Goal: Task Accomplishment & Management: Use online tool/utility

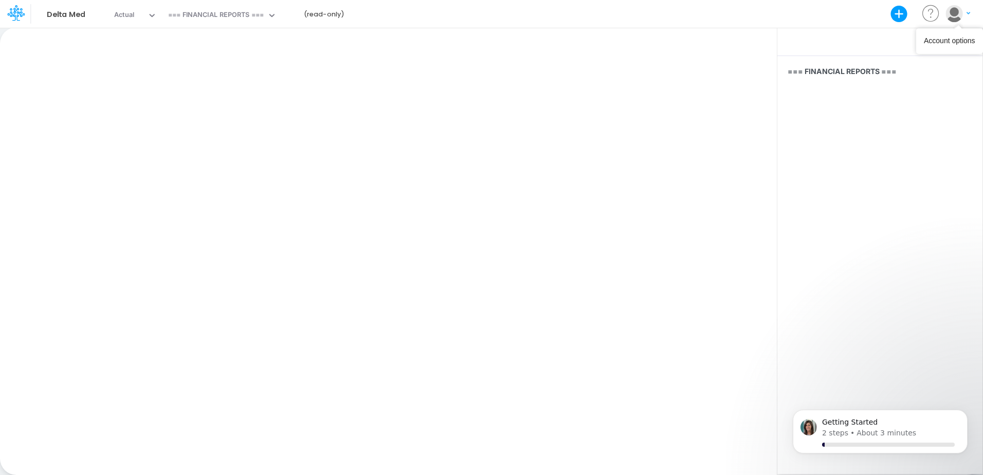
click at [971, 12] on div "My profile settings Log out" at bounding box center [958, 14] width 26 height 18
click at [956, 15] on img "button" at bounding box center [954, 13] width 17 height 17
click at [895, 41] on button "My profile settings" at bounding box center [916, 37] width 110 height 16
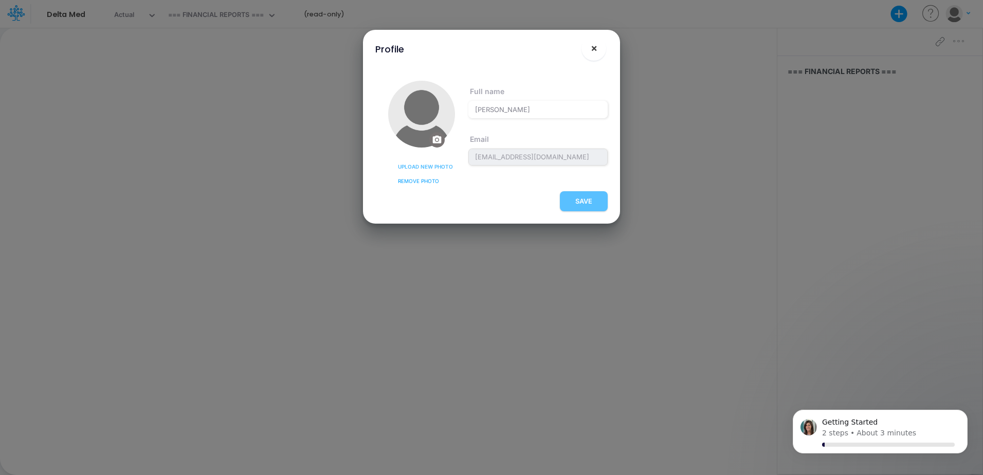
click at [597, 48] on span "×" at bounding box center [594, 48] width 7 height 12
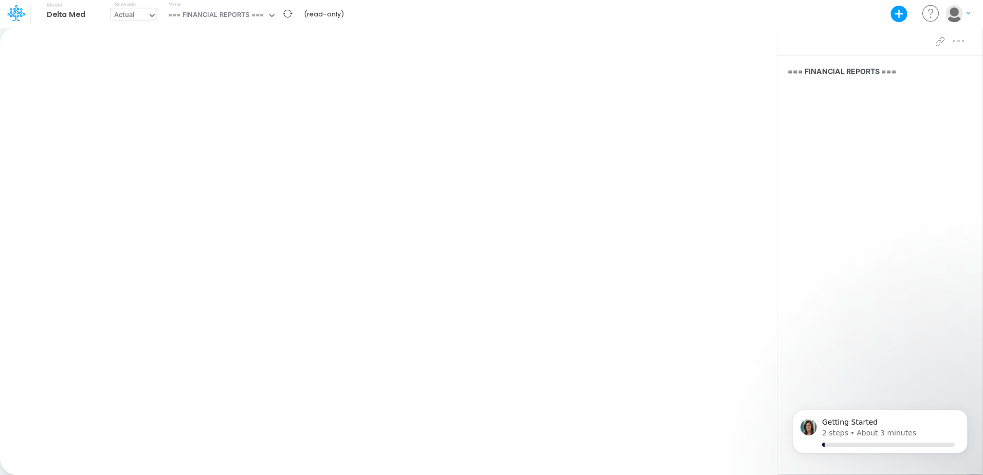
click at [149, 19] on icon at bounding box center [152, 15] width 9 height 9
click at [272, 18] on icon at bounding box center [271, 15] width 9 height 9
click at [72, 71] on div "Paste Cut Copy AutoFill Ready 100% Sum: null Max: null Min: null Numerical Coun…" at bounding box center [388, 251] width 777 height 448
click at [8, 14] on icon at bounding box center [14, 14] width 15 height 6
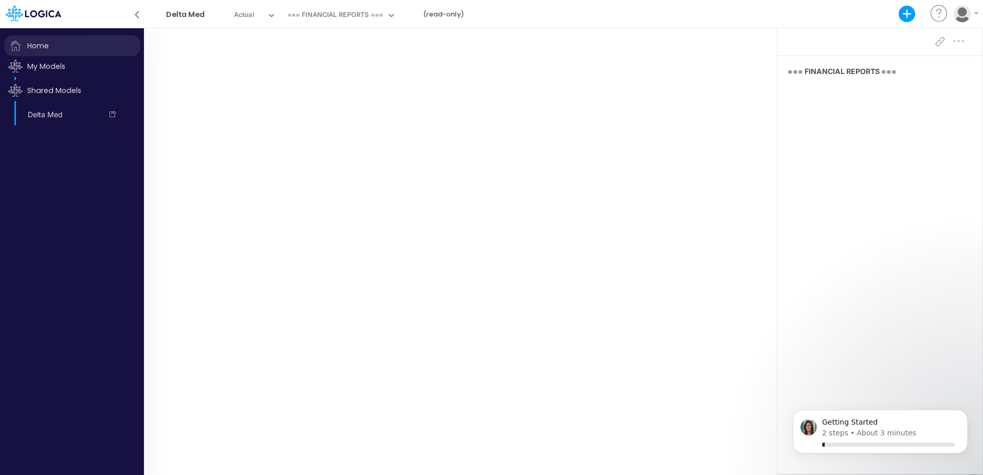
click at [37, 53] on span "Home" at bounding box center [72, 45] width 136 height 21
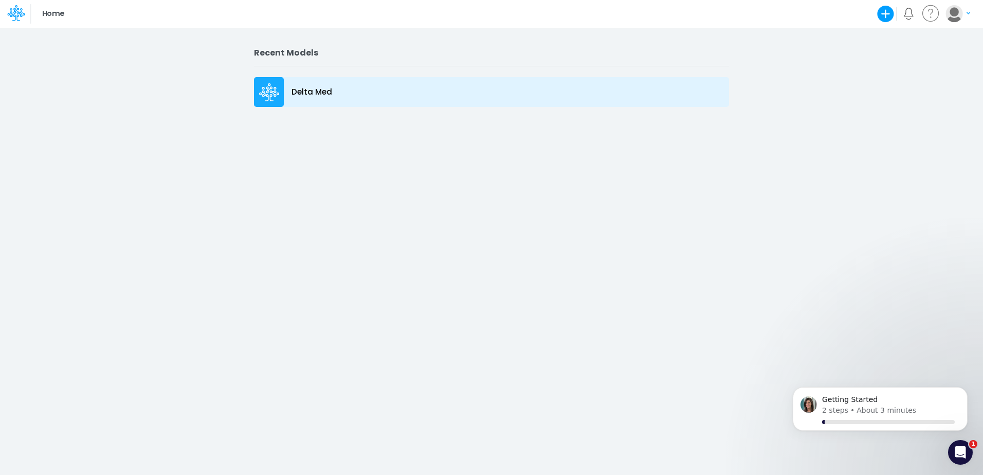
click at [303, 94] on p "Delta Med" at bounding box center [312, 92] width 41 height 12
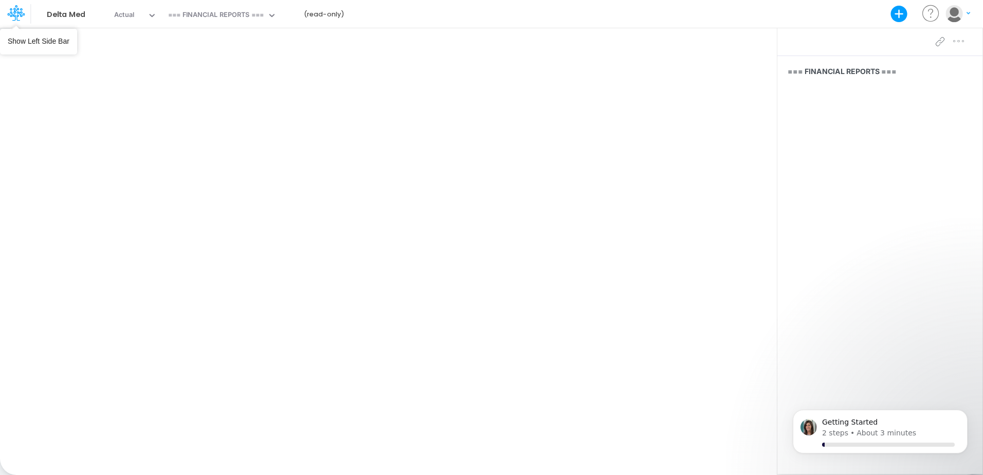
click at [13, 11] on icon at bounding box center [15, 12] width 17 height 17
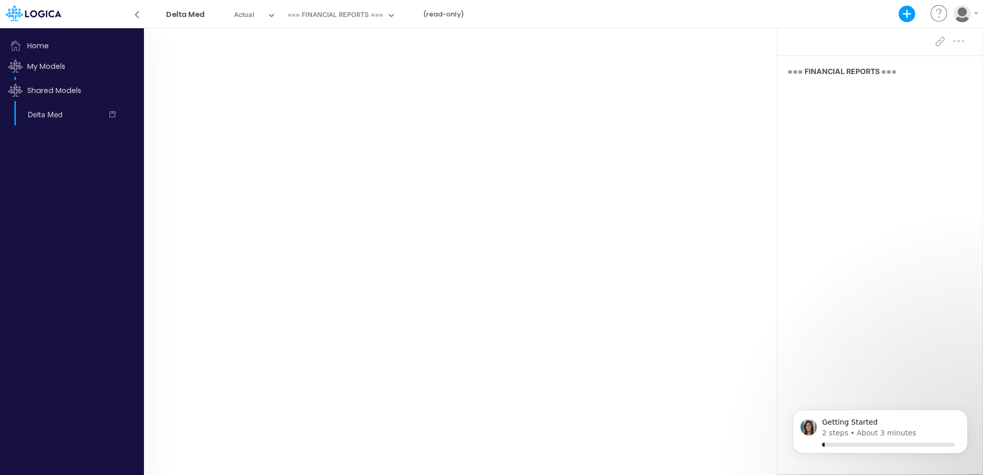
click at [138, 12] on icon at bounding box center [136, 14] width 3 height 7
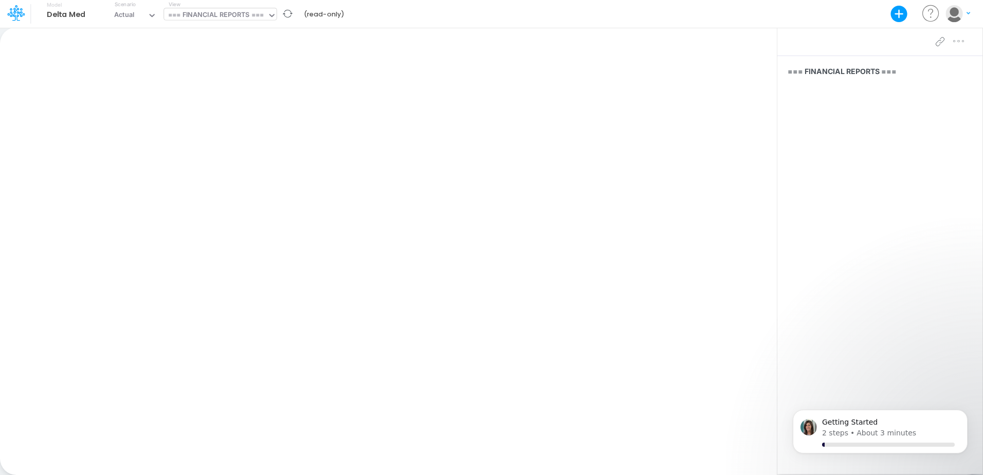
click at [255, 14] on div "=== FINANCIAL REPORTS ===" at bounding box center [216, 16] width 96 height 12
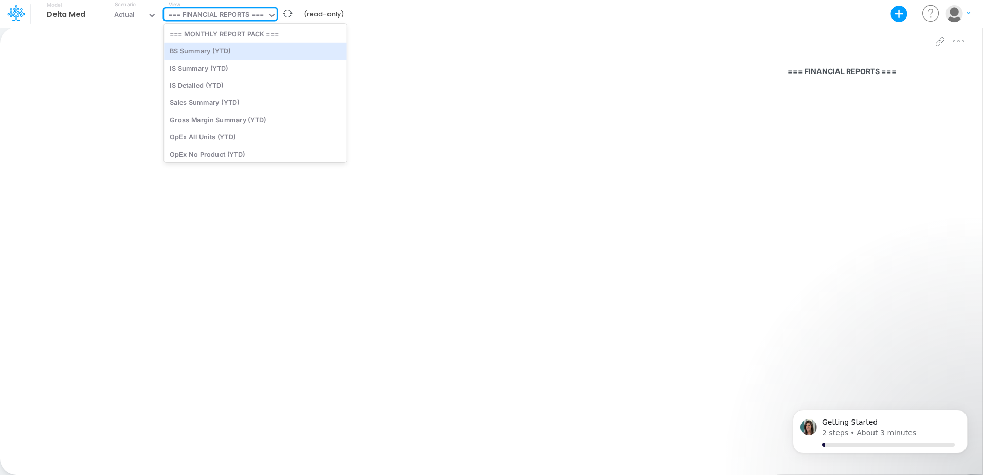
click at [275, 18] on icon at bounding box center [271, 15] width 9 height 9
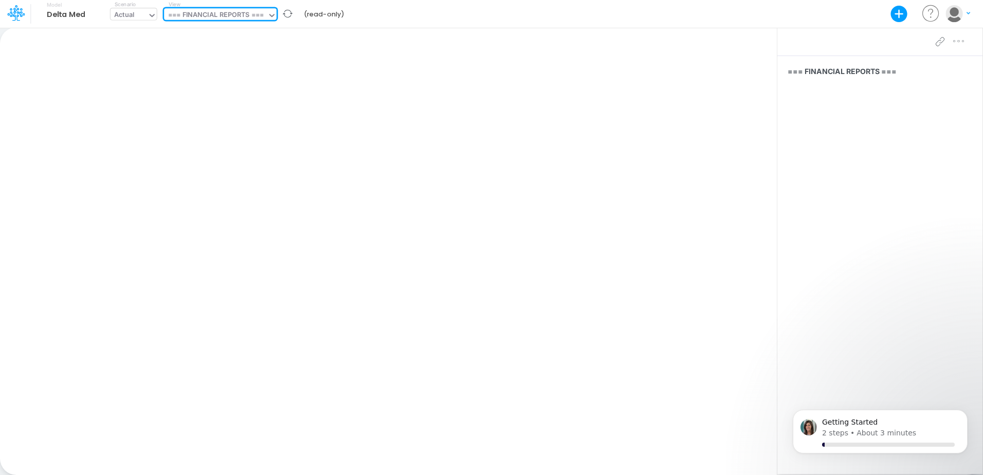
click at [148, 14] on icon at bounding box center [152, 15] width 9 height 9
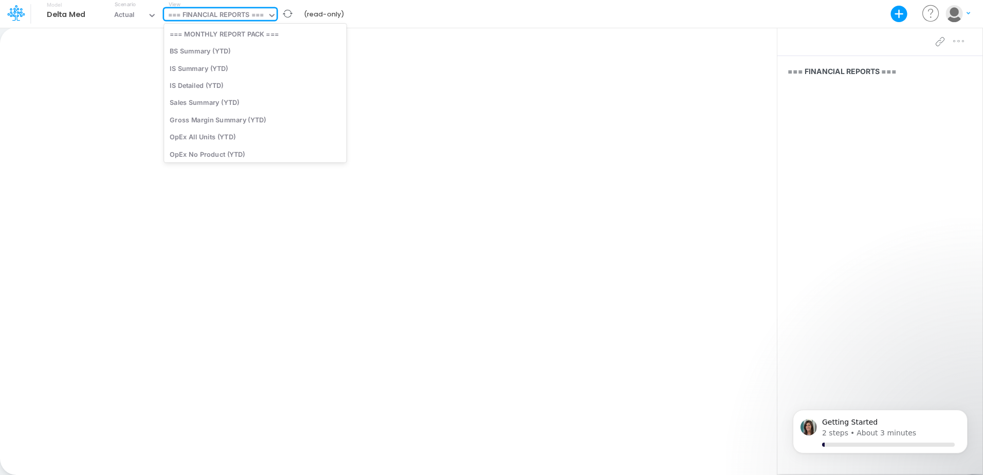
click at [267, 16] on input "text" at bounding box center [266, 16] width 1 height 10
click at [225, 55] on div "BS Summary (YTD)" at bounding box center [255, 51] width 183 height 17
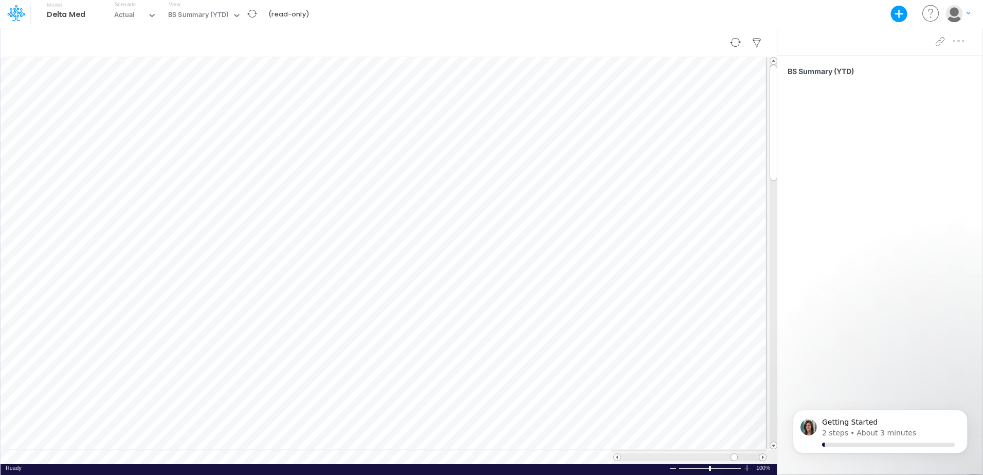
scroll to position [5, 1]
click at [958, 42] on div at bounding box center [949, 41] width 37 height 21
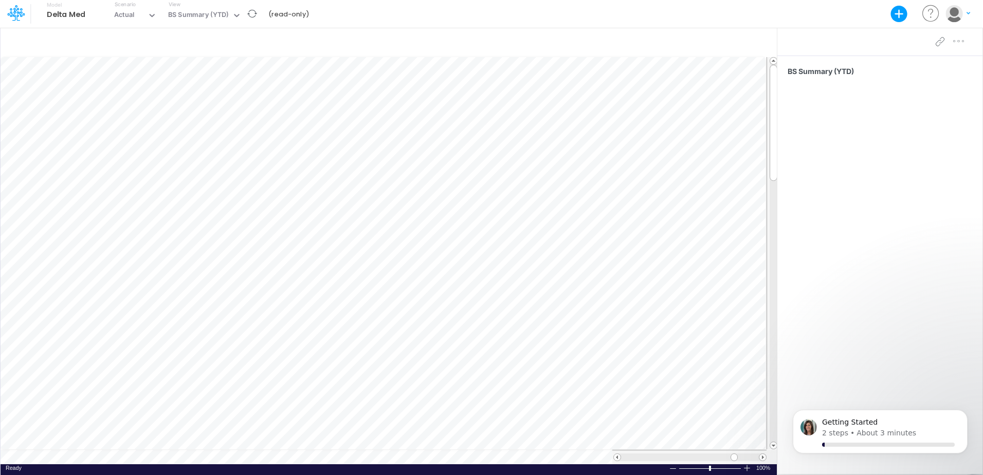
click at [962, 41] on div at bounding box center [949, 41] width 37 height 21
click at [236, 15] on icon at bounding box center [237, 15] width 5 height 3
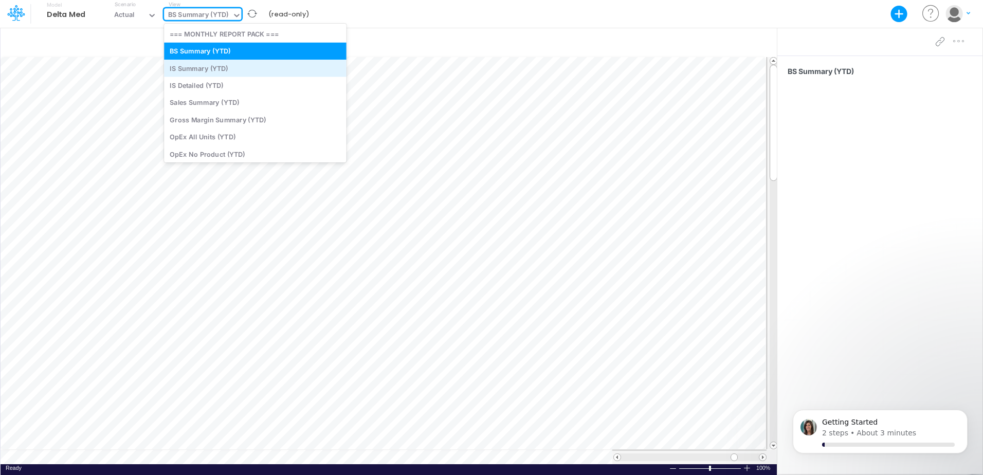
click at [254, 70] on div "IS Summary (YTD)" at bounding box center [255, 68] width 183 height 17
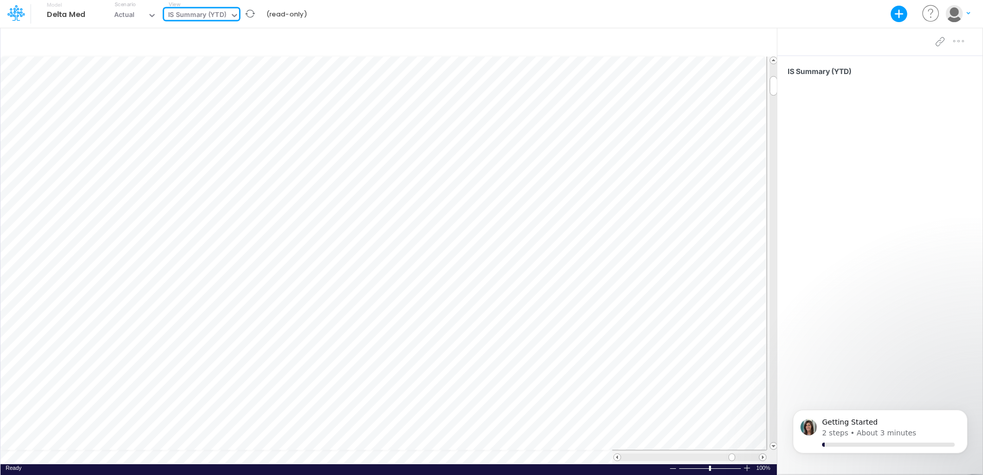
click at [237, 17] on icon at bounding box center [234, 15] width 9 height 9
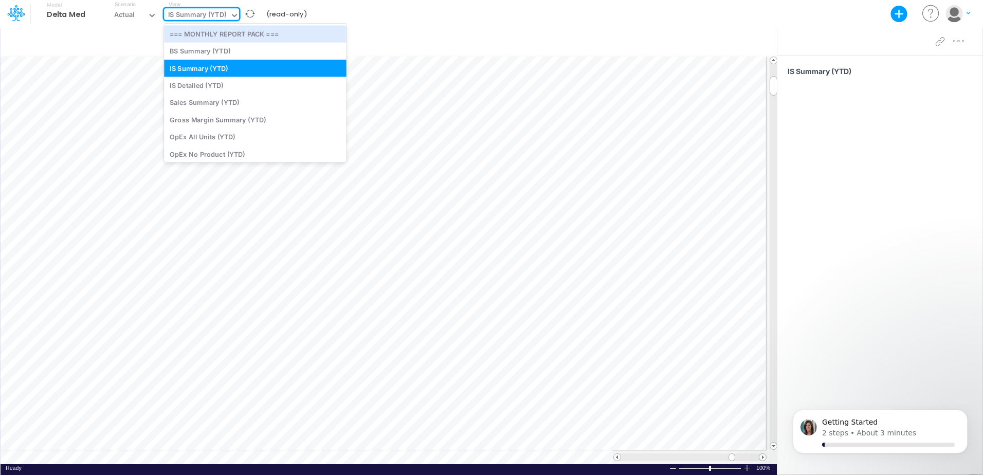
click at [234, 10] on div at bounding box center [234, 16] width 9 height 12
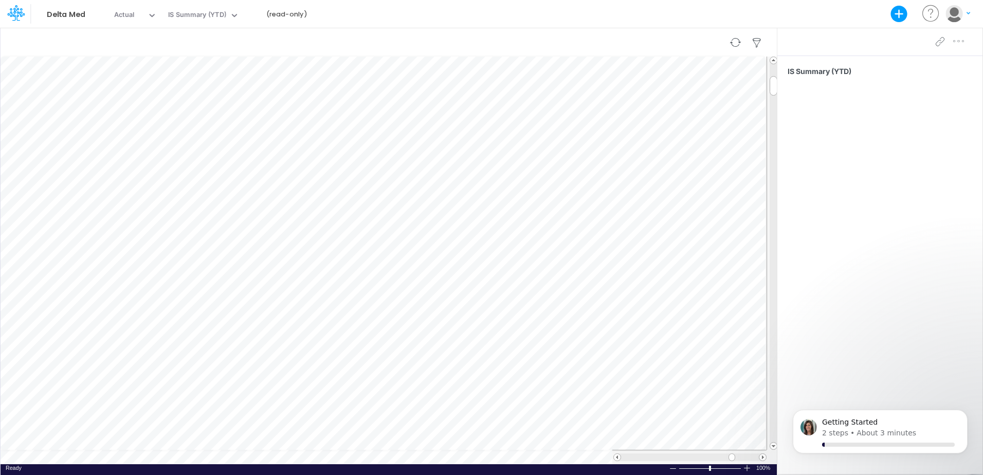
scroll to position [5, 0]
click at [136, 14] on input "text" at bounding box center [136, 16] width 1 height 10
click at [141, 460] on div "Paste Cut Copy AutoFill 6848768.36 Ready 100% Sum: null Max: null Min: null Num…" at bounding box center [388, 251] width 777 height 448
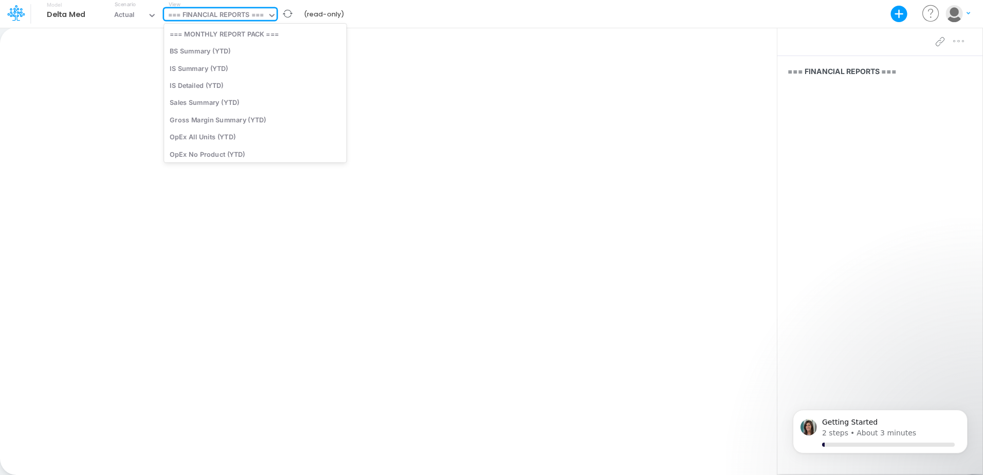
click at [259, 11] on div "=== FINANCIAL REPORTS ===" at bounding box center [216, 16] width 96 height 12
click at [217, 47] on div "BS Summary (YTD)" at bounding box center [255, 51] width 183 height 17
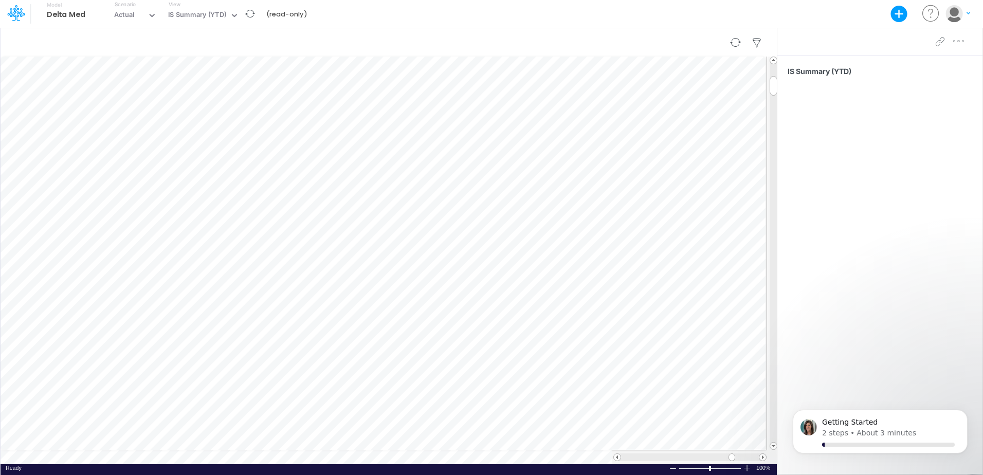
scroll to position [5, 1]
drag, startPoint x: 780, startPoint y: 321, endPoint x: 905, endPoint y: 319, distance: 125.0
click at [905, 319] on div "+ - Created with Highcharts 10.3.2 Paste Cut Copy AutoFill 15218999.97 Ready 10…" at bounding box center [491, 251] width 983 height 448
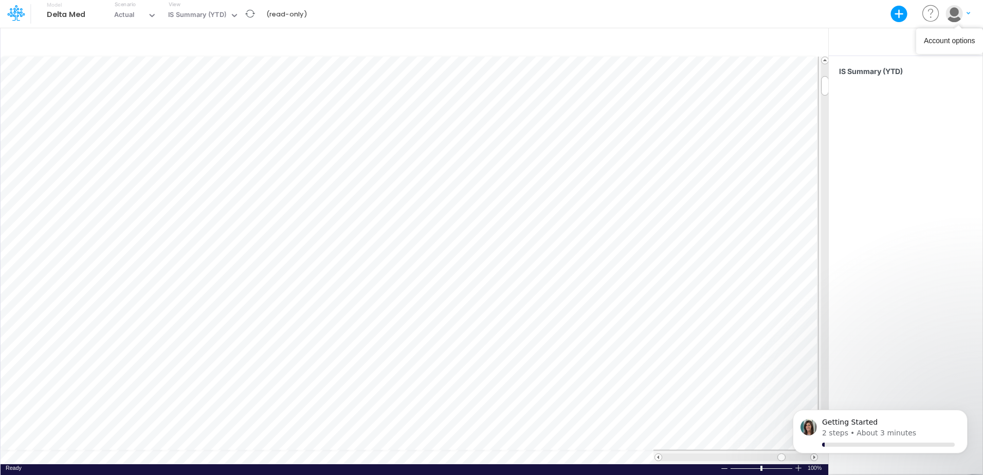
click at [958, 17] on img "button" at bounding box center [954, 13] width 17 height 17
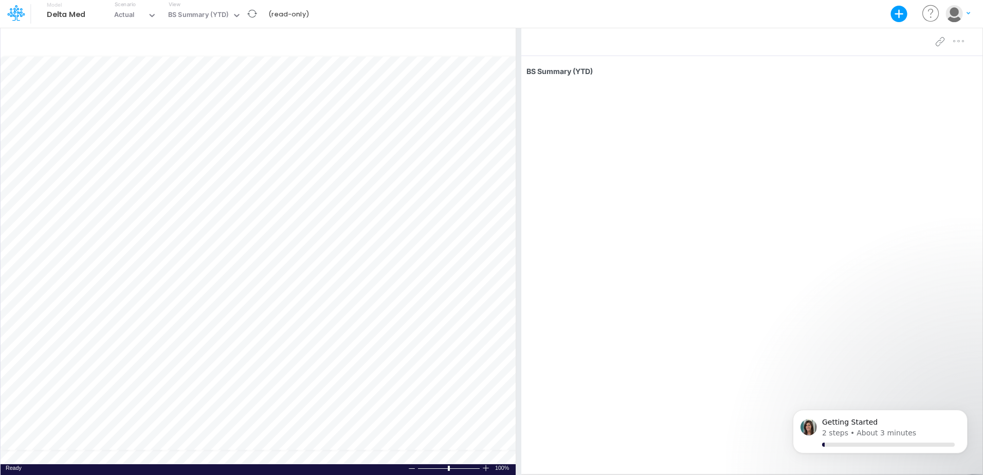
click at [518, 141] on div at bounding box center [518, 251] width 5 height 448
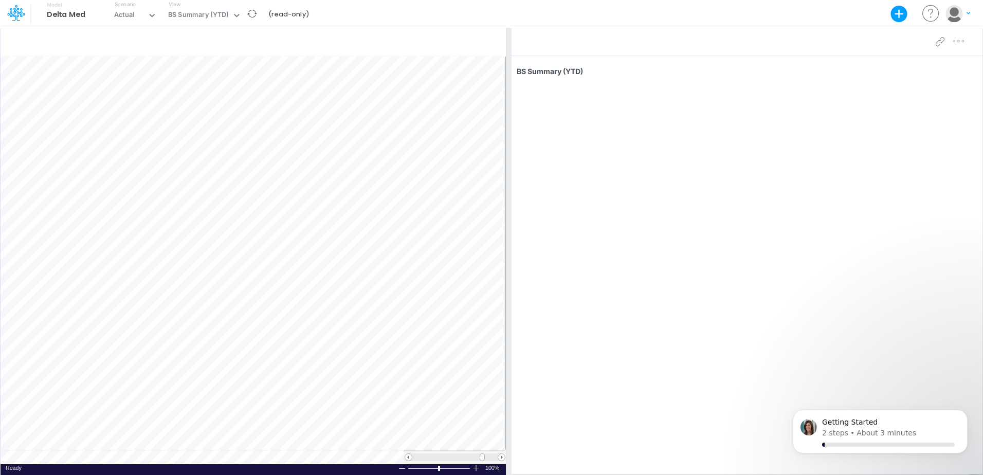
click at [508, 115] on div at bounding box center [509, 251] width 5 height 448
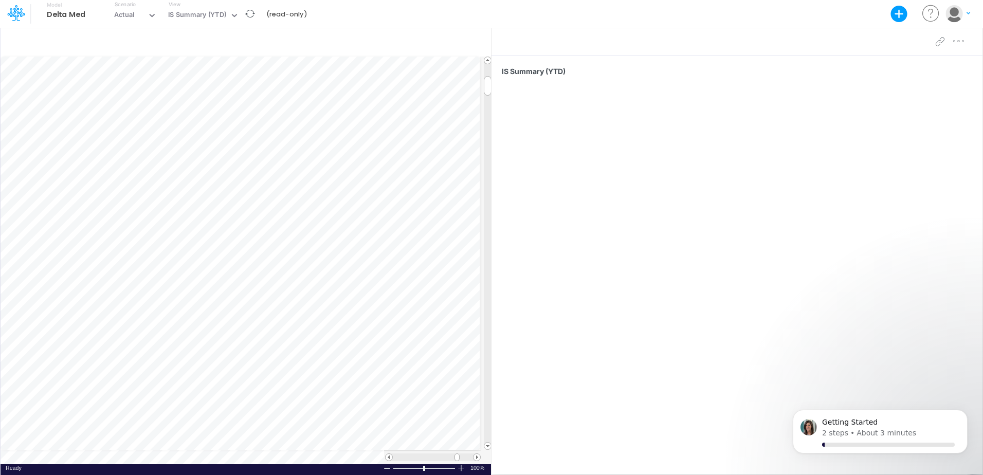
scroll to position [5, 1]
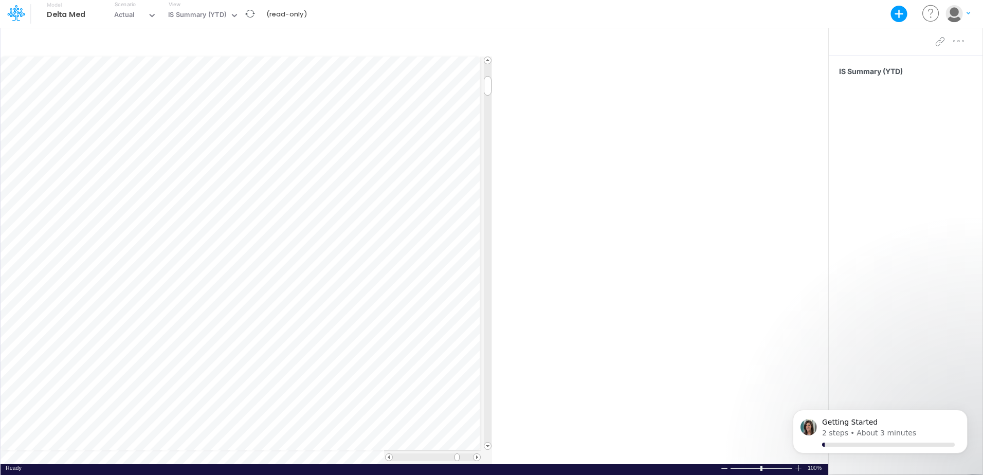
drag, startPoint x: 494, startPoint y: 44, endPoint x: 873, endPoint y: 48, distance: 379.1
click at [873, 48] on div "+ - Created with Highcharts 10.3.2 Paste Cut Copy AutoFill -1981271.7800000012 …" at bounding box center [491, 251] width 983 height 448
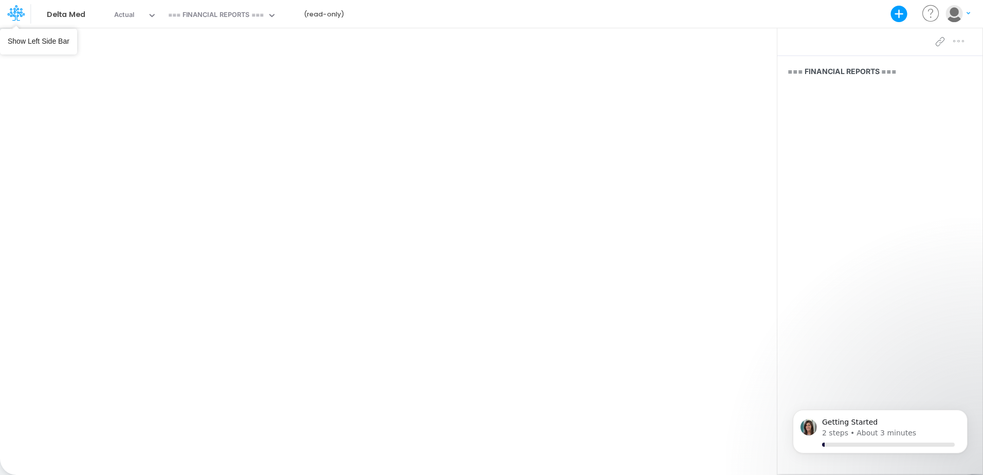
click at [20, 14] on icon at bounding box center [14, 14] width 15 height 6
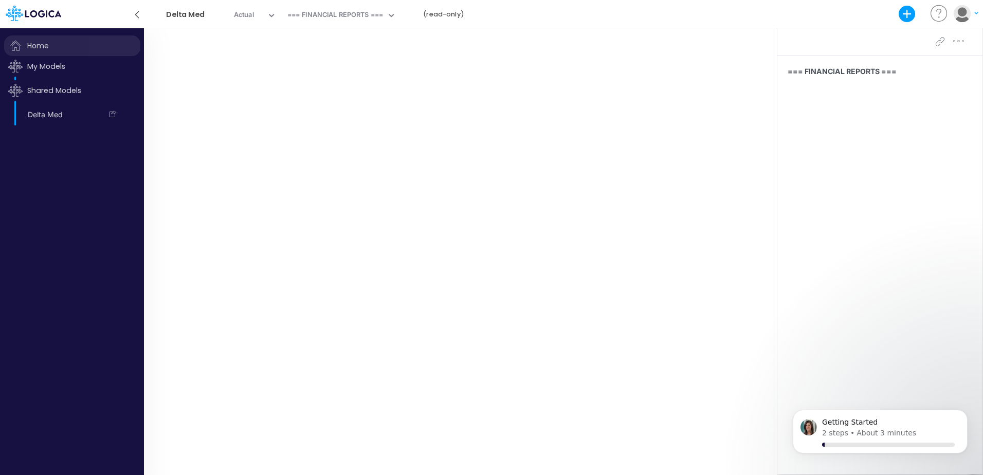
click at [37, 41] on span "Home" at bounding box center [72, 45] width 136 height 21
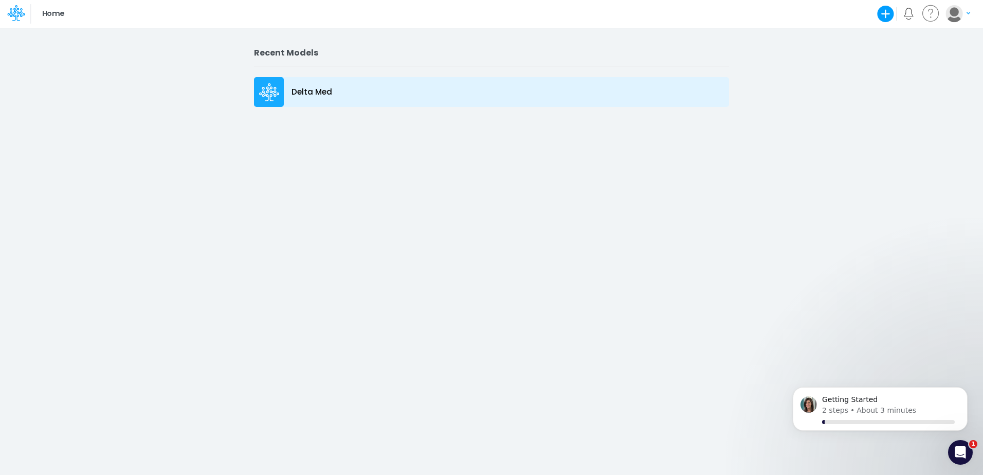
click at [296, 91] on p "Delta Med" at bounding box center [312, 92] width 41 height 12
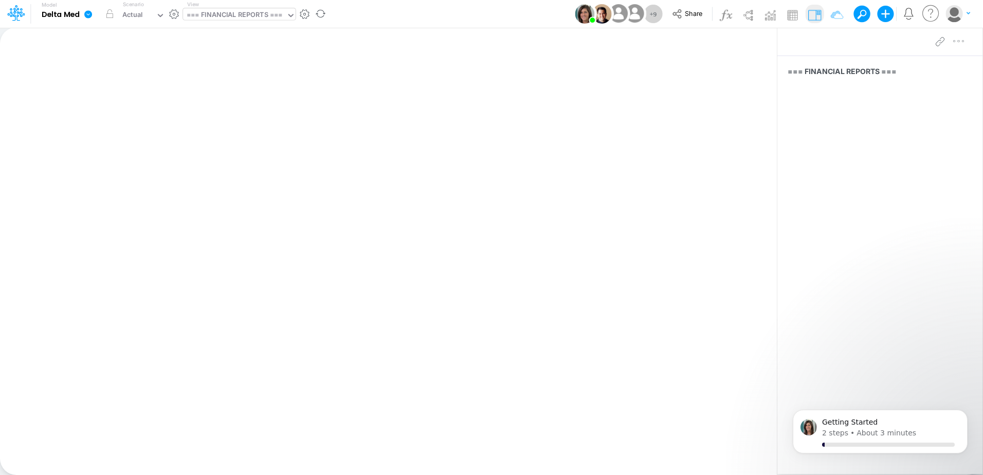
click at [273, 10] on div "=== FINANCIAL REPORTS ===" at bounding box center [235, 16] width 96 height 12
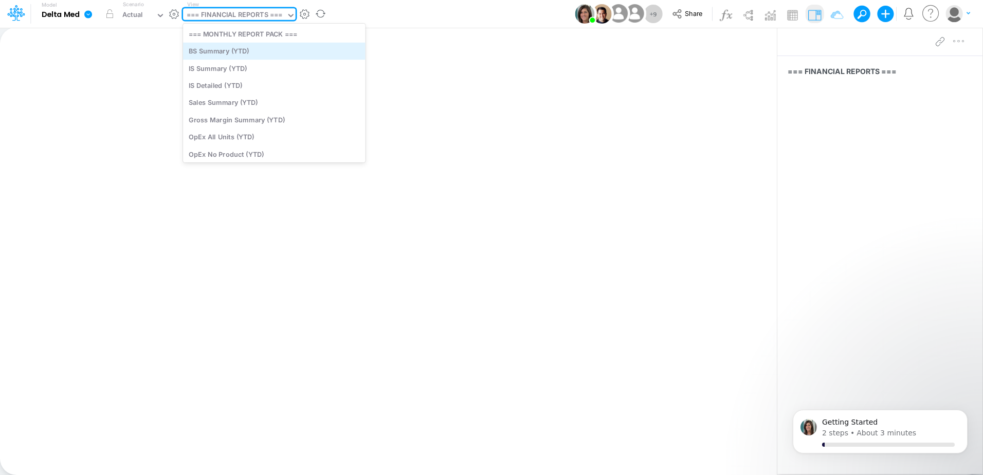
click at [249, 54] on div "BS Summary (YTD)" at bounding box center [274, 51] width 183 height 17
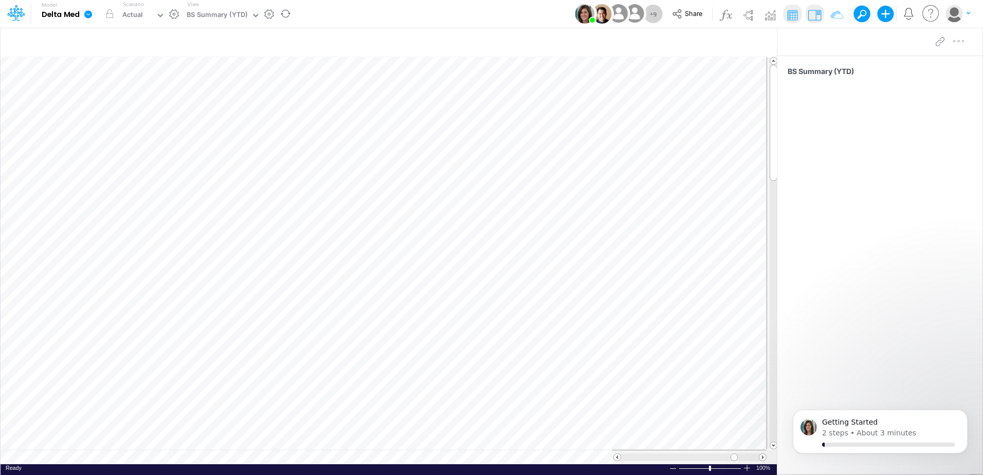
scroll to position [5, 1]
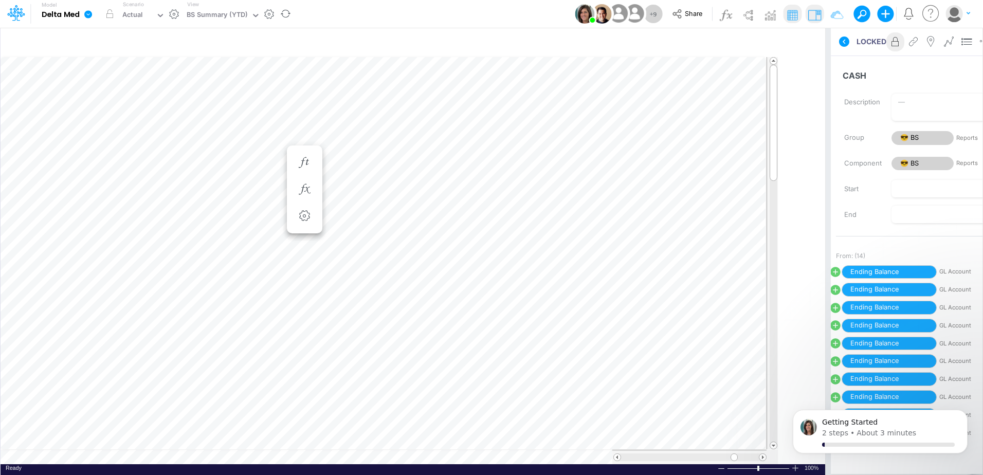
drag, startPoint x: 780, startPoint y: 151, endPoint x: 832, endPoint y: 146, distance: 52.3
click at [831, 146] on div at bounding box center [828, 251] width 5 height 448
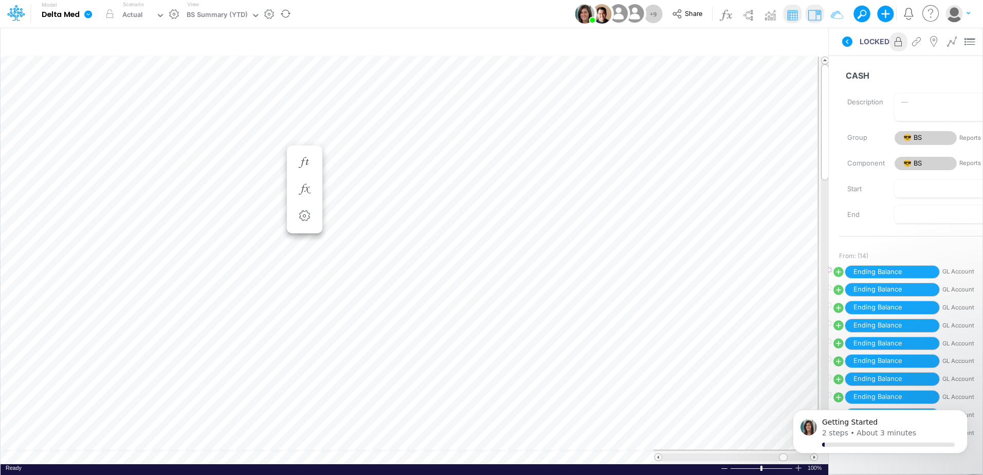
drag, startPoint x: 831, startPoint y: 143, endPoint x: 905, endPoint y: 155, distance: 75.4
click at [905, 155] on div "Insert child node Variable Constant Group Addition Subtraction Multiplication D…" at bounding box center [491, 251] width 983 height 448
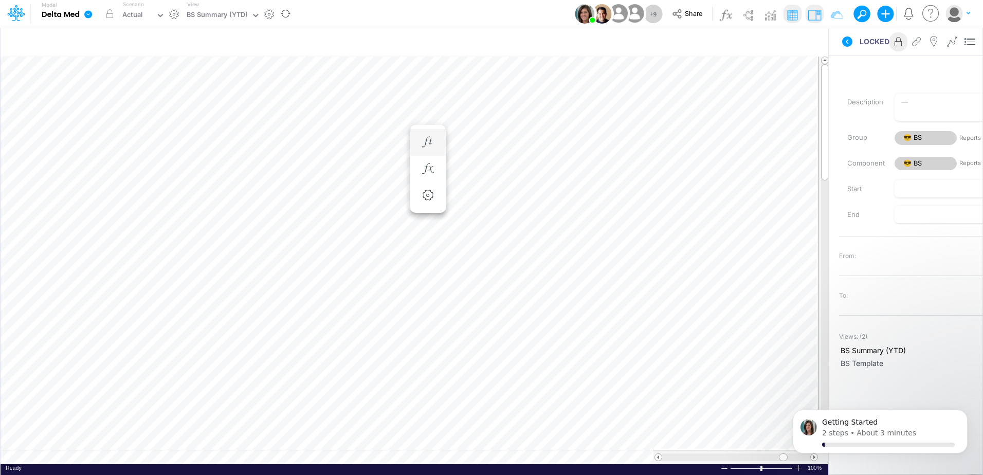
scroll to position [5, 1]
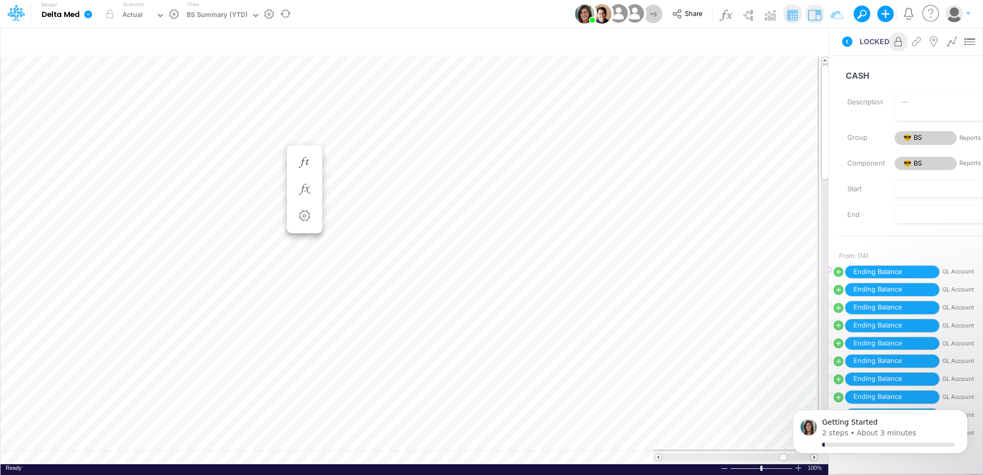
scroll to position [5, 1]
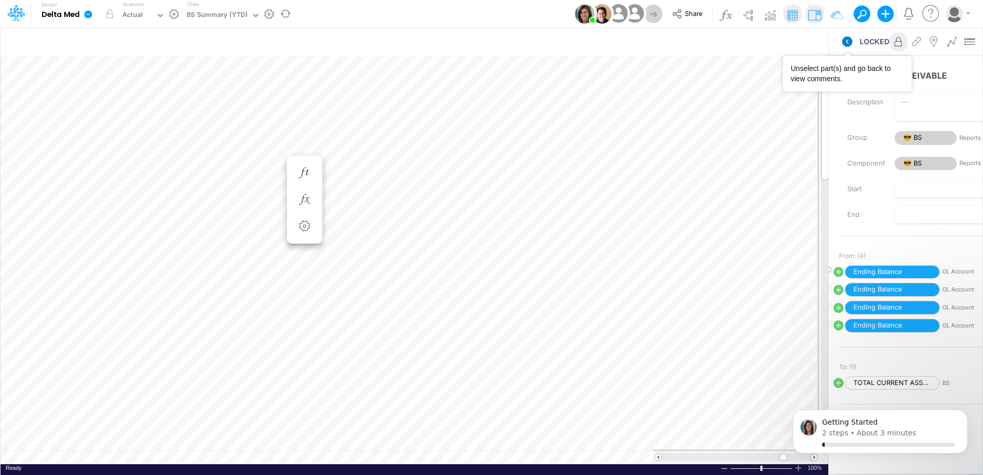
click at [852, 40] on icon at bounding box center [847, 42] width 10 height 10
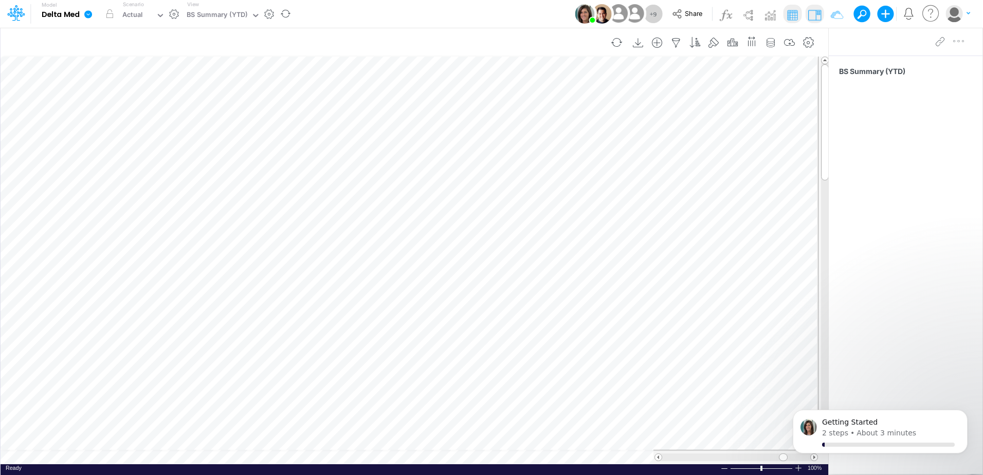
scroll to position [5, 1]
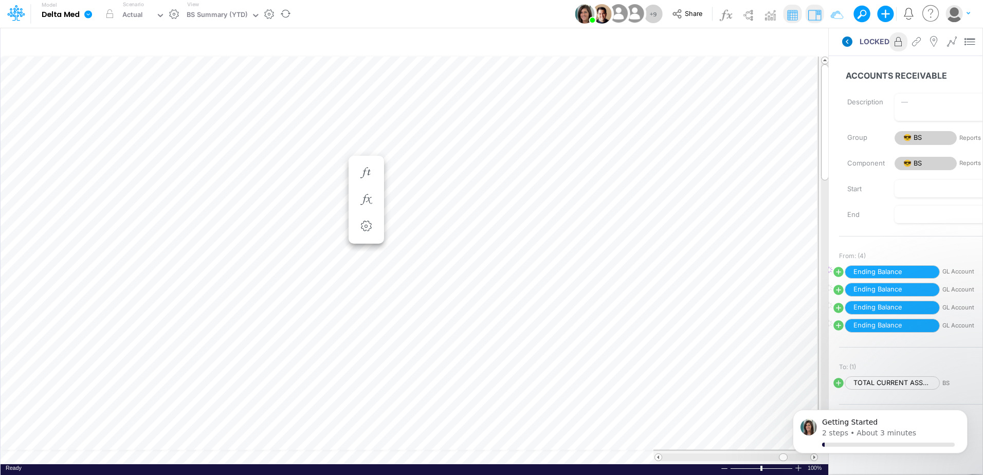
click at [848, 45] on icon at bounding box center [847, 42] width 10 height 10
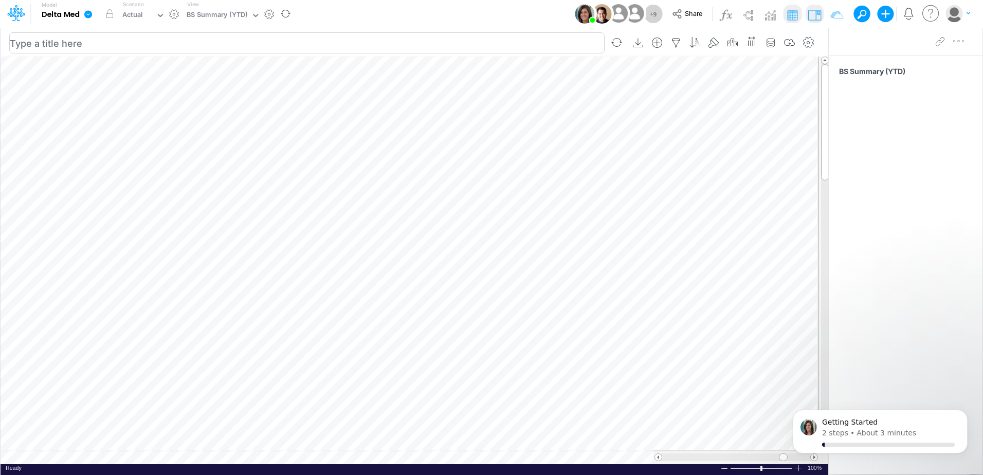
click at [493, 49] on input "text" at bounding box center [307, 42] width 596 height 21
click at [718, 18] on img at bounding box center [725, 15] width 16 height 16
click at [720, 17] on img at bounding box center [725, 15] width 16 height 16
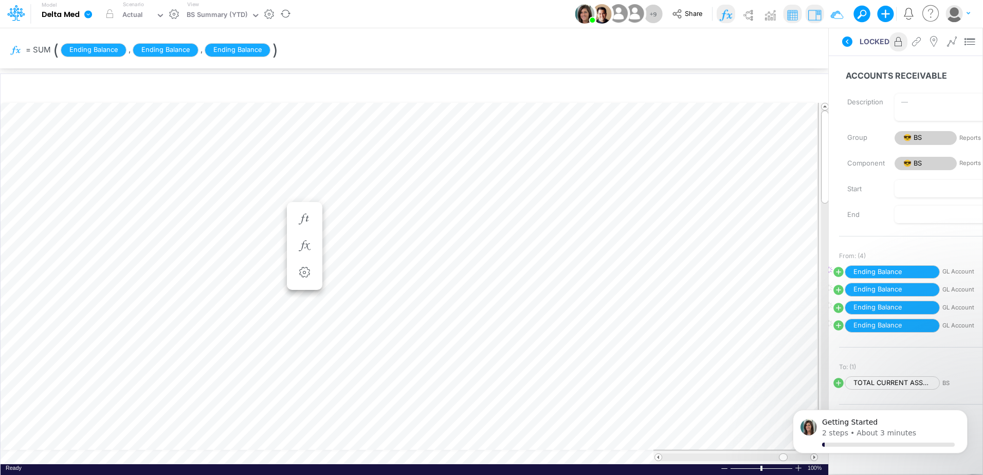
click at [267, 43] on div "= SUM ( Ending Balance , Ending Balance , Ending Balance )" at bounding box center [414, 50] width 829 height 46
click at [310, 47] on div "= SUM ( Ending Balance , Ending Balance , Ending Balance )" at bounding box center [414, 50] width 829 height 46
click at [850, 42] on icon at bounding box center [847, 42] width 10 height 10
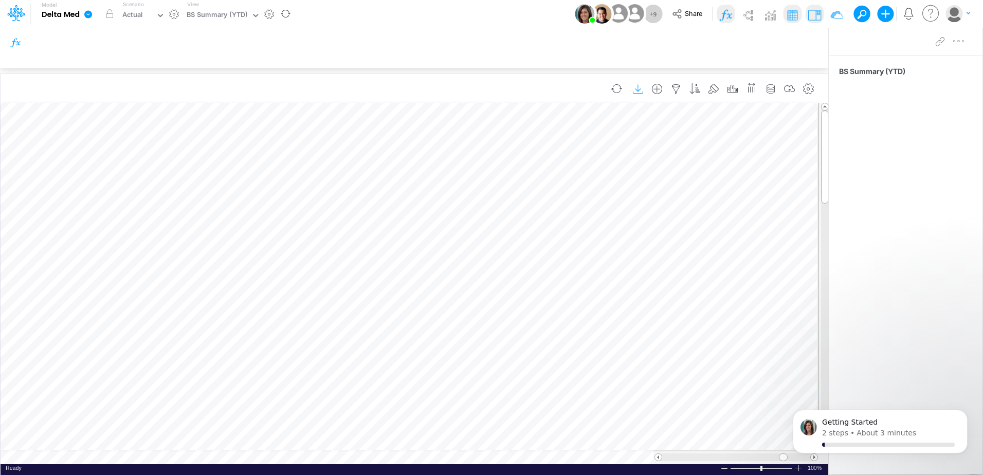
scroll to position [5, 1]
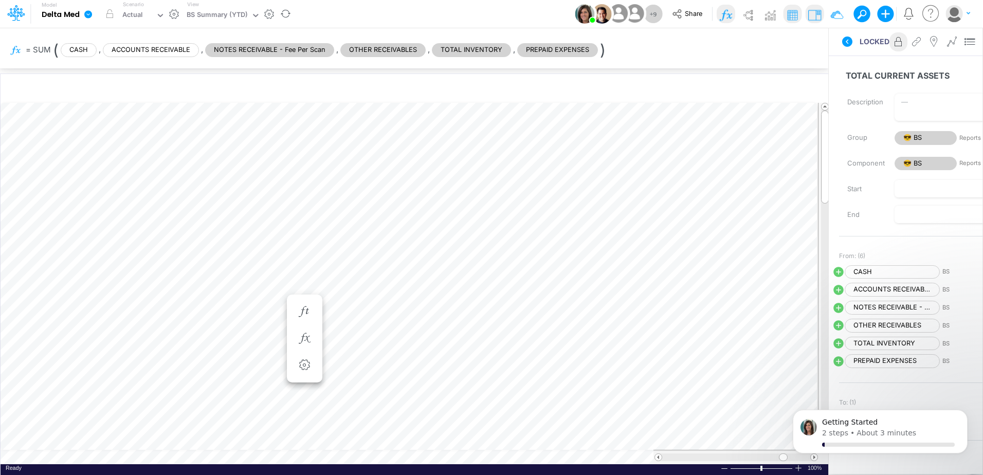
click at [597, 48] on div "= SUM ( CASH , ACCOUNTS RECEIVABLE , NOTES RECEIVABLE - Fee Per Scan , OTHER RE…" at bounding box center [414, 50] width 829 height 46
click at [599, 50] on div "= SUM ( CASH , ACCOUNTS RECEIVABLE , NOTES RECEIVABLE - Fee Per Scan , OTHER RE…" at bounding box center [414, 50] width 829 height 46
copy span ")"
click at [719, 16] on img at bounding box center [725, 15] width 16 height 16
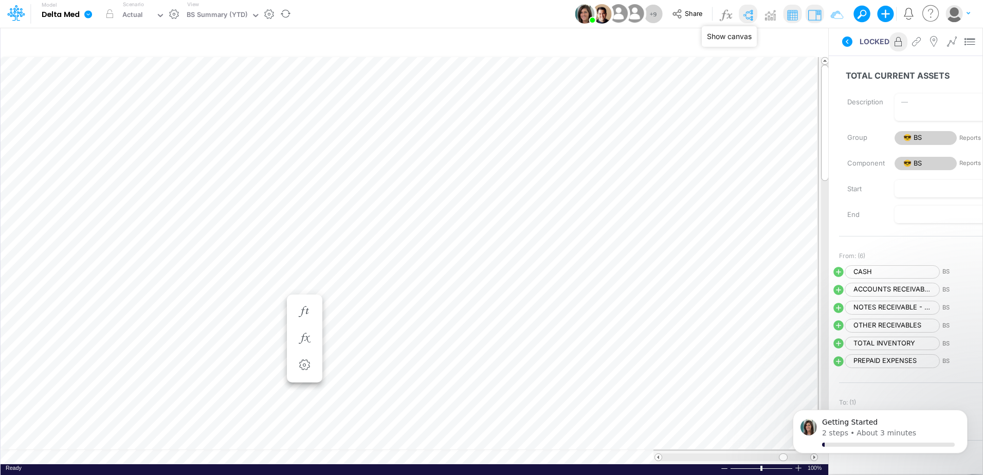
click at [752, 15] on img at bounding box center [748, 15] width 16 height 16
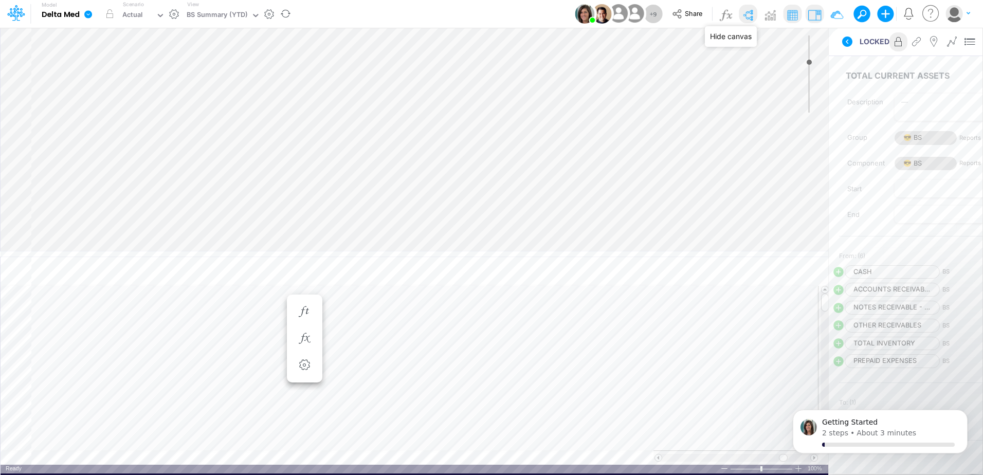
type input "0"
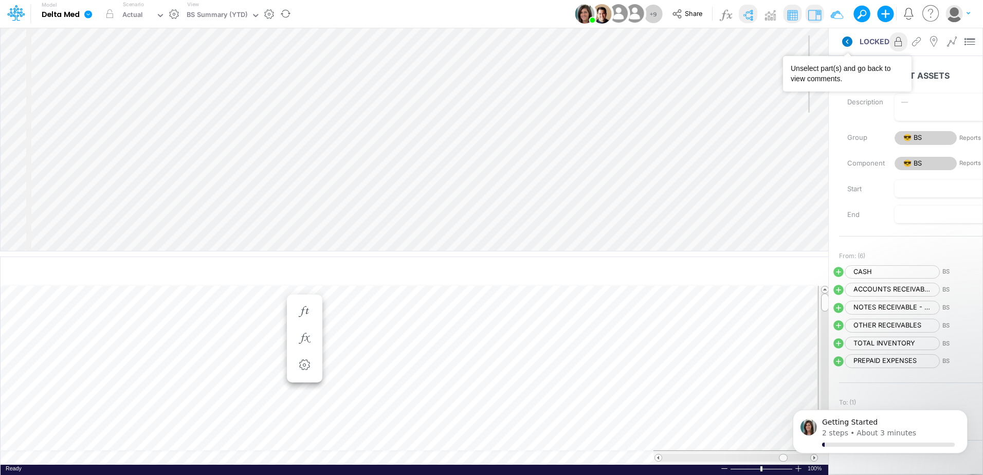
click at [849, 44] on icon at bounding box center [847, 42] width 10 height 10
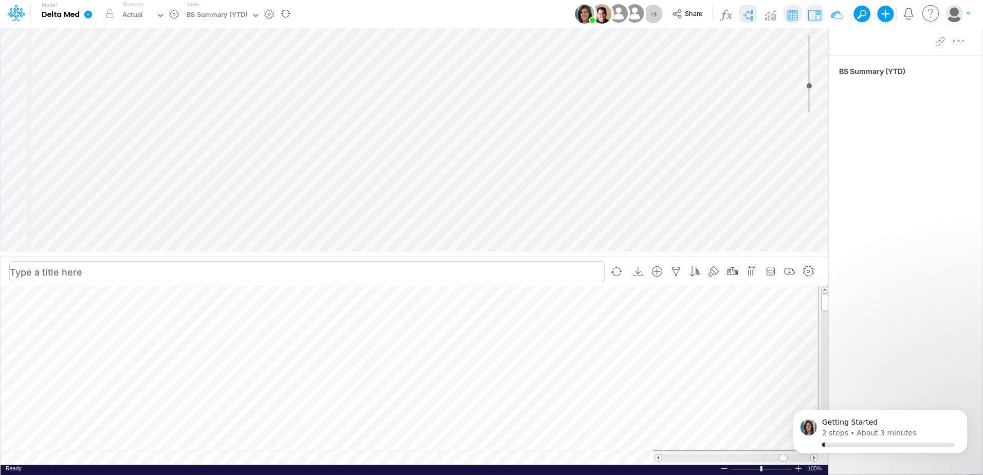
scroll to position [5, 1]
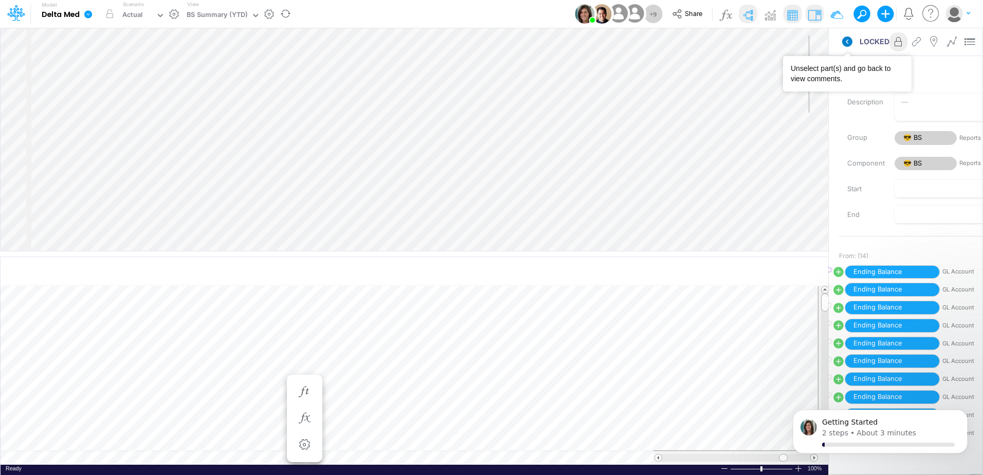
click at [845, 46] on icon at bounding box center [847, 42] width 10 height 10
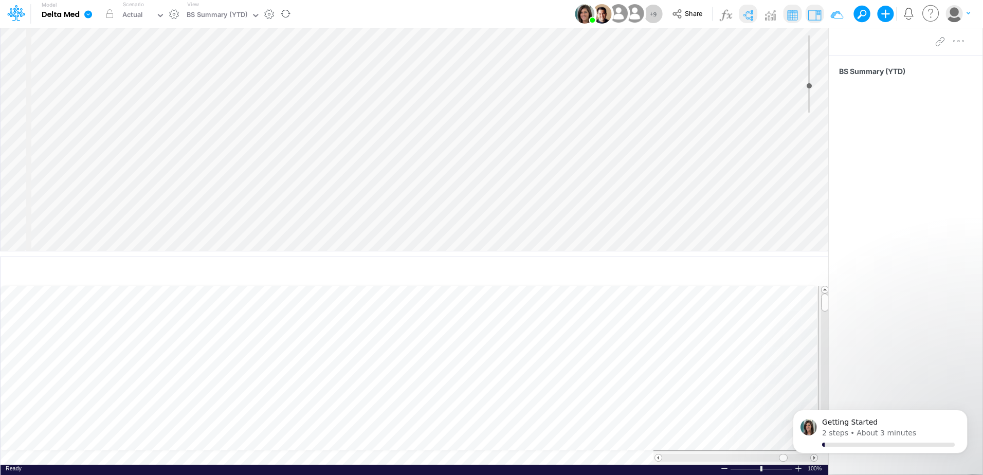
click at [754, 16] on img at bounding box center [748, 15] width 16 height 16
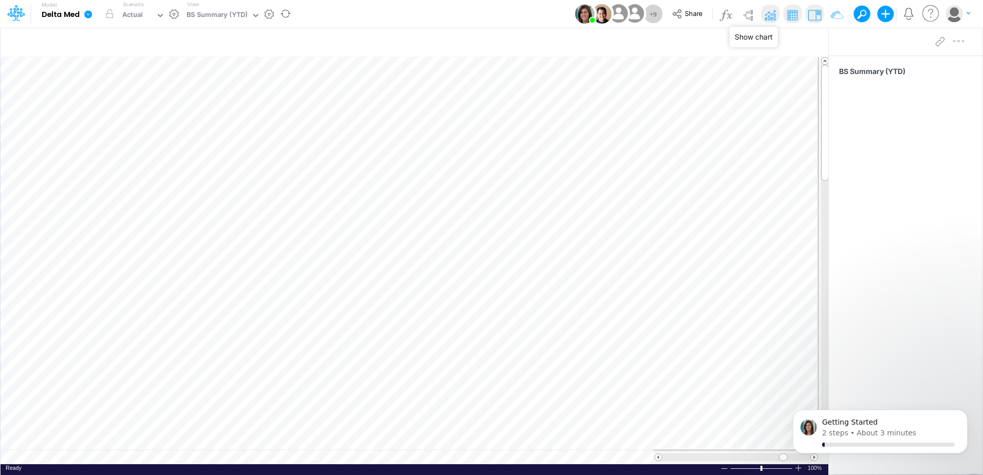
click at [769, 22] on img at bounding box center [770, 15] width 16 height 16
click at [377, 153] on rect at bounding box center [414, 148] width 808 height 185
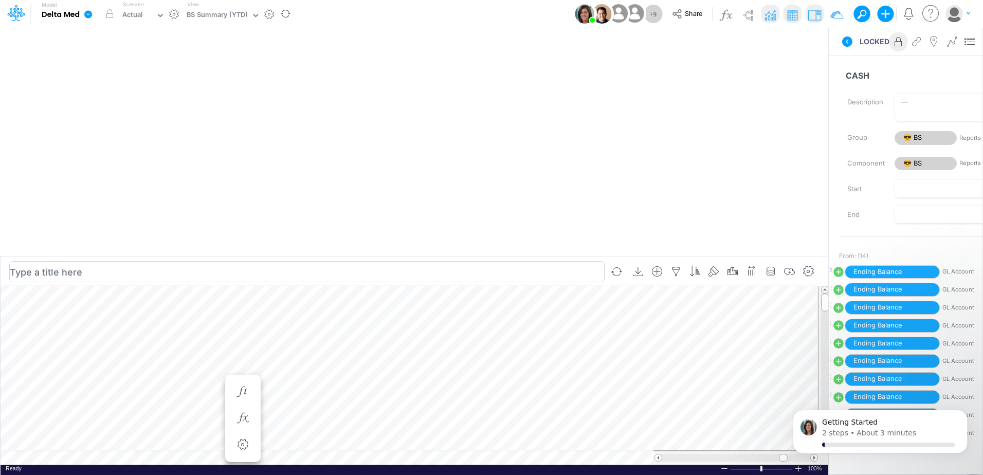
scroll to position [5, 1]
click at [849, 43] on icon at bounding box center [847, 42] width 10 height 10
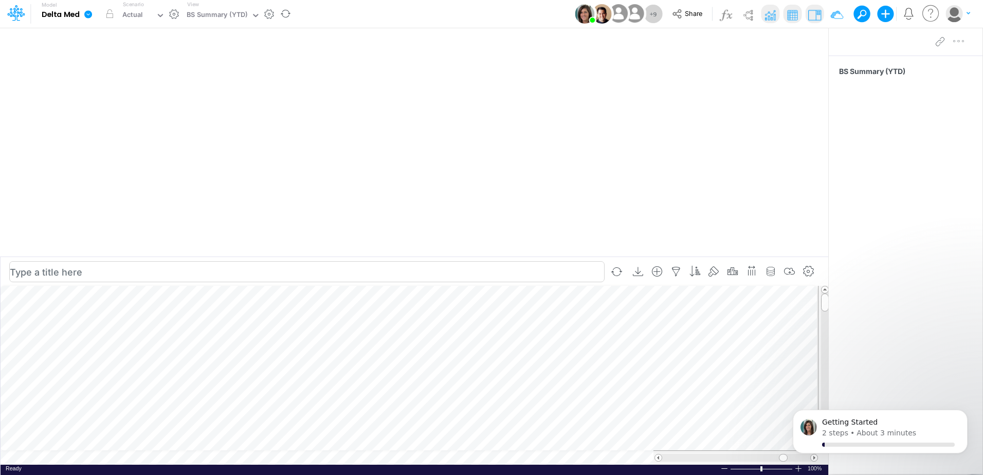
scroll to position [5, 1]
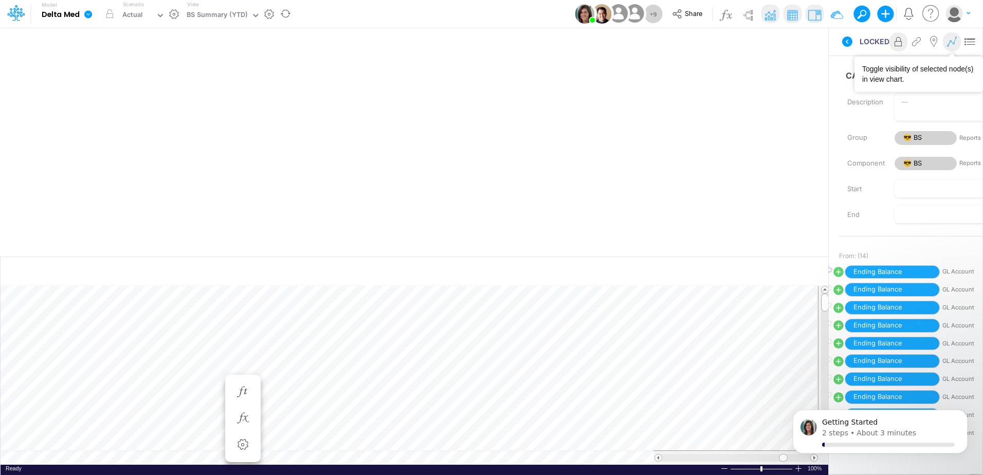
click at [950, 46] on icon at bounding box center [952, 42] width 15 height 11
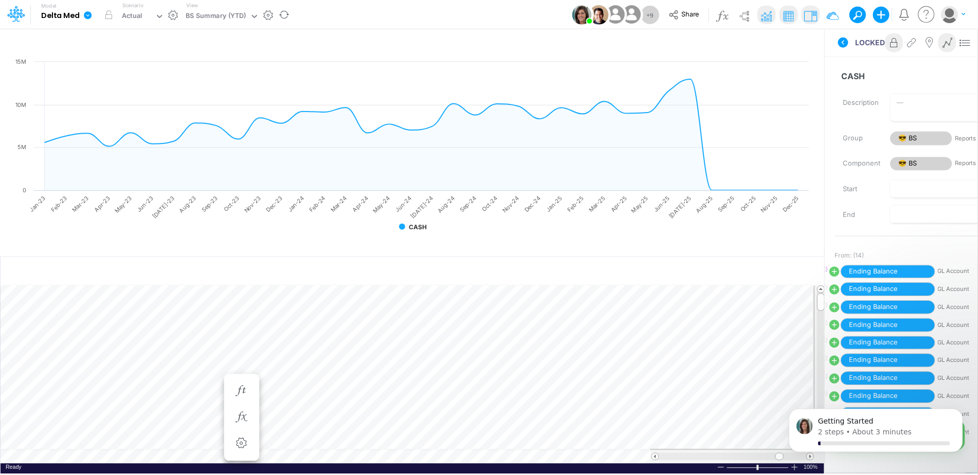
scroll to position [5, 1]
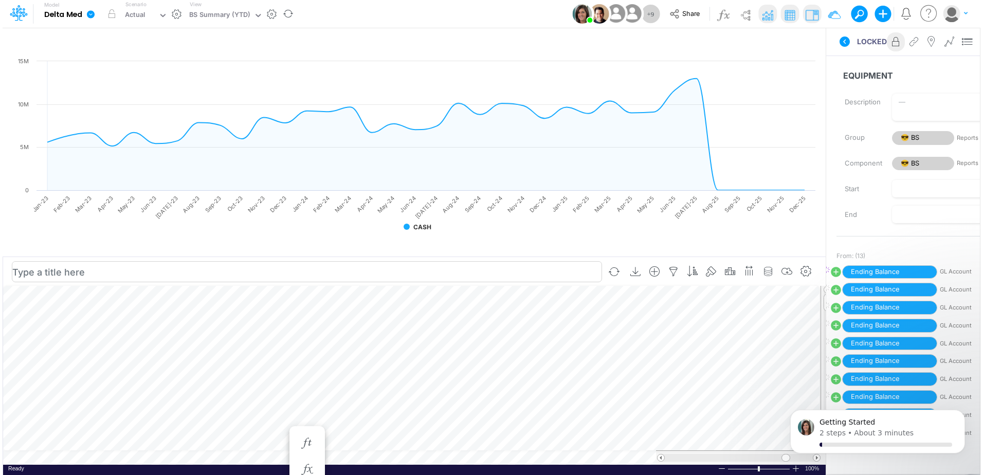
scroll to position [5, 1]
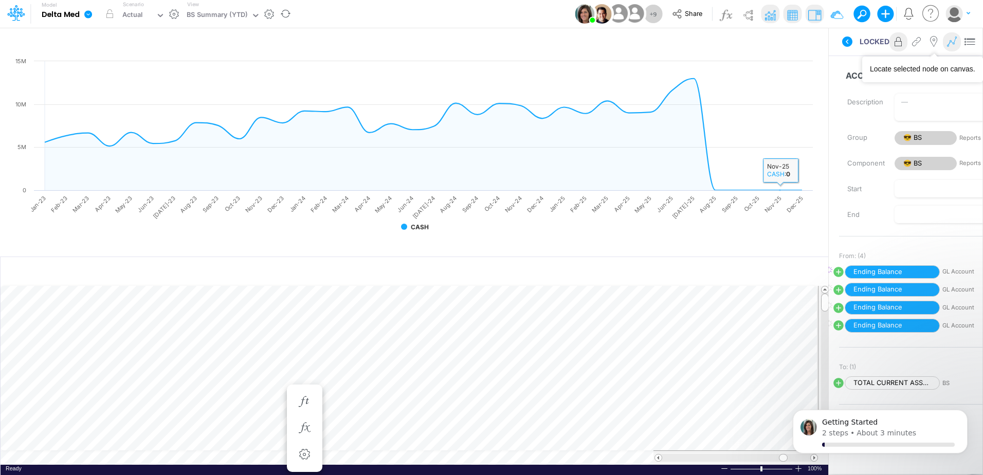
click at [955, 44] on icon at bounding box center [952, 42] width 15 height 11
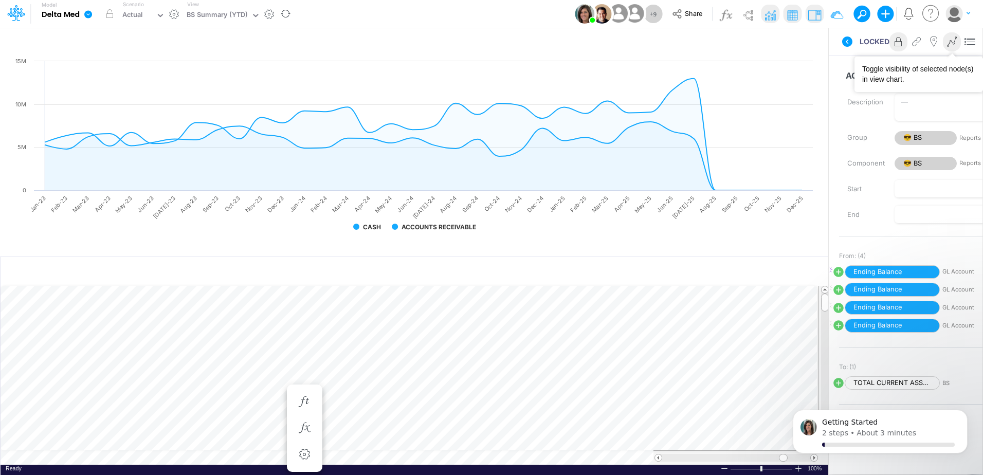
drag, startPoint x: 953, startPoint y: 49, endPoint x: 938, endPoint y: 52, distance: 14.8
click at [953, 49] on button at bounding box center [952, 42] width 18 height 20
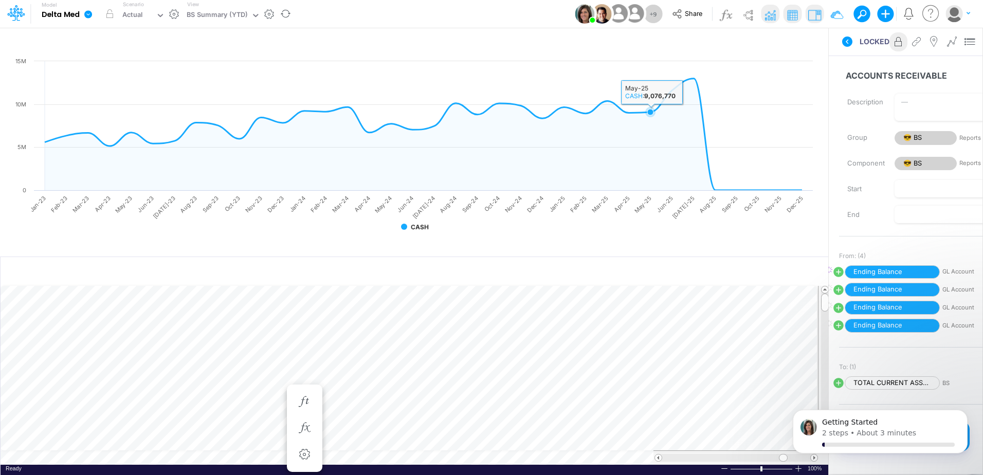
click at [643, 118] on icon at bounding box center [424, 135] width 758 height 112
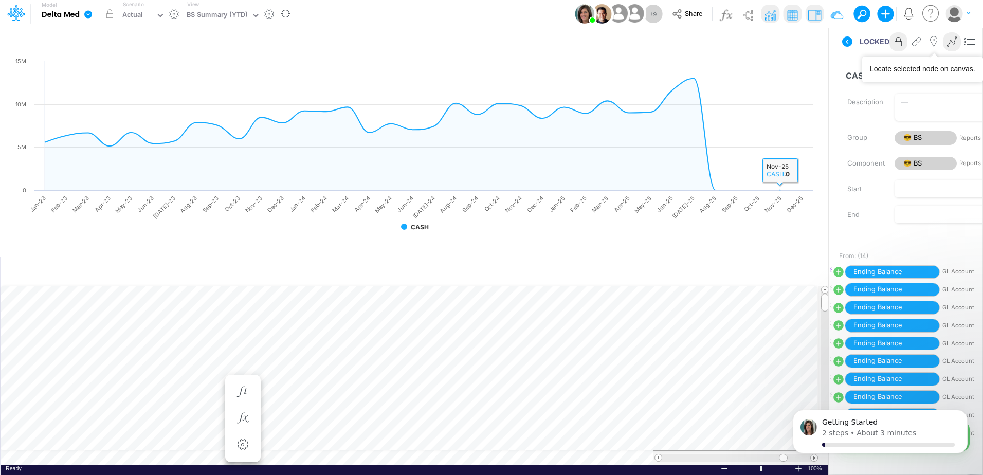
click at [953, 41] on icon at bounding box center [952, 42] width 15 height 11
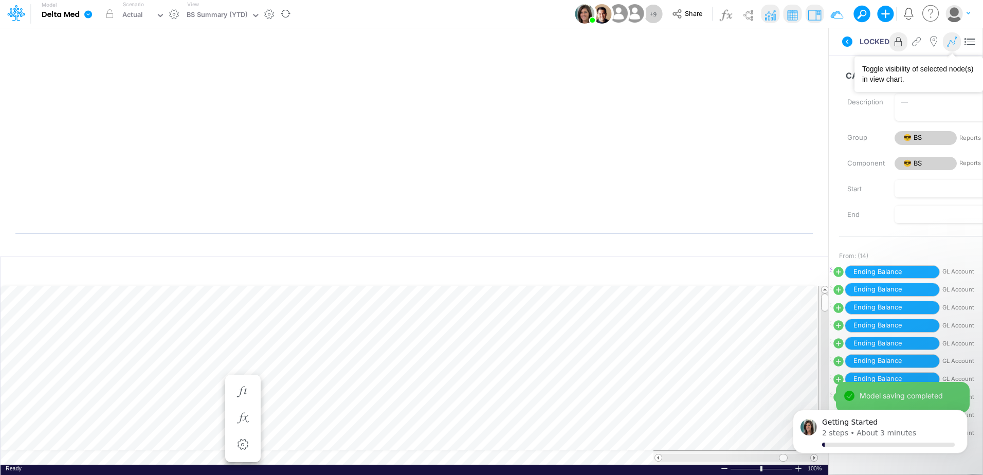
click at [946, 47] on button at bounding box center [952, 42] width 18 height 20
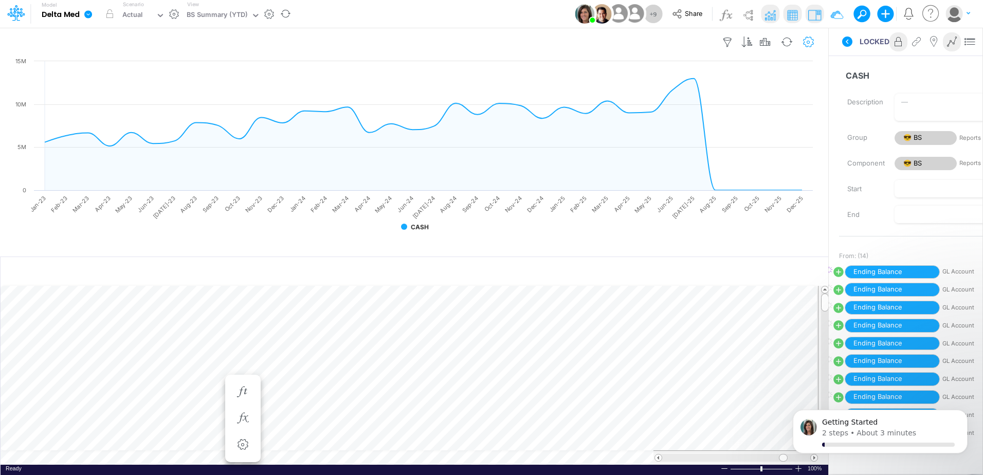
click at [810, 41] on icon "button" at bounding box center [808, 42] width 15 height 11
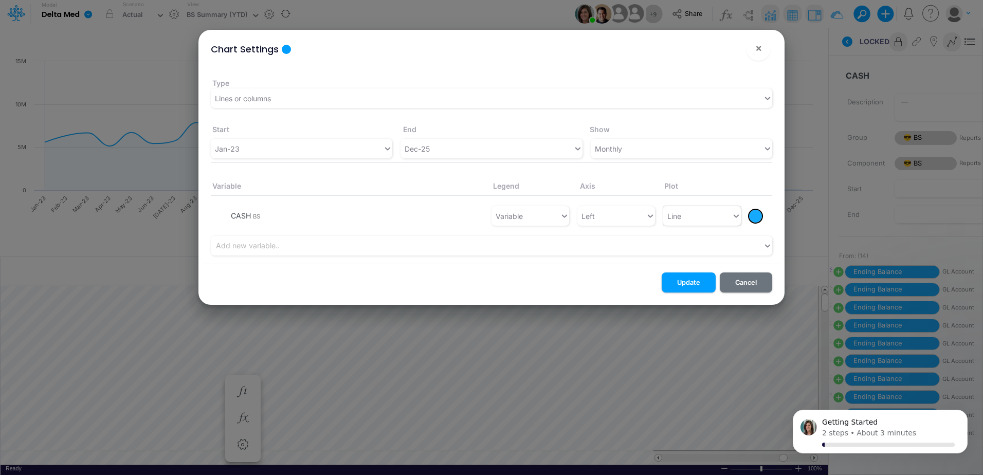
click at [716, 215] on div "Line" at bounding box center [697, 216] width 68 height 17
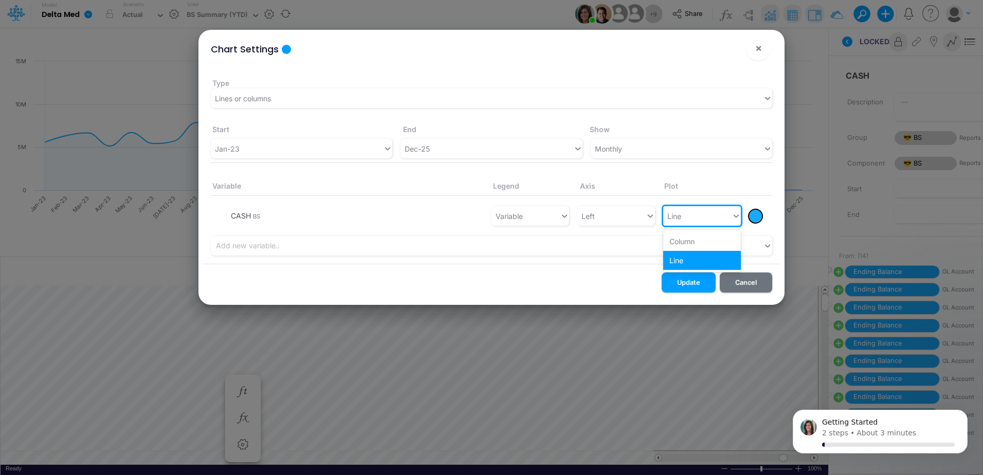
click at [615, 232] on li "CASH BS Variable Left option Line focused, 2 of 2. 2 results available. Use Up …" at bounding box center [492, 216] width 562 height 32
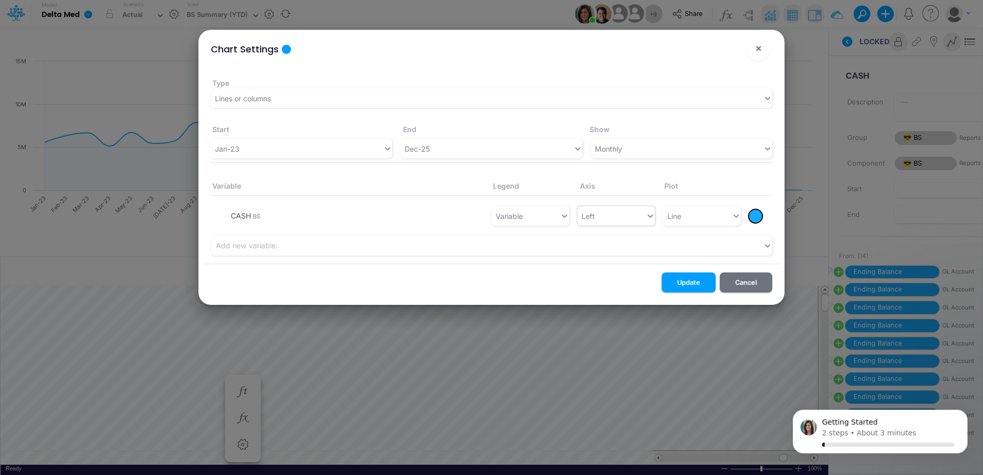
click at [614, 223] on div "Left" at bounding box center [612, 216] width 68 height 17
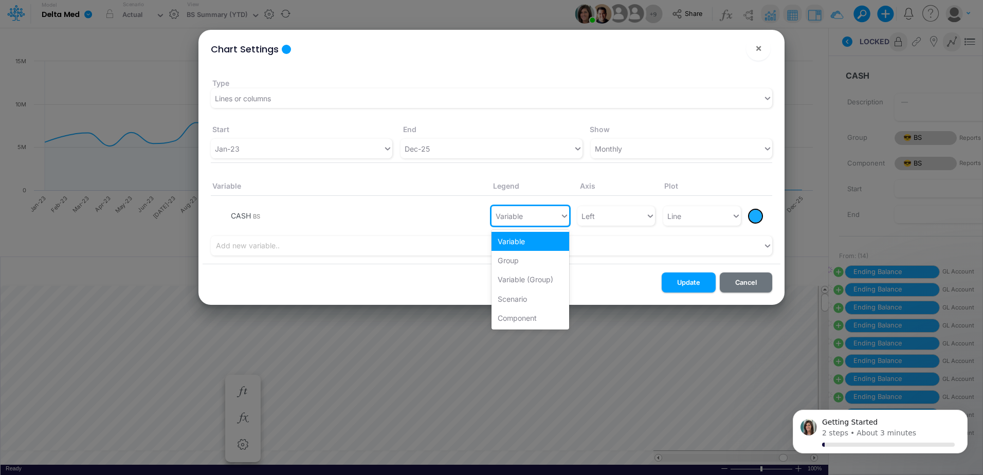
click at [543, 216] on div "Variable" at bounding box center [526, 216] width 68 height 17
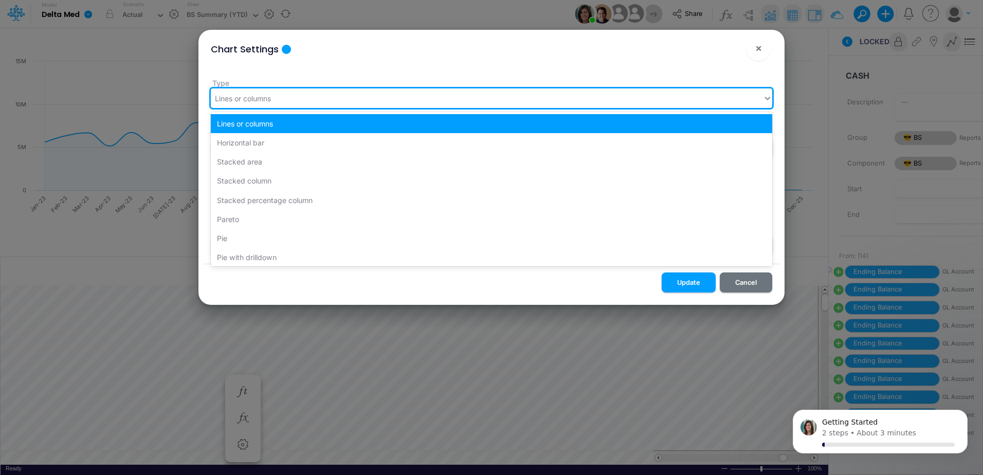
click at [387, 105] on div "Lines or columns" at bounding box center [487, 98] width 552 height 17
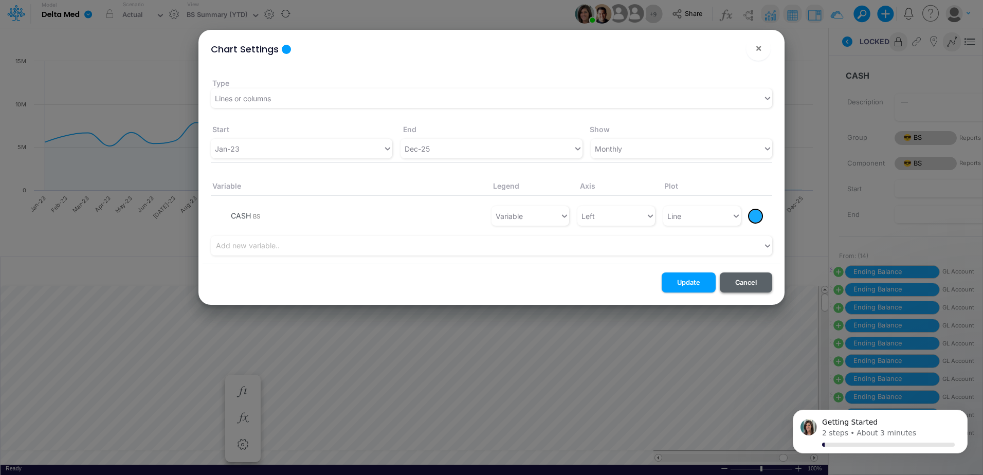
click at [749, 278] on button "Cancel" at bounding box center [746, 283] width 52 height 20
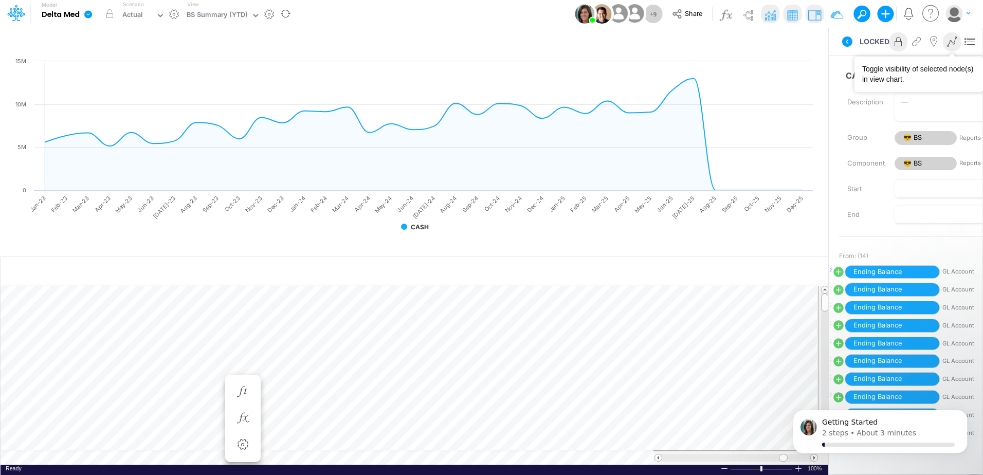
click at [953, 48] on button at bounding box center [952, 42] width 18 height 20
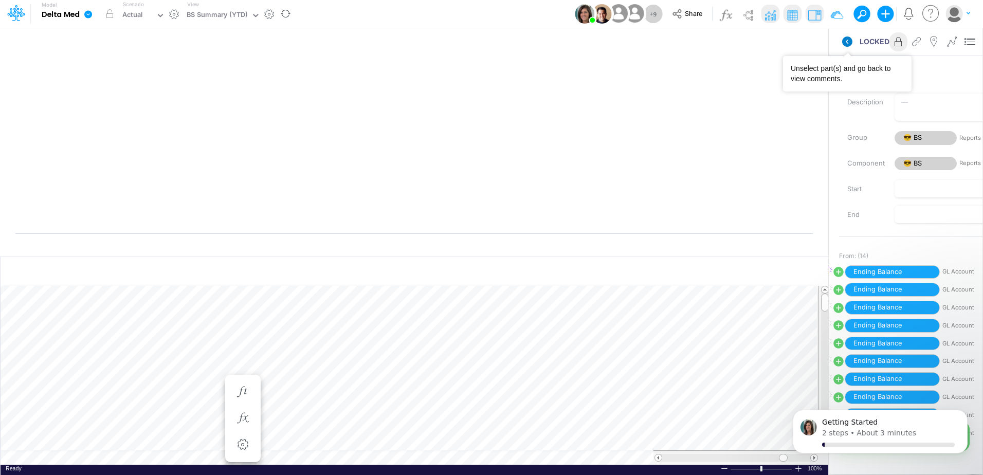
click at [843, 40] on icon at bounding box center [847, 42] width 10 height 10
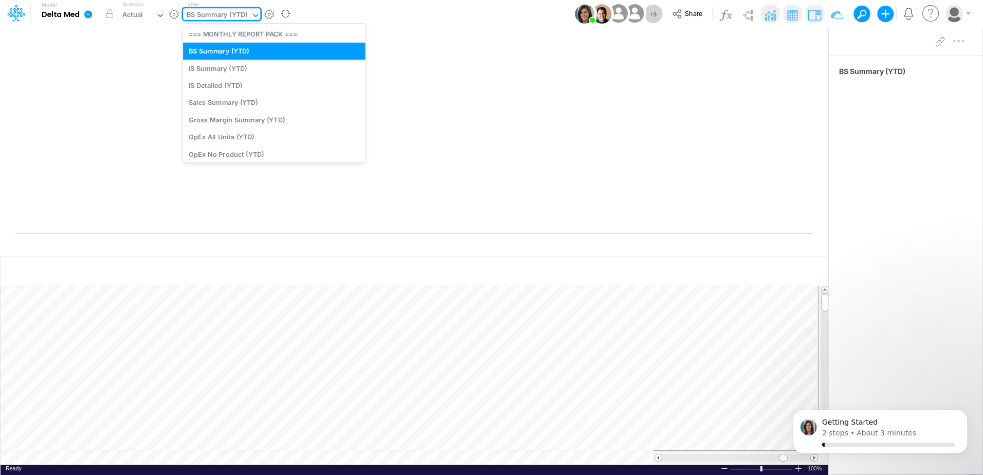
click at [258, 10] on div at bounding box center [255, 16] width 9 height 12
type input "s"
type input "da"
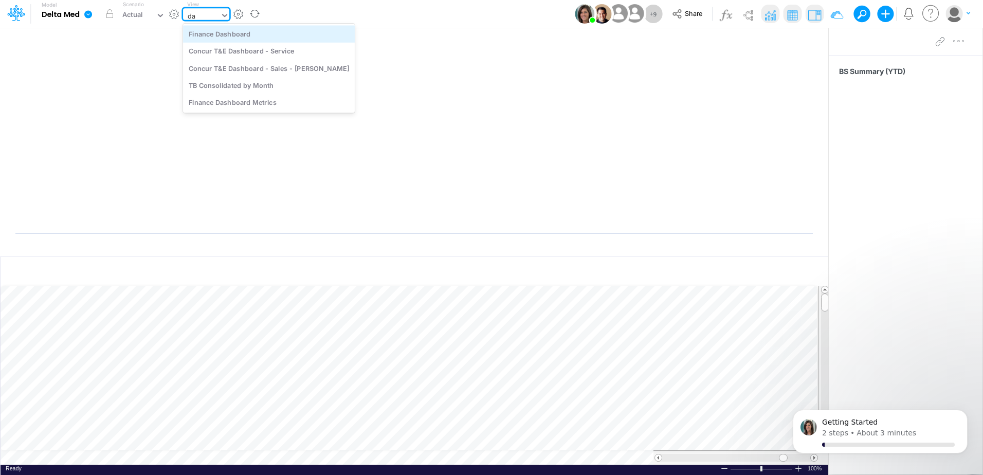
click at [250, 39] on div "Finance Dashboard" at bounding box center [269, 33] width 172 height 17
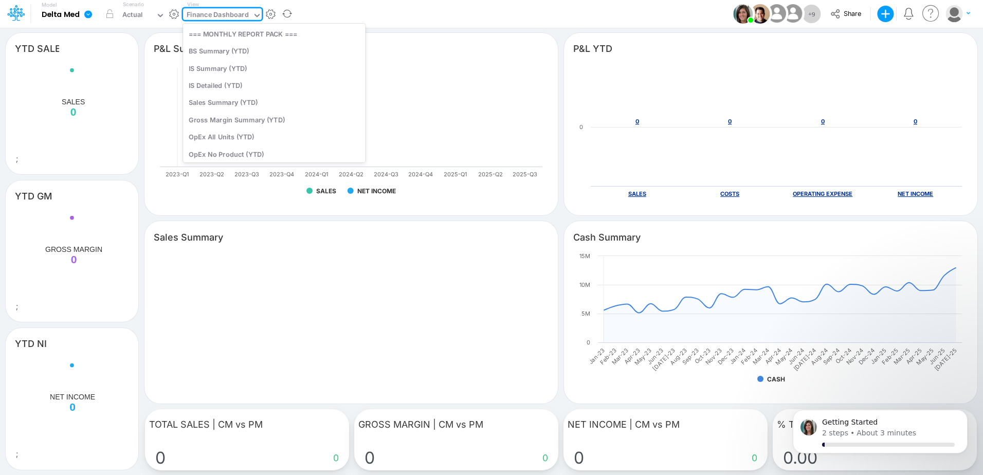
click at [254, 13] on icon at bounding box center [257, 15] width 9 height 9
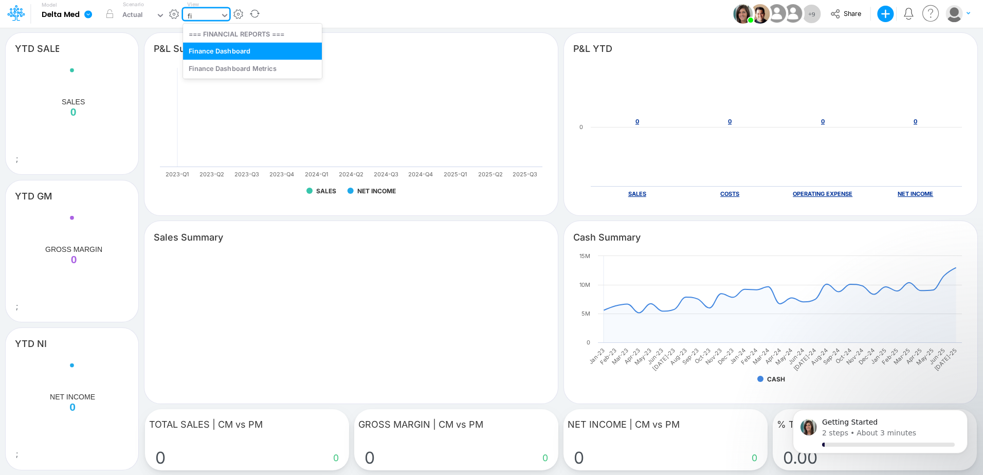
type input "fi"
click at [428, 13] on div "Model Delta Med Edit model settings Duplicate Import QuickBooks QuickBooks Onli…" at bounding box center [491, 14] width 885 height 28
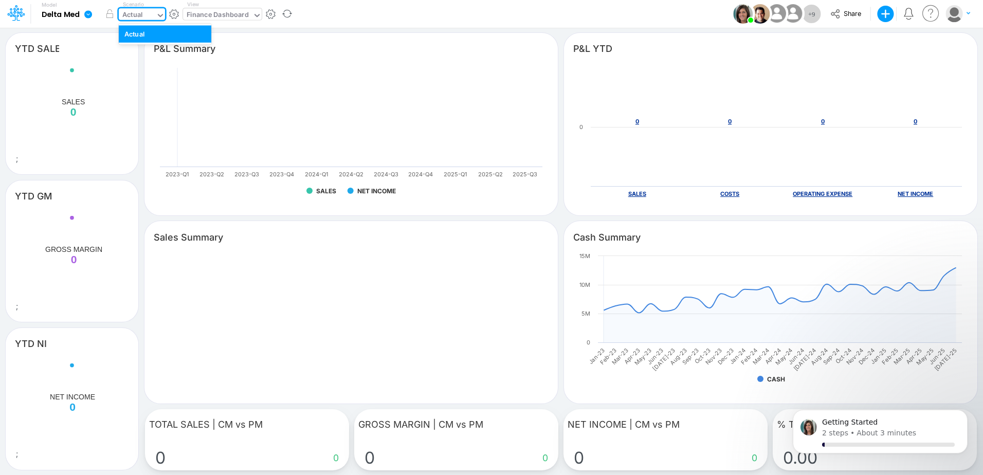
click at [158, 14] on icon at bounding box center [160, 15] width 9 height 9
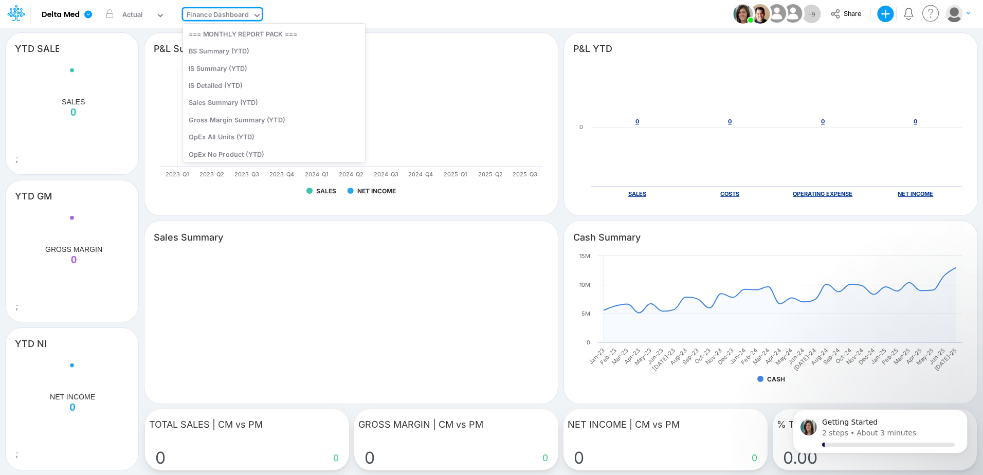
click at [248, 16] on div "Finance Dashboard" at bounding box center [217, 15] width 69 height 15
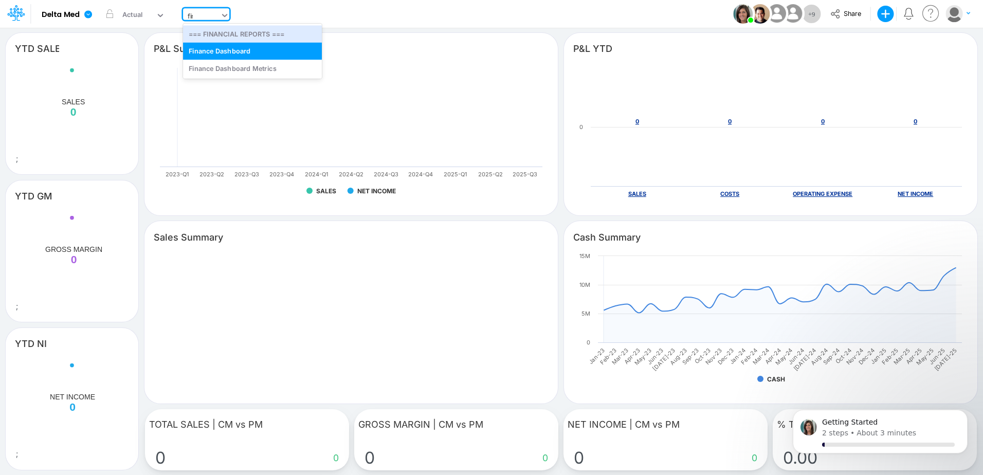
type input "fina"
click at [240, 69] on div "Finance Dashboard Metrics" at bounding box center [252, 68] width 139 height 17
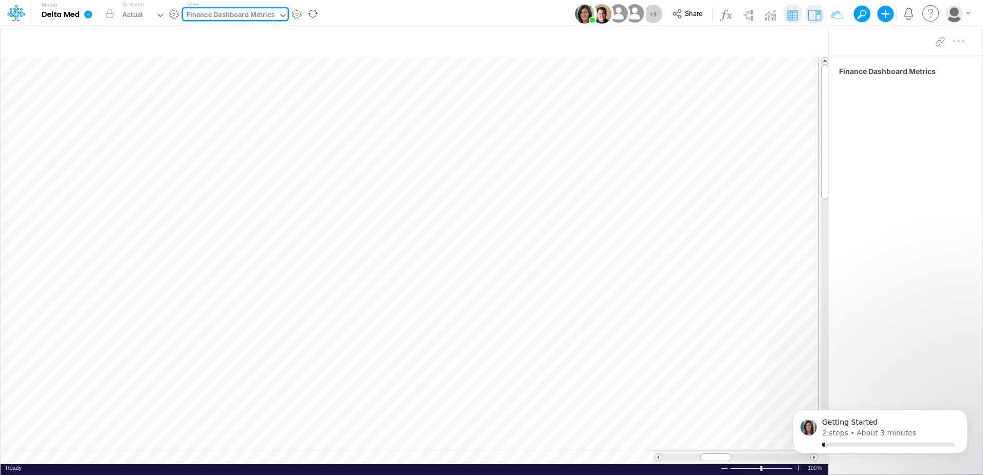
click at [281, 16] on icon at bounding box center [282, 15] width 5 height 3
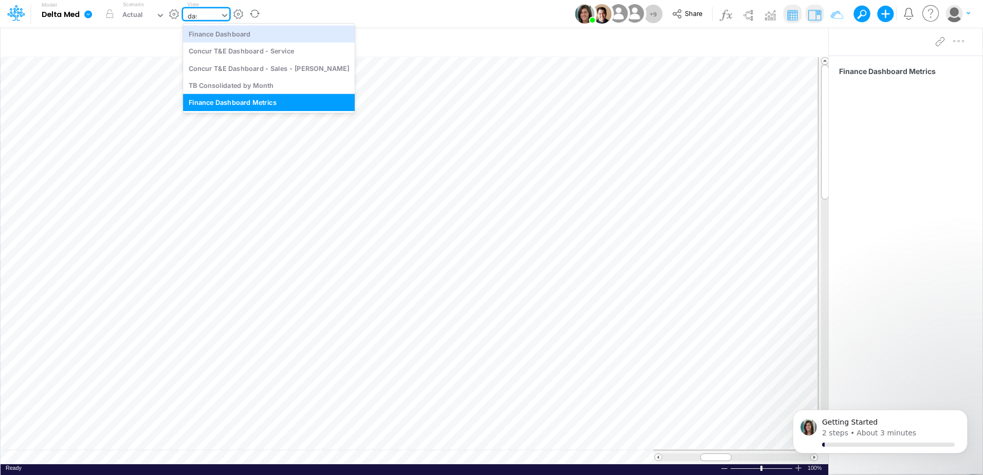
type input "dash"
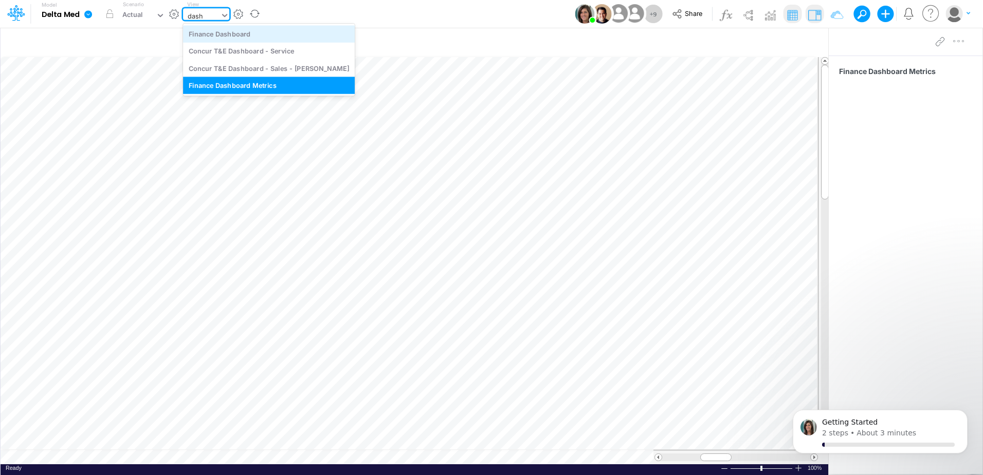
click at [249, 33] on div "Finance Dashboard" at bounding box center [269, 33] width 172 height 17
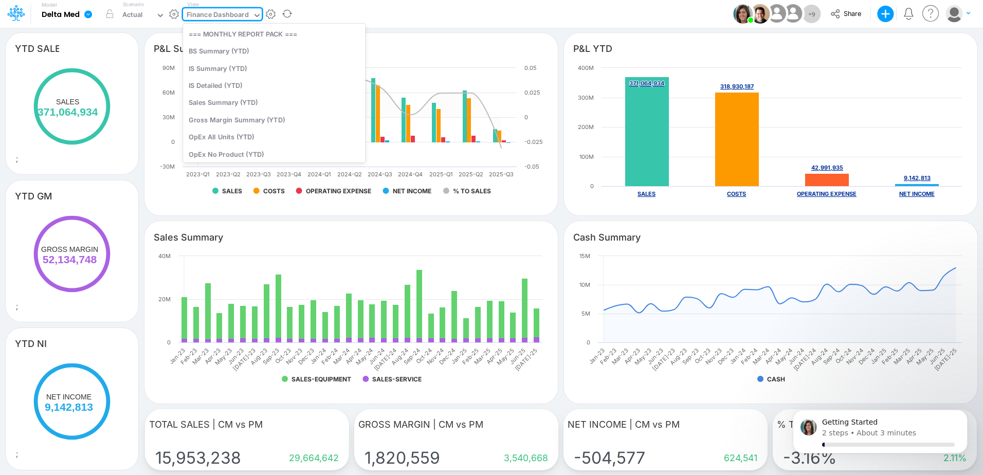
click at [258, 17] on icon at bounding box center [257, 15] width 9 height 9
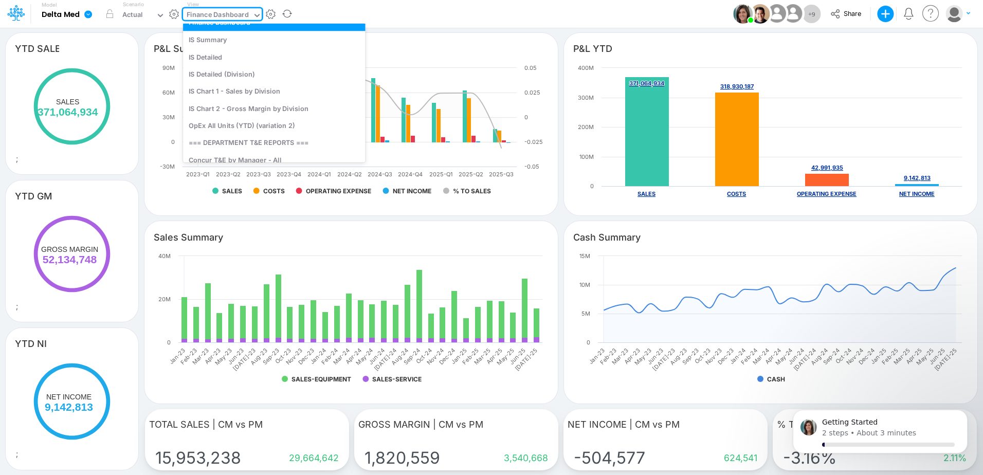
scroll to position [304, 0]
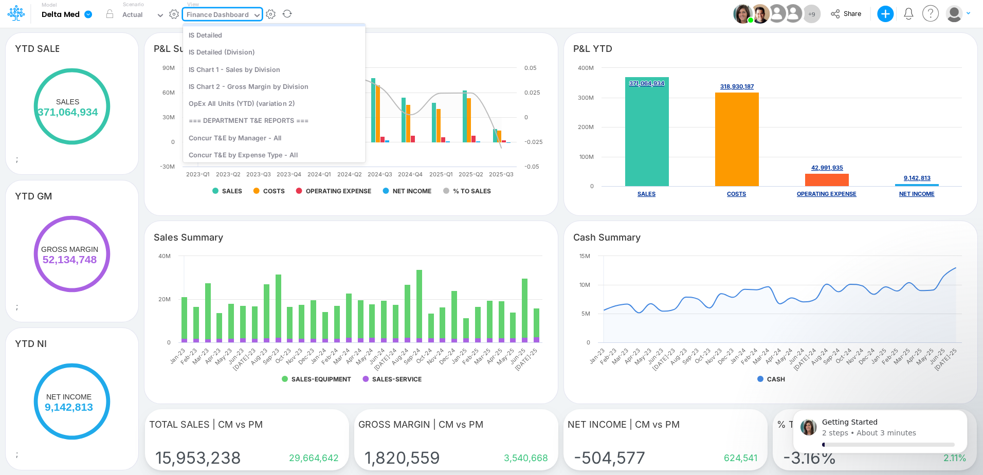
click at [254, 16] on icon at bounding box center [257, 15] width 9 height 9
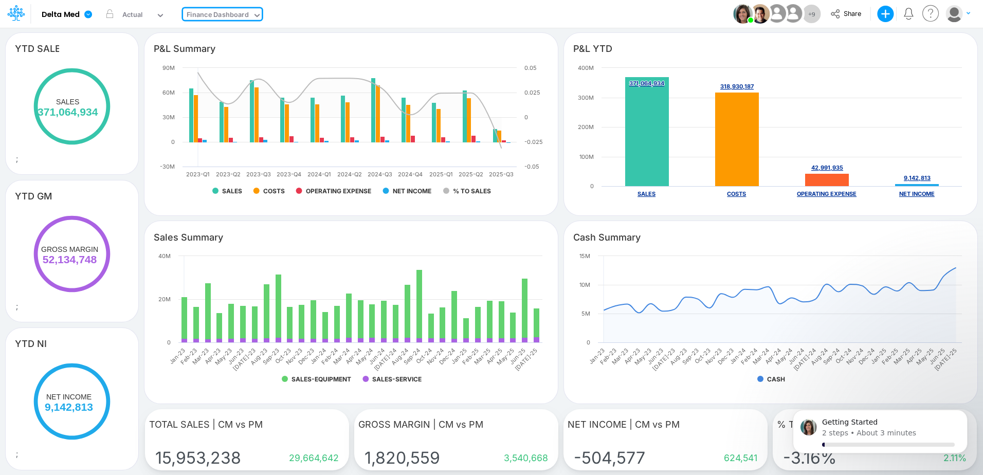
click at [512, 17] on div "Model Delta Med Edit model settings Duplicate Import QuickBooks QuickBooks Onli…" at bounding box center [491, 14] width 885 height 28
click at [268, 15] on button "button" at bounding box center [270, 14] width 11 height 11
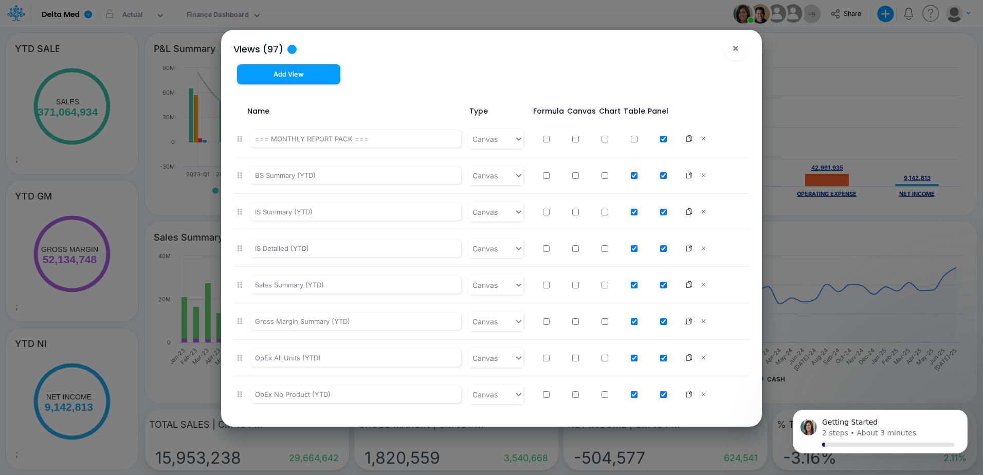
click at [341, 85] on div "Add View" at bounding box center [336, 78] width 222 height 28
click at [328, 84] on button "Add View" at bounding box center [288, 74] width 103 height 20
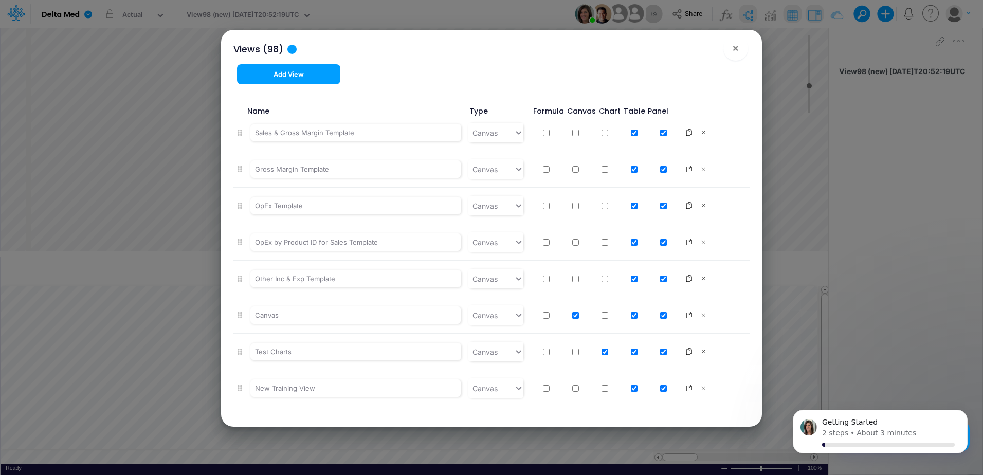
scroll to position [3293, 0]
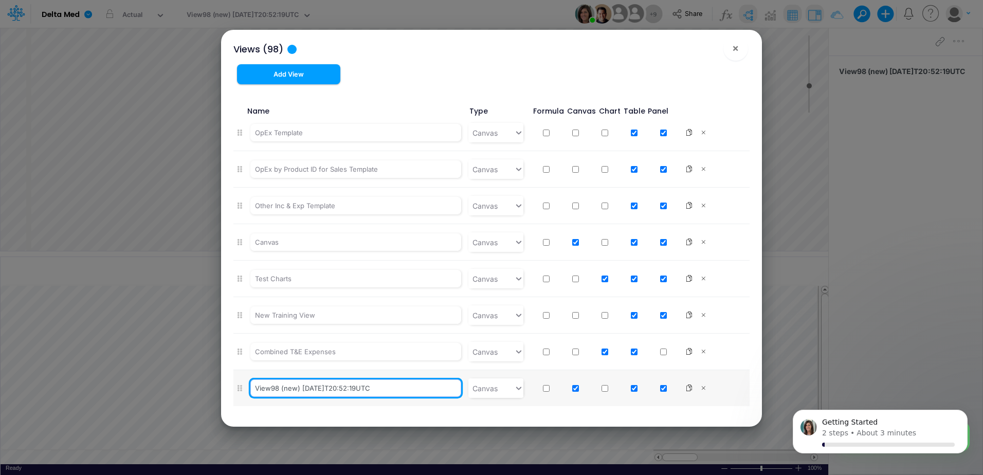
drag, startPoint x: 407, startPoint y: 388, endPoint x: 102, endPoint y: 383, distance: 305.6
click at [102, 383] on div "Views (98) × Add View Name Type Formula Canvas Chart Table Panel === MONTHLY RE…" at bounding box center [491, 237] width 983 height 475
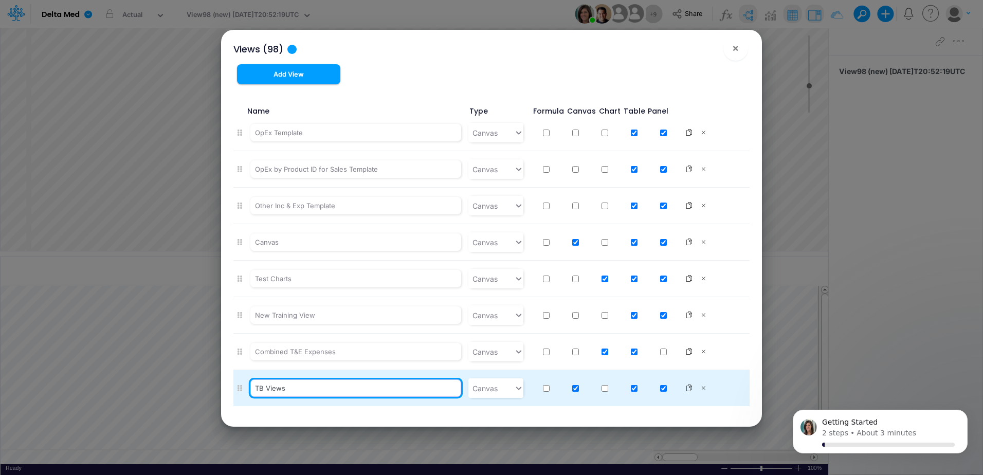
type input "TB Views"
click at [572, 387] on input "checkbox" at bounding box center [575, 388] width 7 height 7
checkbox input "false"
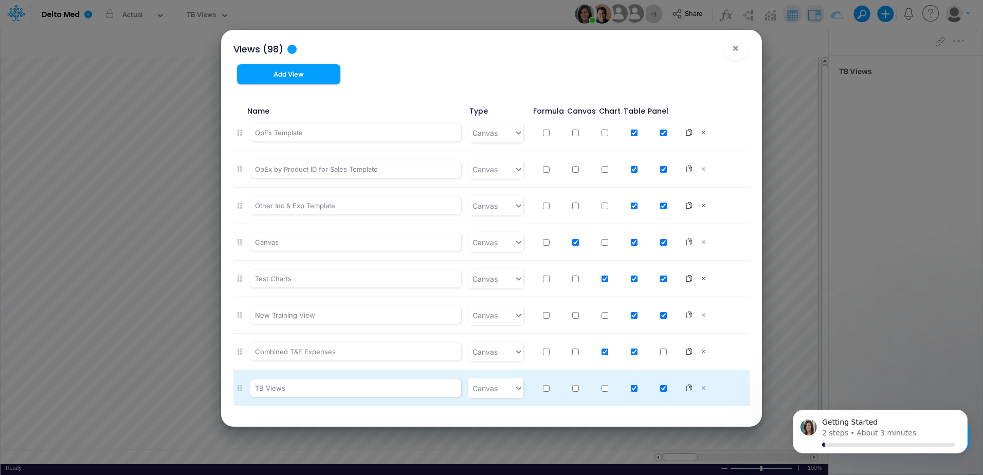
click at [602, 388] on input "checkbox" at bounding box center [605, 388] width 7 height 7
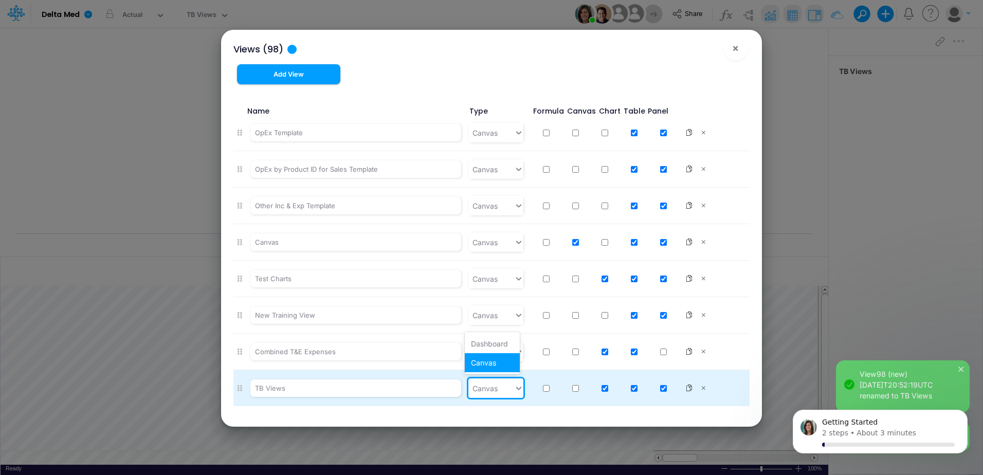
click at [514, 390] on icon at bounding box center [518, 388] width 9 height 10
drag, startPoint x: 499, startPoint y: 343, endPoint x: 508, endPoint y: 334, distance: 12.4
click at [500, 343] on div "Dashboard" at bounding box center [492, 343] width 55 height 19
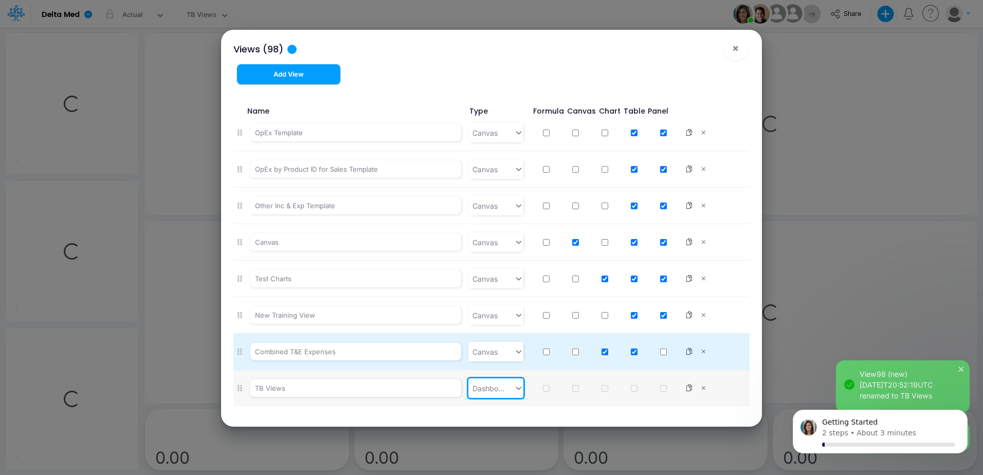
checkbox input "false"
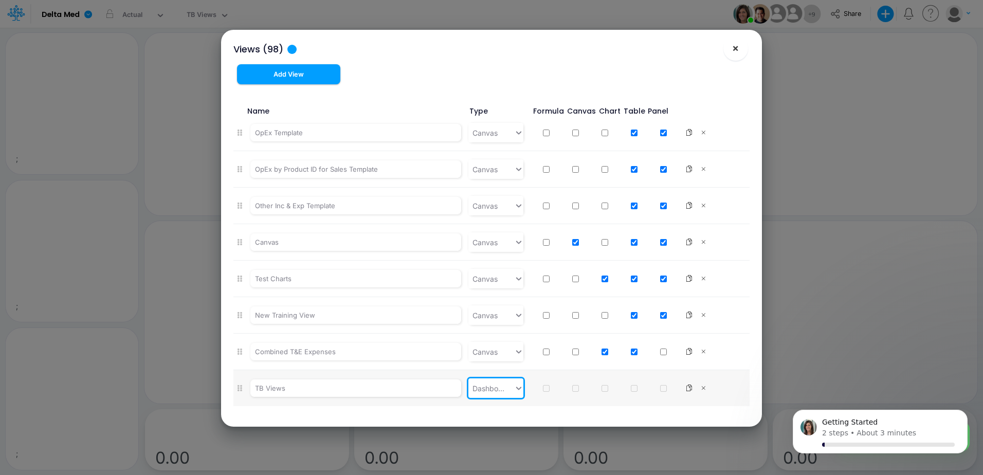
click at [739, 48] on span "×" at bounding box center [735, 48] width 7 height 12
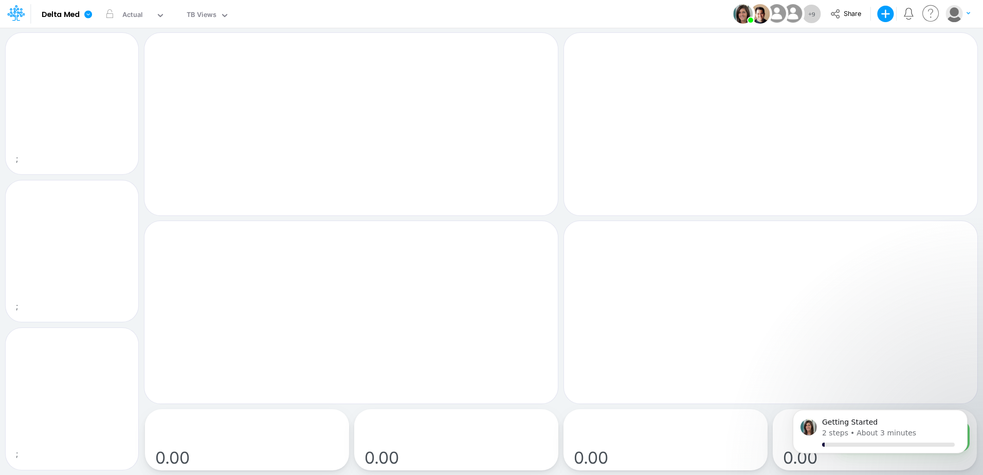
click at [415, 80] on rect at bounding box center [351, 134] width 393 height 142
click at [536, 45] on icon "button" at bounding box center [538, 48] width 15 height 11
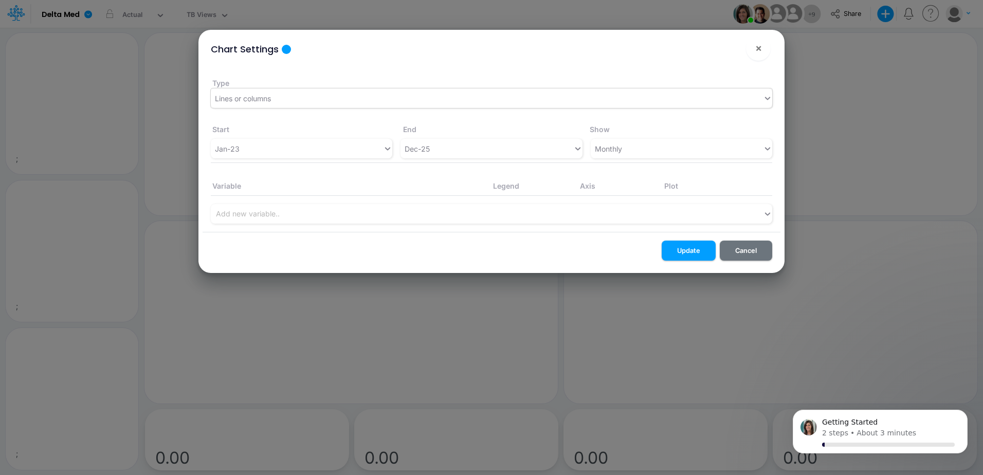
click at [339, 101] on div "Lines or columns" at bounding box center [487, 98] width 552 height 17
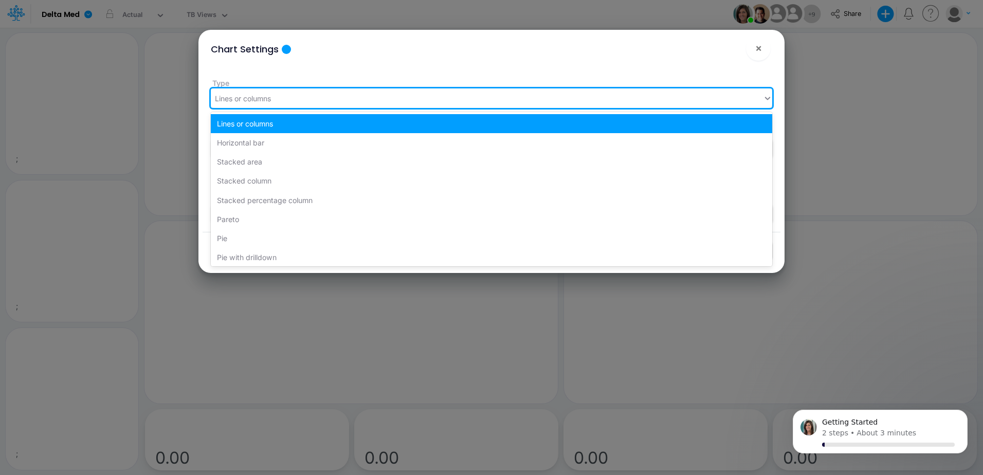
click at [339, 101] on div "Lines or columns" at bounding box center [487, 98] width 552 height 17
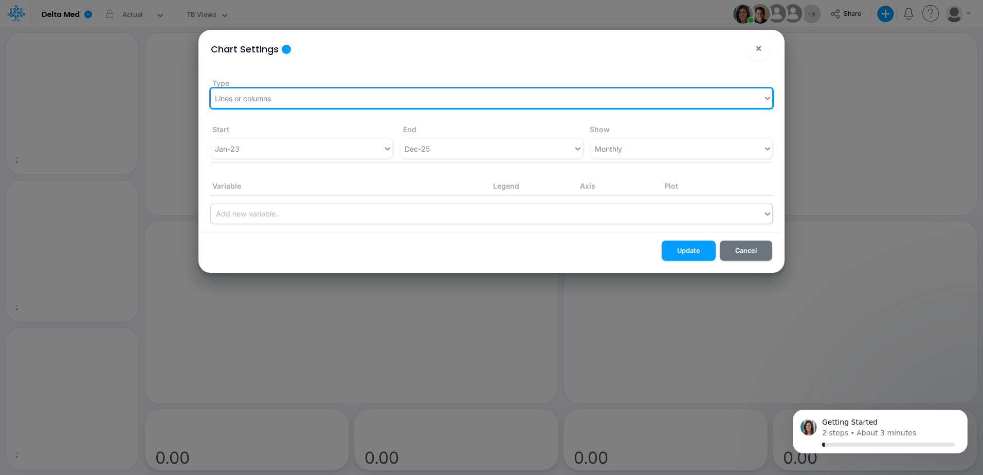
click at [253, 215] on div "Add new variable.." at bounding box center [248, 214] width 64 height 11
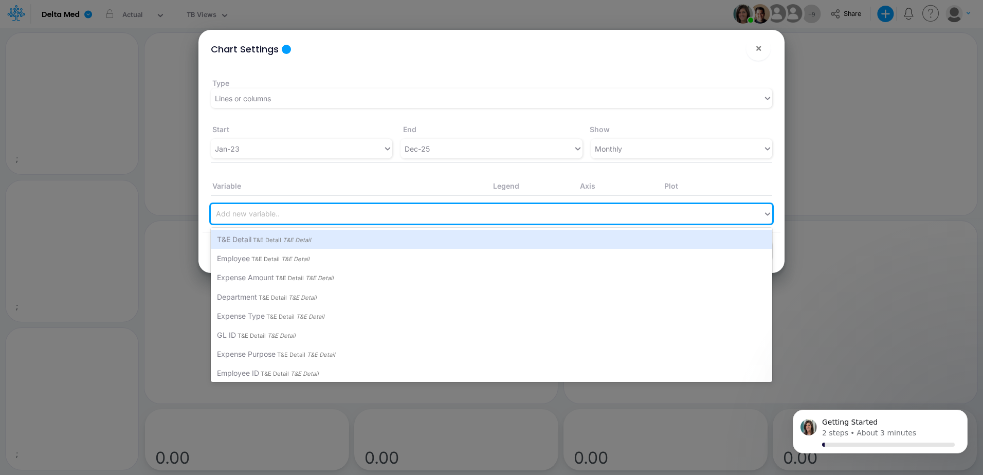
click at [253, 215] on div "Add new variable.." at bounding box center [248, 214] width 64 height 11
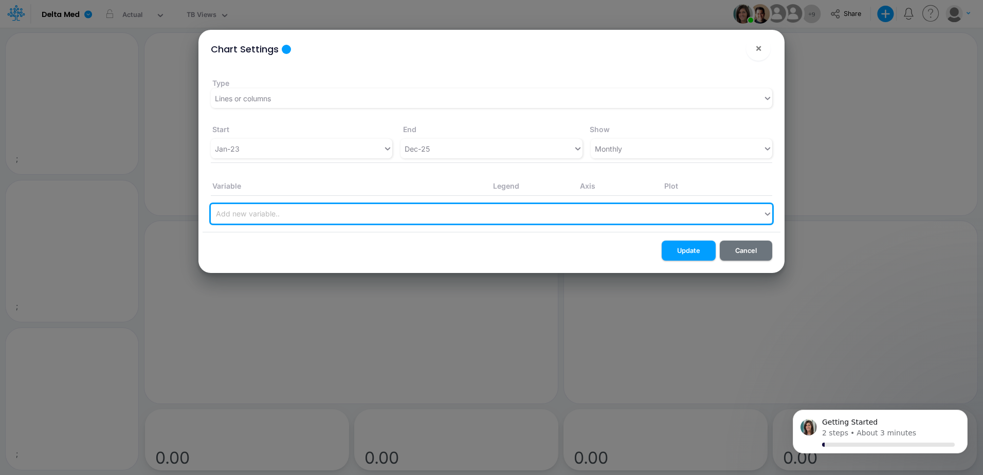
click at [262, 209] on div "Add new variable.." at bounding box center [248, 214] width 64 height 11
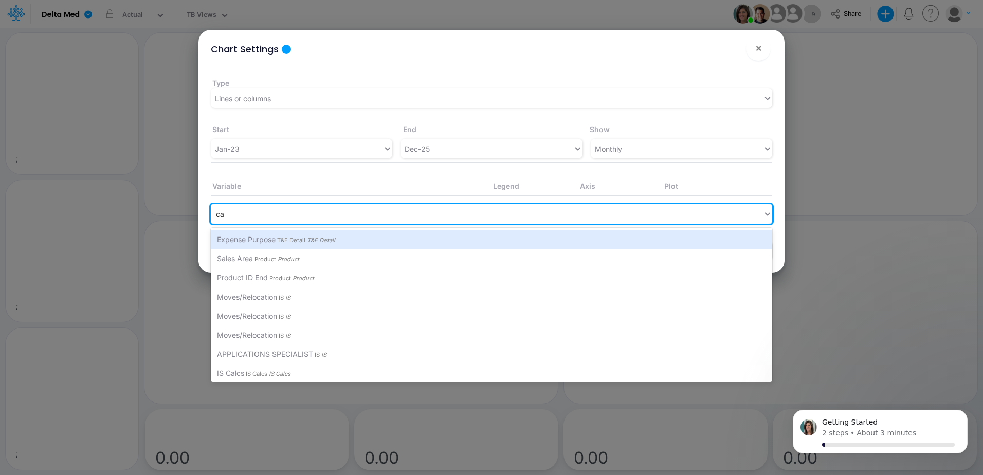
type input "cas"
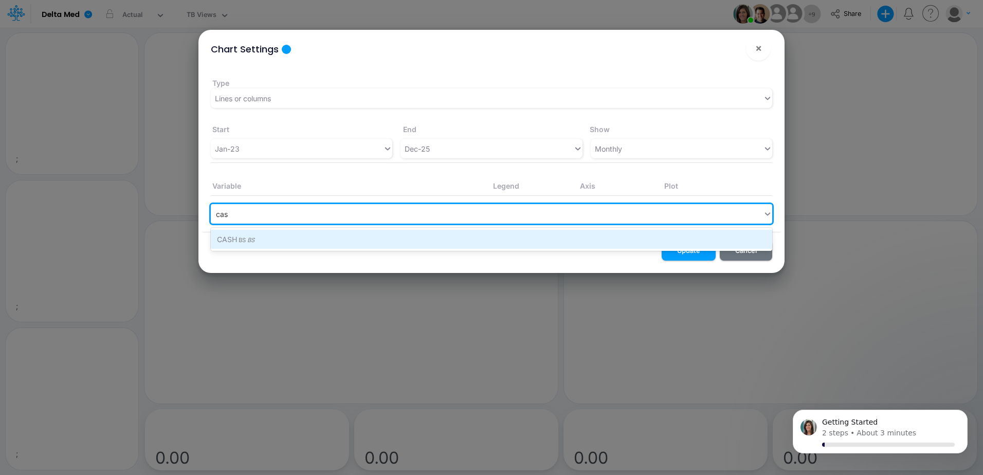
click at [255, 243] on span "BS" at bounding box center [250, 240] width 9 height 7
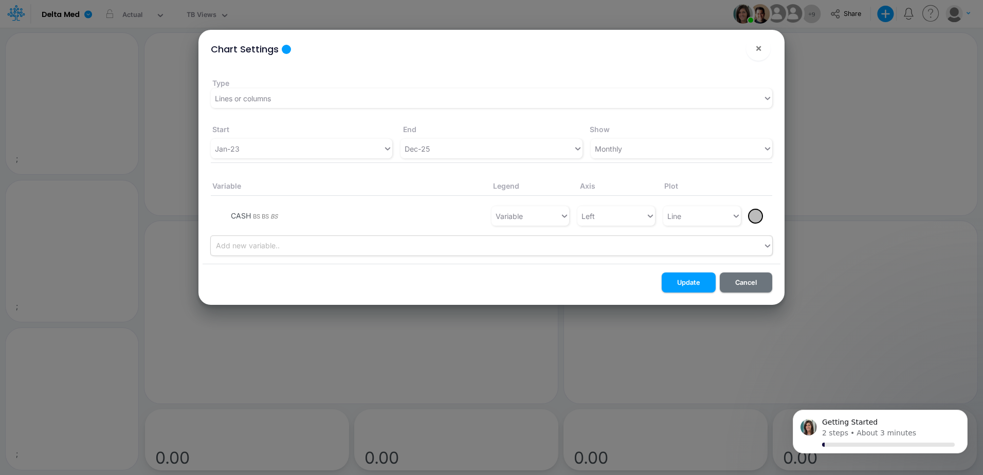
click at [757, 217] on div at bounding box center [755, 216] width 13 height 13
click at [757, 217] on div at bounding box center [491, 240] width 983 height 470
click at [702, 278] on button "Update" at bounding box center [689, 283] width 54 height 20
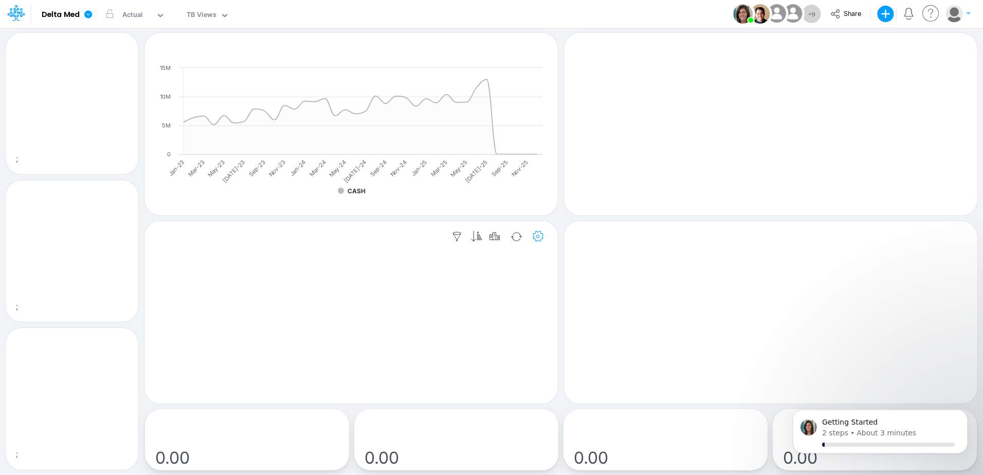
click at [534, 240] on icon "button" at bounding box center [538, 236] width 15 height 11
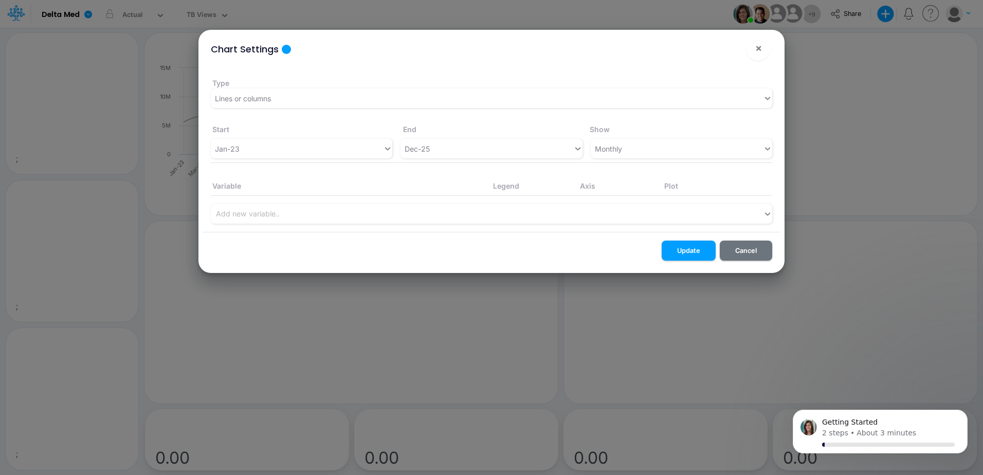
click at [293, 185] on label "Variable" at bounding box center [281, 186] width 140 height 11
click at [264, 211] on div "Add new variable.." at bounding box center [248, 214] width 64 height 11
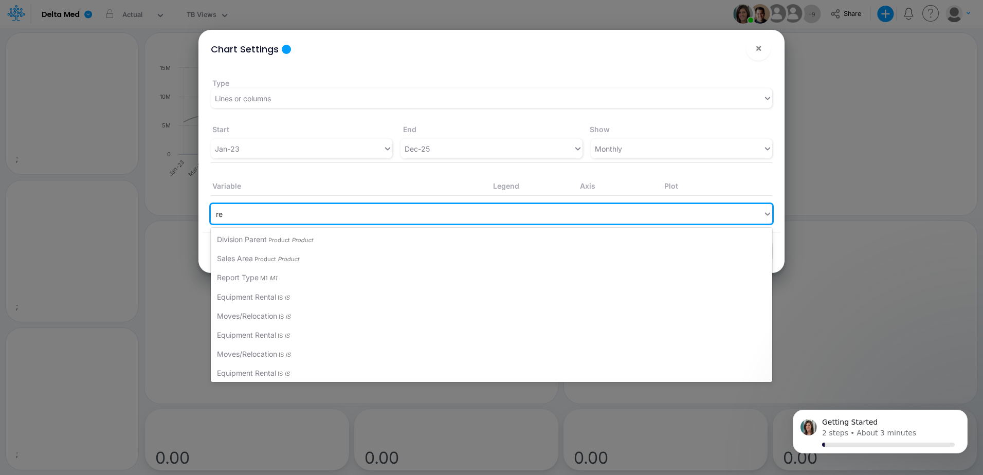
type input "r"
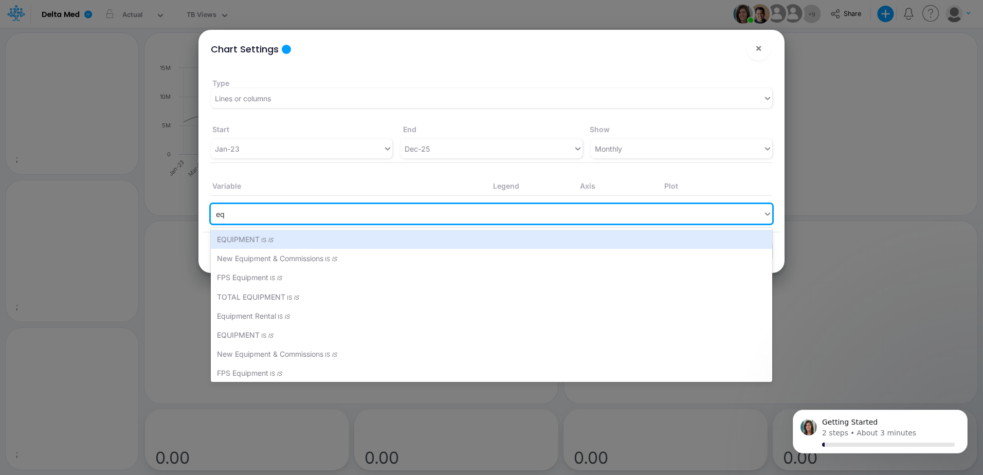
type input "e"
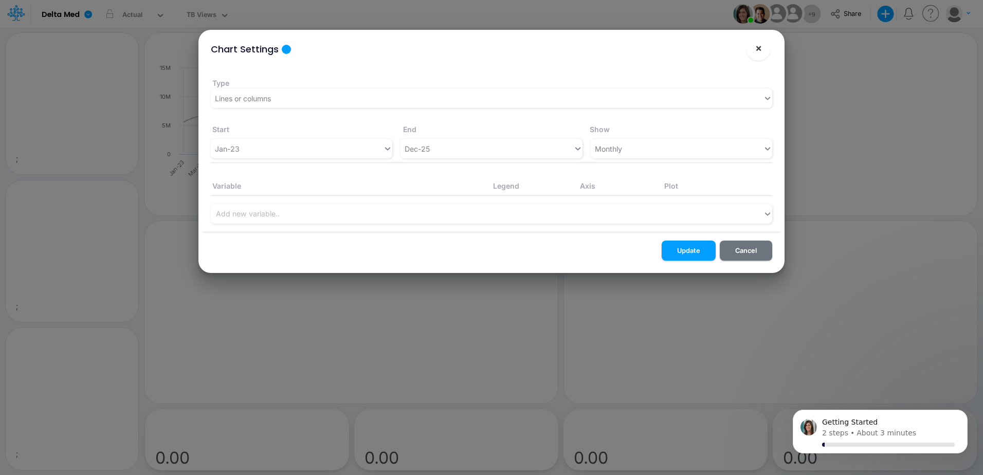
click at [756, 53] on span "×" at bounding box center [759, 48] width 7 height 12
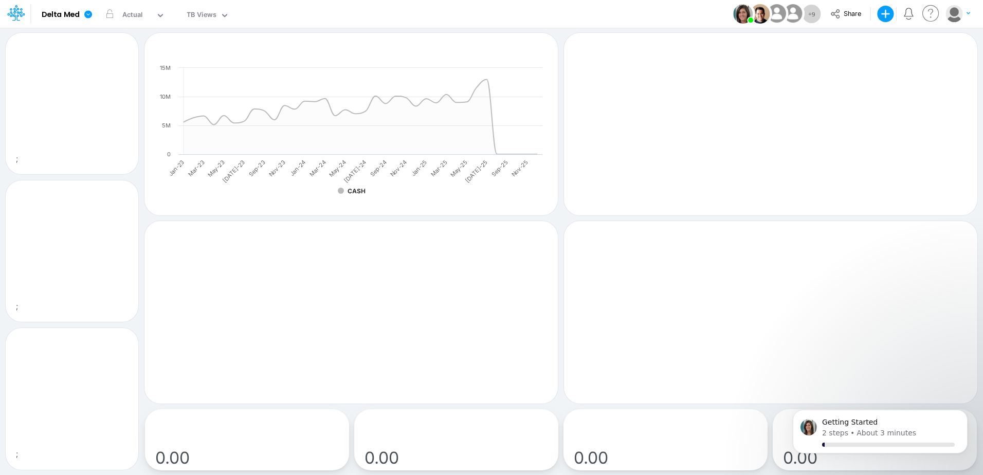
click at [219, 19] on input "text" at bounding box center [218, 16] width 1 height 10
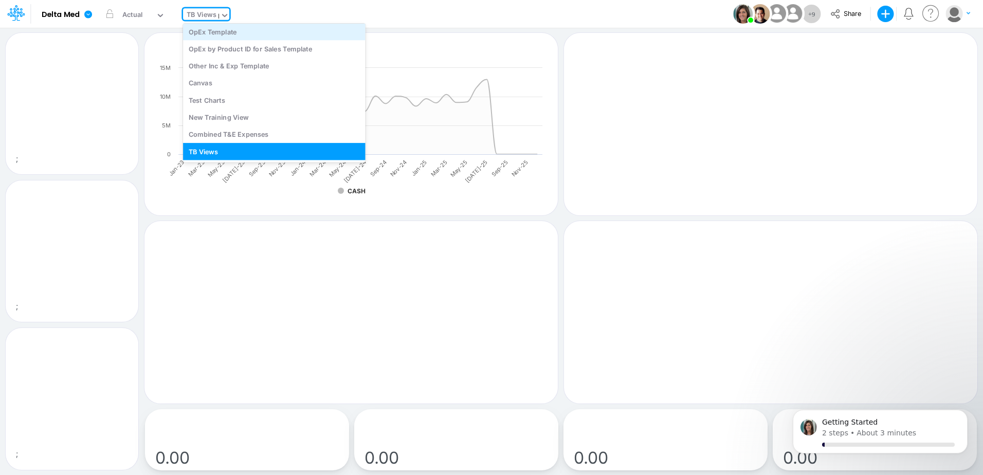
scroll to position [0, 0]
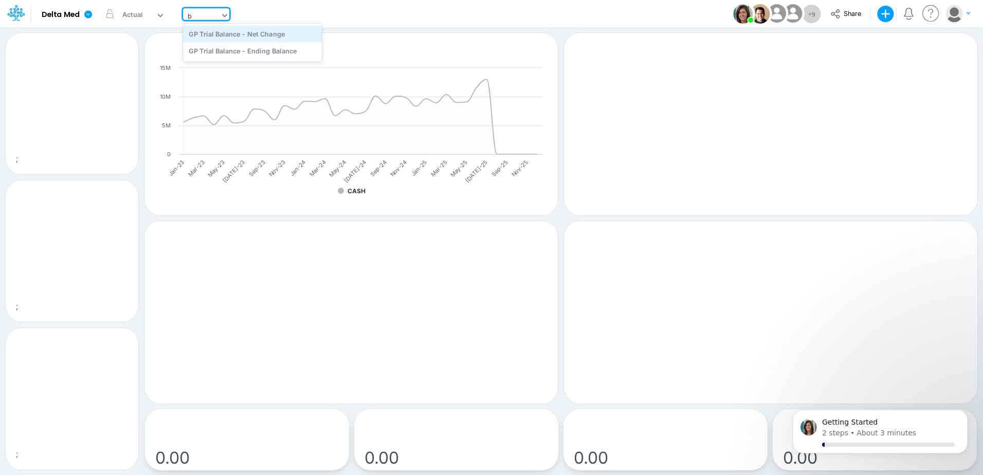
type input "bs"
click at [243, 69] on div "BS Template" at bounding box center [252, 68] width 139 height 17
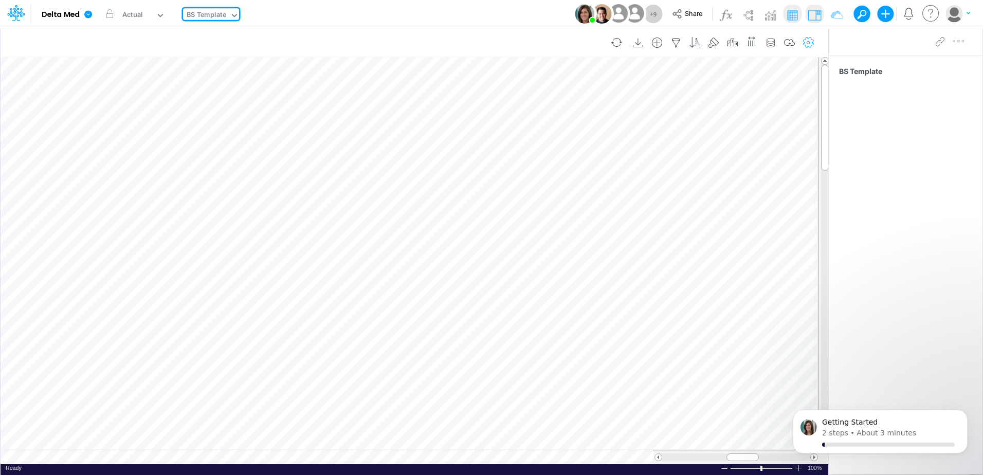
click at [802, 41] on icon "button" at bounding box center [808, 43] width 15 height 11
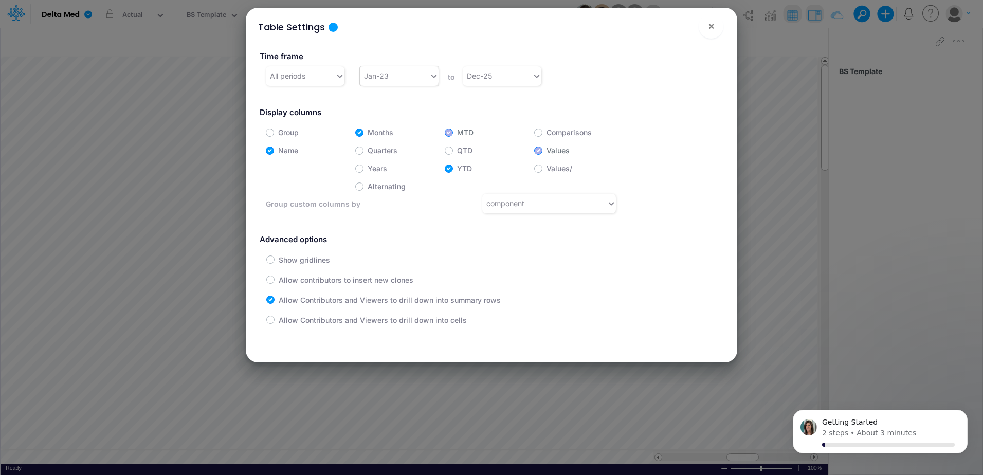
click at [393, 81] on div "Jan-23" at bounding box center [394, 75] width 69 height 17
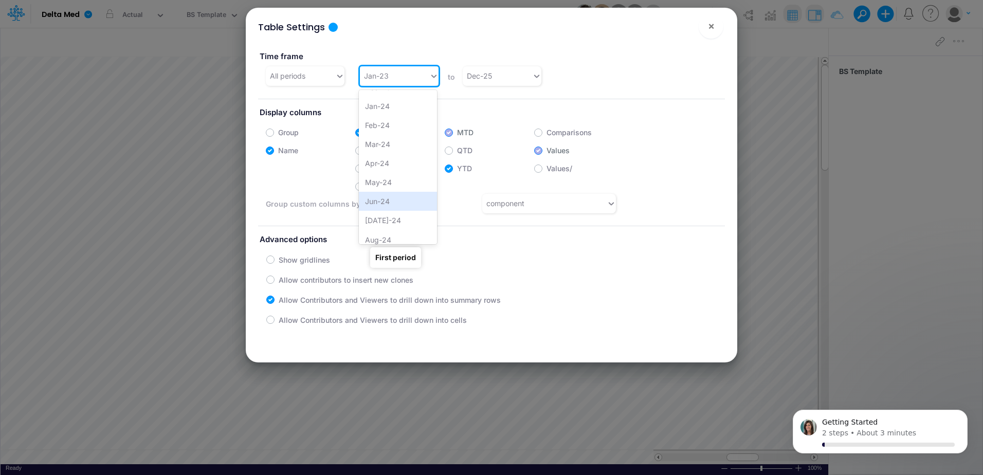
scroll to position [168, 0]
click at [409, 160] on div "Jan-24" at bounding box center [398, 162] width 78 height 19
click at [432, 76] on icon at bounding box center [434, 76] width 5 height 3
click at [397, 158] on div "Jan-24" at bounding box center [398, 164] width 78 height 19
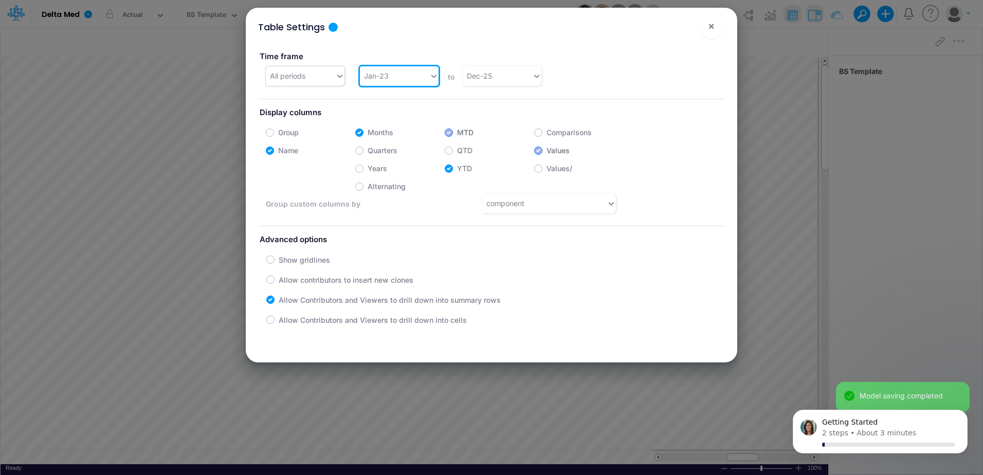
click at [319, 74] on div "All periods" at bounding box center [300, 75] width 69 height 17
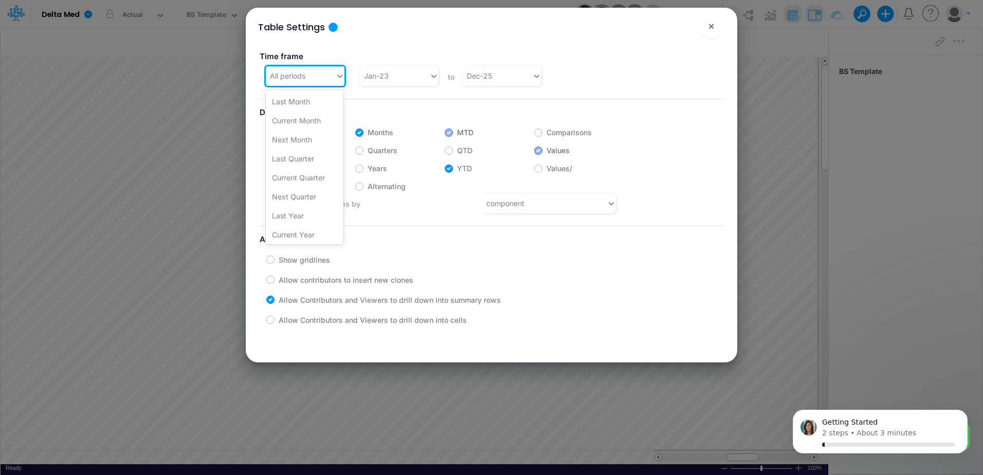
scroll to position [212, 0]
click at [297, 212] on div "Custom" at bounding box center [305, 213] width 78 height 19
click at [421, 76] on div "Jan-24" at bounding box center [394, 75] width 69 height 17
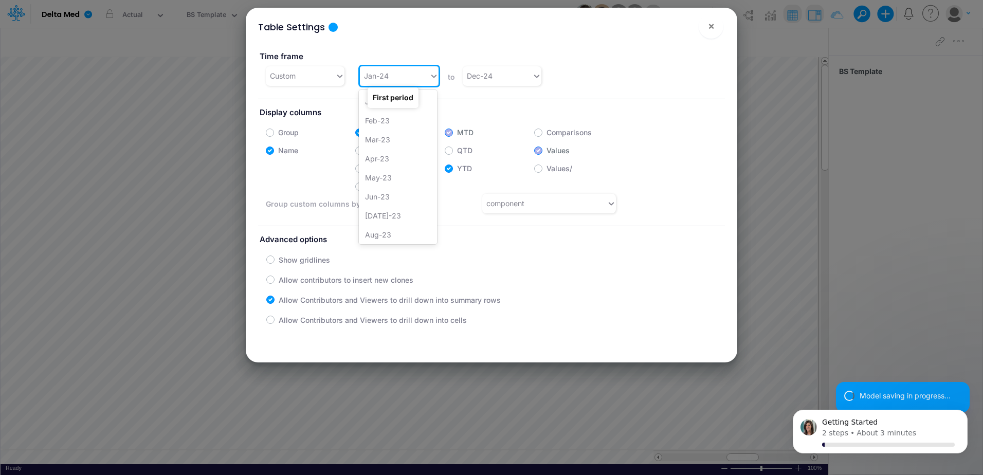
scroll to position [102, 0]
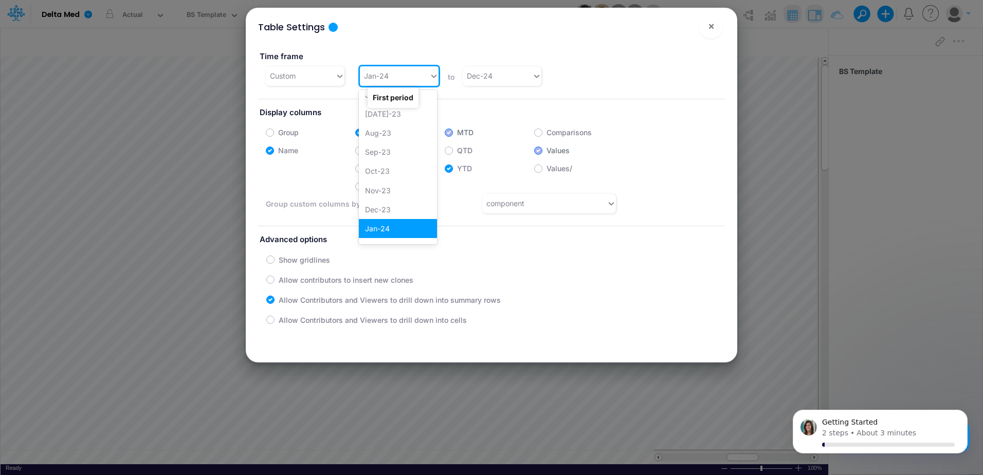
click at [586, 66] on div "Time frame Custom option Jan-24, selected. option Jan-24 focused, 13 of 36. 36 …" at bounding box center [491, 64] width 482 height 44
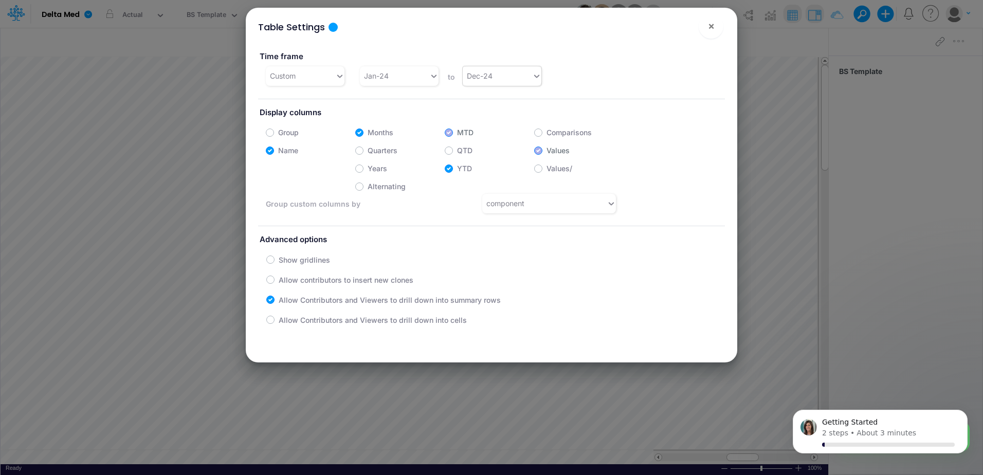
click at [505, 75] on div "Dec-24" at bounding box center [497, 75] width 69 height 17
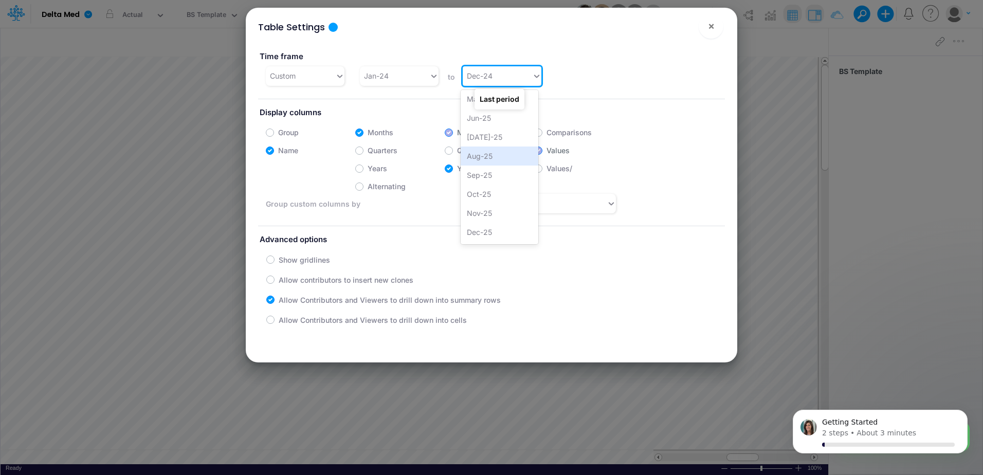
scroll to position [537, 0]
click at [488, 222] on div "Jan-23 Feb-23 Mar-23 Apr-23 May-23 Jun-23 [DATE]-23 Aug-23 Sep-23 Oct-23 Nov-23…" at bounding box center [500, 167] width 78 height 154
click at [497, 152] on div "Aug-25" at bounding box center [500, 156] width 78 height 19
click at [495, 139] on div "Group Months MTD Comparisons Name Quarters QTD Values Years YTD Values/ Alterna…" at bounding box center [444, 168] width 373 height 92
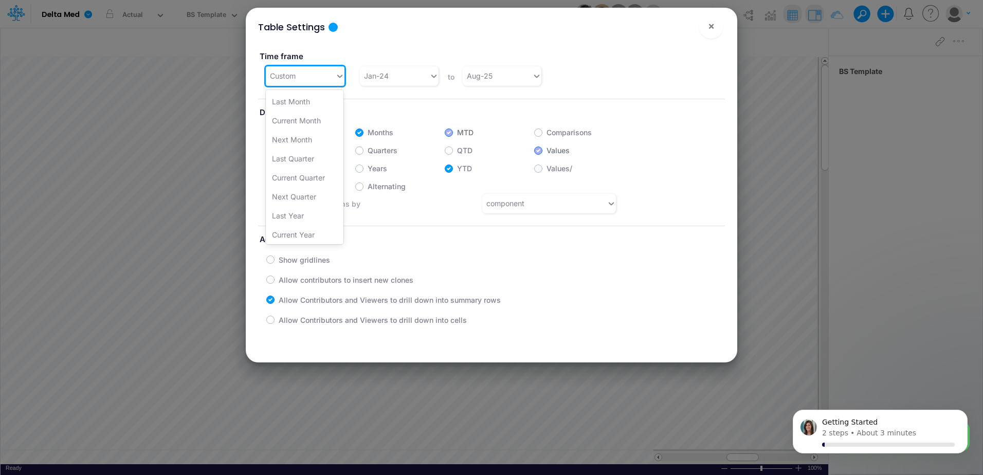
click at [324, 75] on div "Custom" at bounding box center [300, 75] width 69 height 17
click at [290, 204] on div "YTD" at bounding box center [305, 205] width 78 height 19
click at [338, 74] on icon at bounding box center [339, 76] width 9 height 10
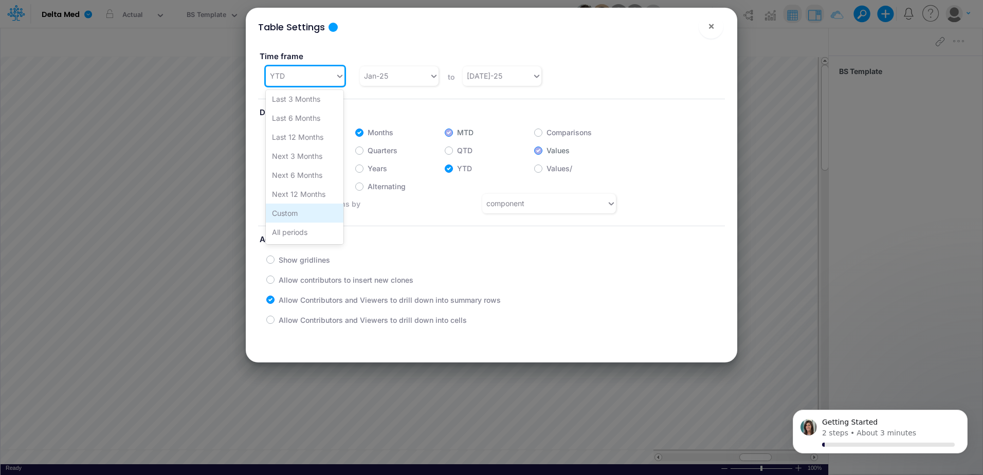
click at [285, 216] on div "Custom" at bounding box center [305, 213] width 78 height 19
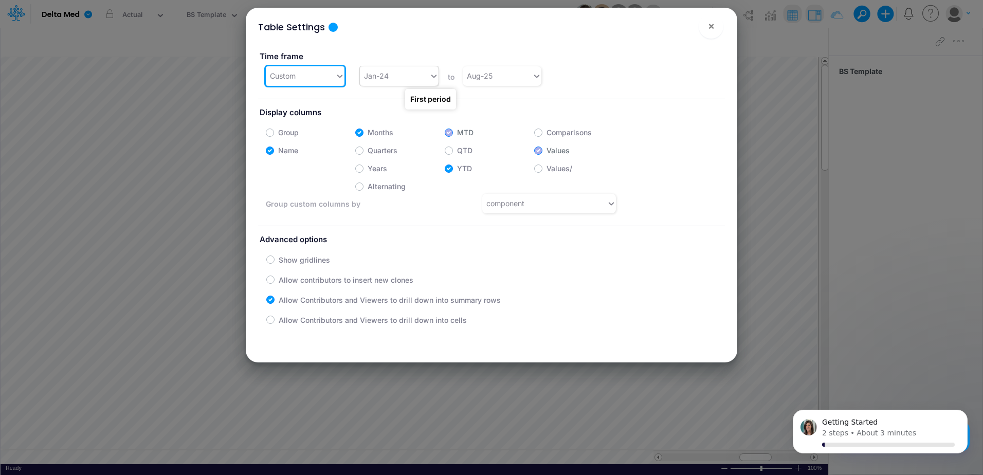
click at [422, 81] on div "Jan-24" at bounding box center [394, 75] width 69 height 17
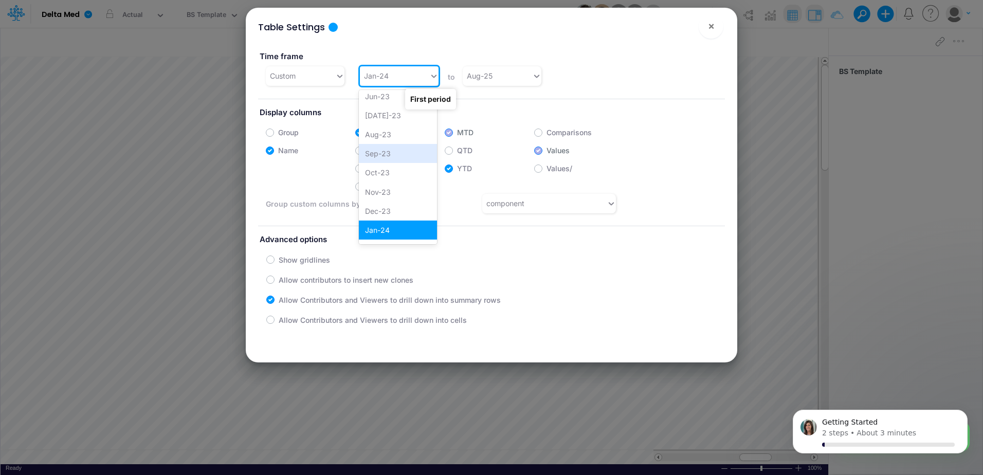
scroll to position [0, 0]
click at [522, 74] on div "Aug-25" at bounding box center [497, 75] width 69 height 17
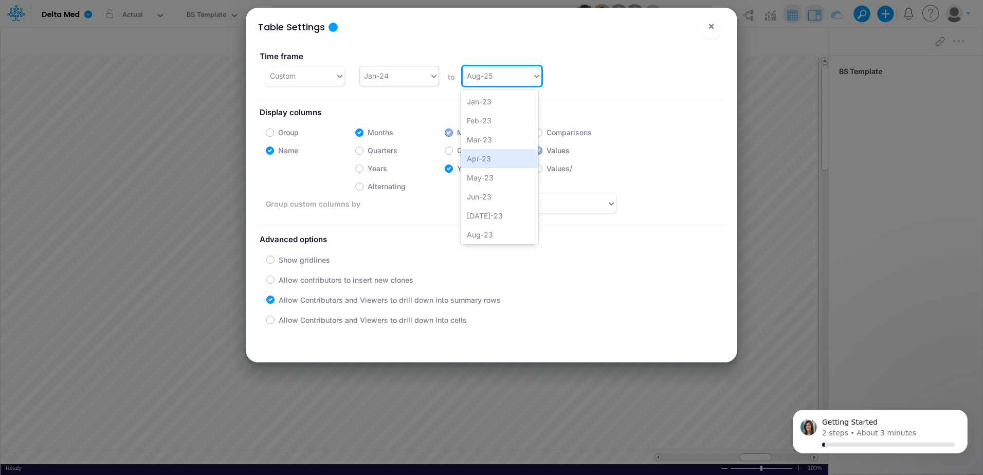
click at [412, 77] on div "Jan-24" at bounding box center [394, 75] width 69 height 17
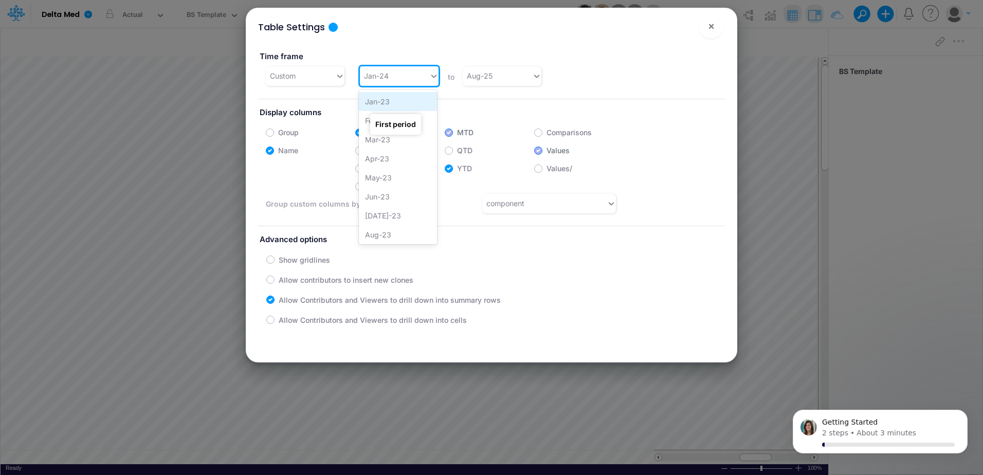
click at [394, 101] on div "Jan-23" at bounding box center [398, 101] width 78 height 19
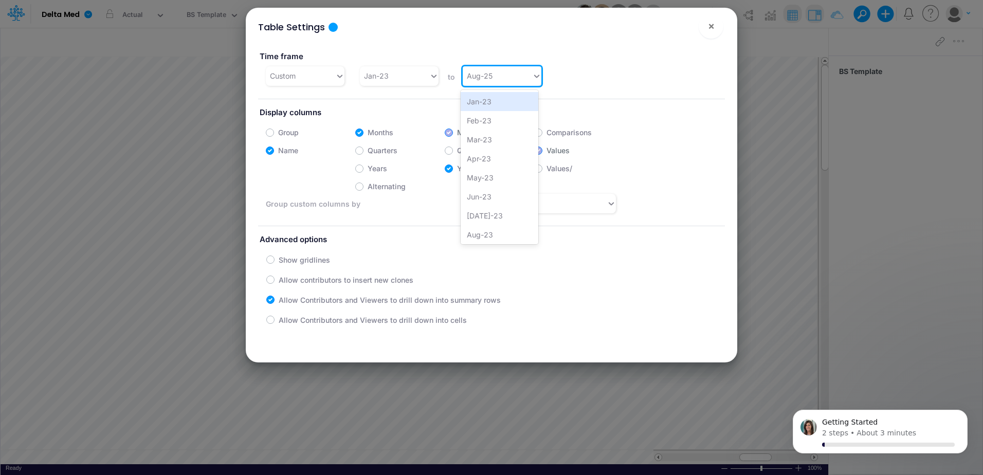
click at [517, 75] on div "Aug-25" at bounding box center [497, 75] width 69 height 17
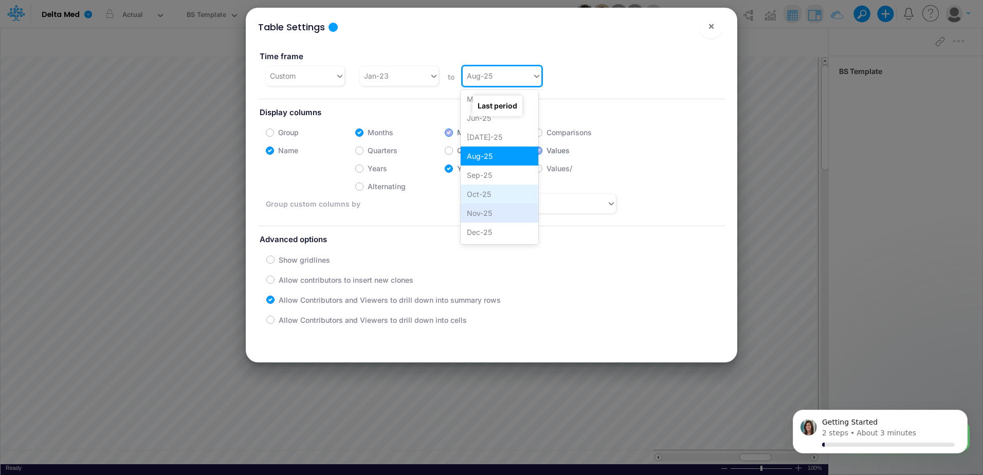
scroll to position [537, 0]
click at [490, 228] on div "Dec-25" at bounding box center [500, 232] width 78 height 19
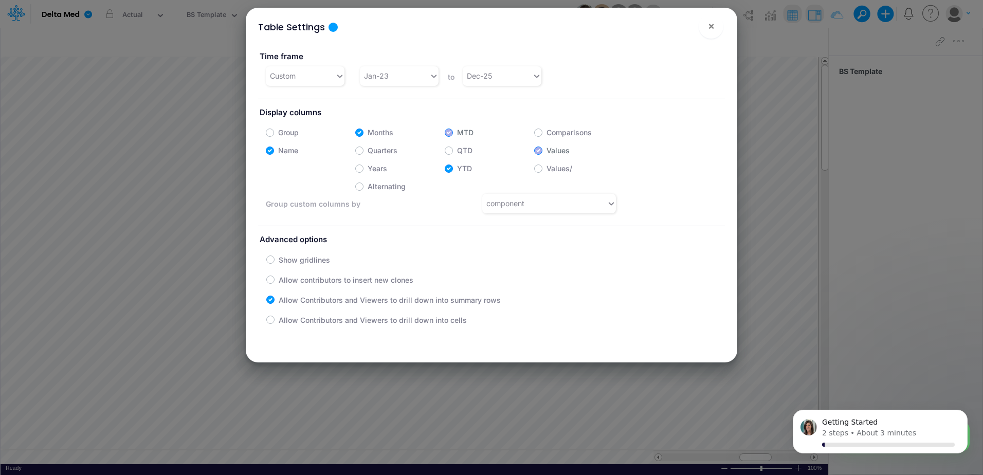
click at [641, 73] on div "Time frame Custom Jan-23 to Dec-25" at bounding box center [491, 64] width 482 height 44
click at [714, 28] on span "×" at bounding box center [711, 26] width 7 height 12
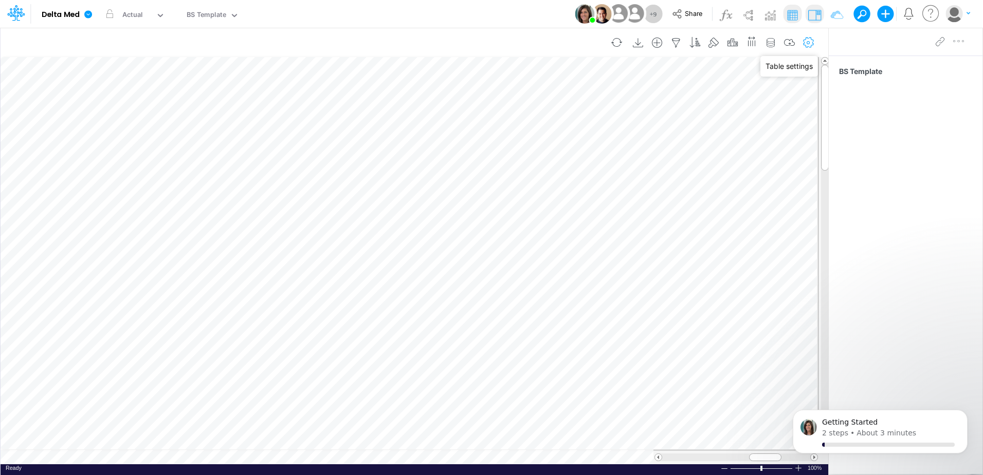
click at [812, 41] on icon "button" at bounding box center [808, 43] width 15 height 11
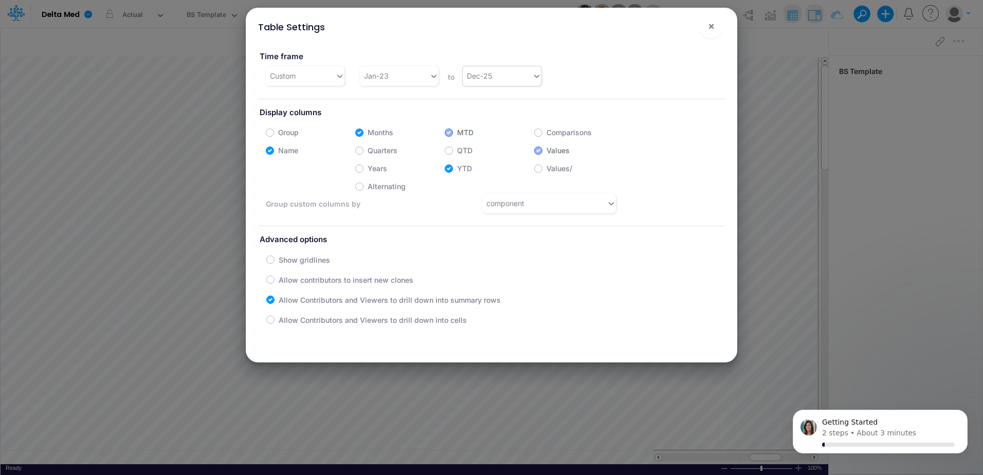
click at [519, 70] on div "Dec-25" at bounding box center [497, 75] width 69 height 17
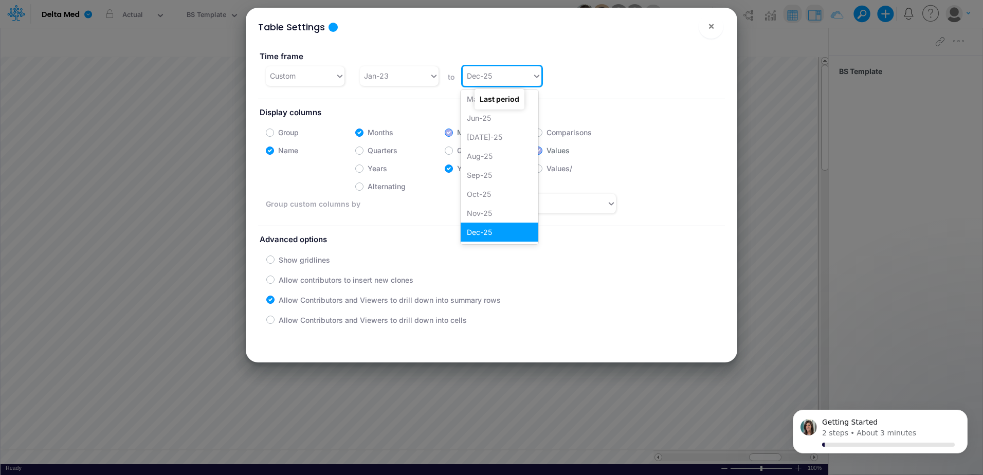
click at [476, 84] on div "Dec-25" at bounding box center [497, 75] width 69 height 17
click at [514, 77] on div "Dec-25" at bounding box center [497, 75] width 69 height 17
drag, startPoint x: 486, startPoint y: 76, endPoint x: 520, endPoint y: 77, distance: 34.5
click at [520, 77] on div "Dec-25" at bounding box center [497, 75] width 69 height 17
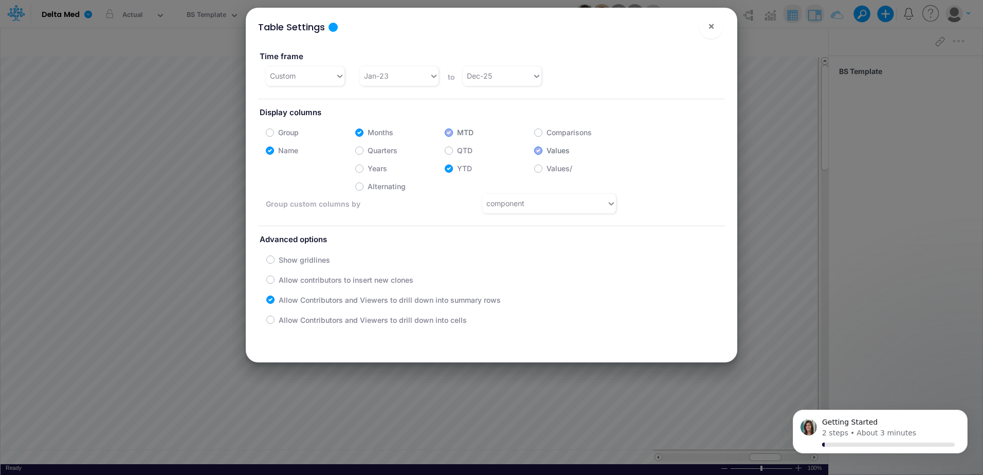
click at [622, 58] on div "Time frame Custom Jan-23 to Dec-25" at bounding box center [491, 64] width 482 height 44
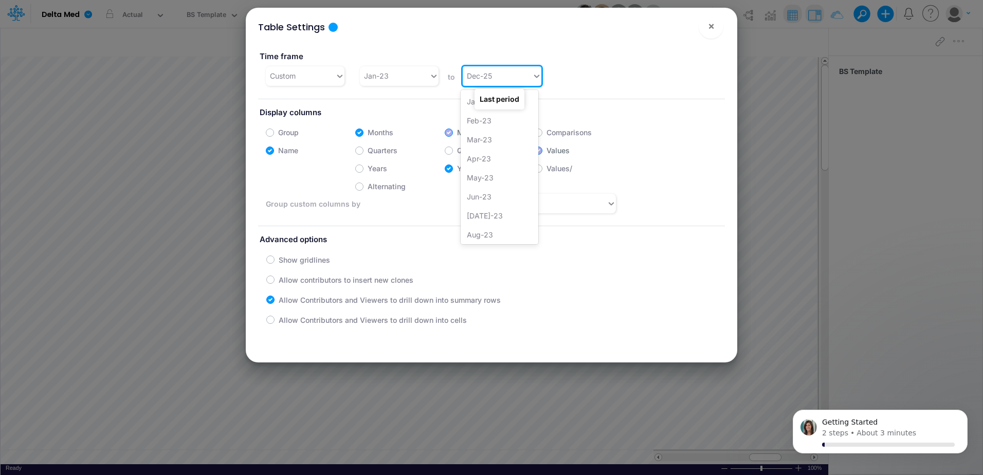
click at [501, 79] on div "Dec-25" at bounding box center [497, 75] width 69 height 17
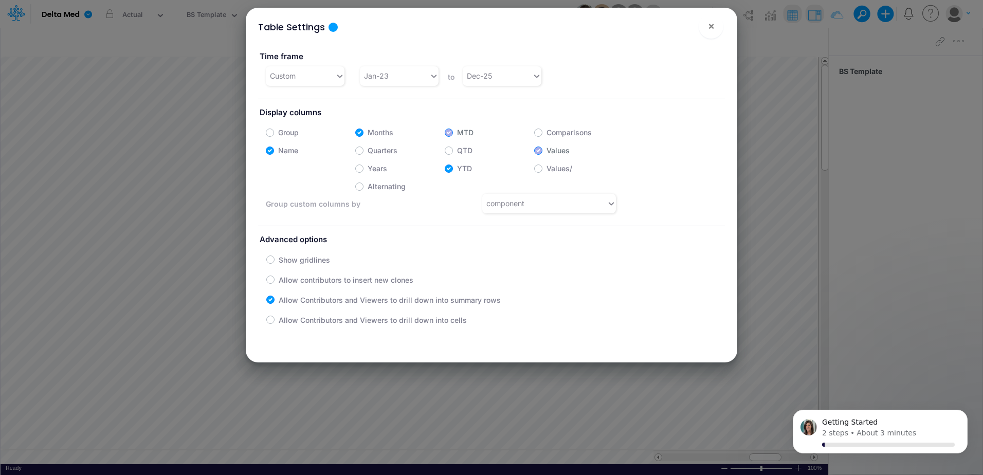
click at [629, 68] on div "Time frame Custom Jan-23 to Dec-25" at bounding box center [491, 64] width 482 height 44
click at [368, 168] on label "Years" at bounding box center [378, 168] width 20 height 11
click at [368, 168] on input "Years" at bounding box center [371, 166] width 7 height 7
checkbox input "true"
click at [368, 150] on label "Quarters" at bounding box center [383, 150] width 30 height 11
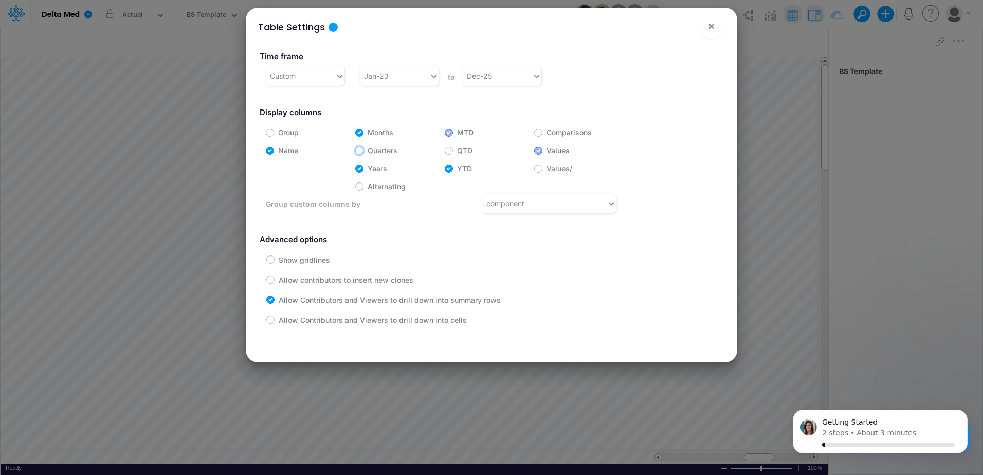
click at [368, 150] on input "Quarters" at bounding box center [371, 148] width 7 height 7
checkbox input "true"
click at [368, 170] on label "Years" at bounding box center [378, 168] width 20 height 11
click at [368, 169] on input "Years" at bounding box center [371, 166] width 7 height 7
checkbox input "false"
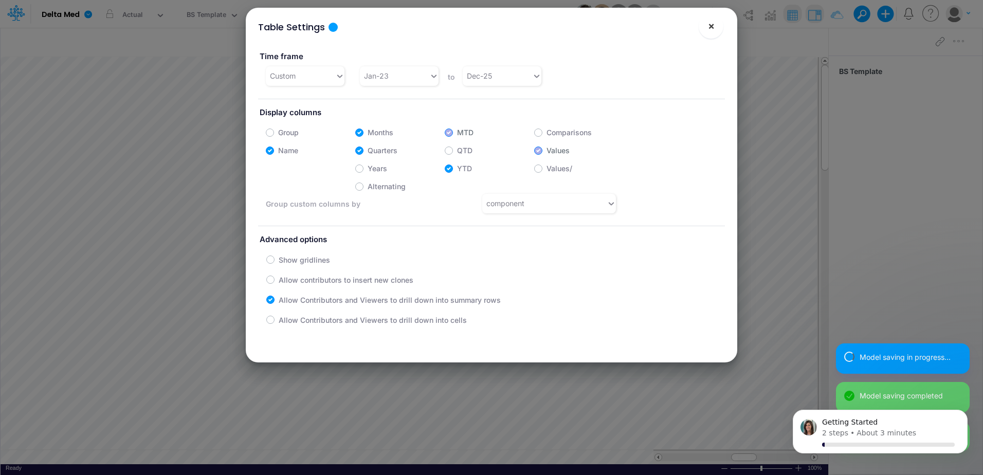
click at [712, 26] on span "×" at bounding box center [711, 26] width 7 height 12
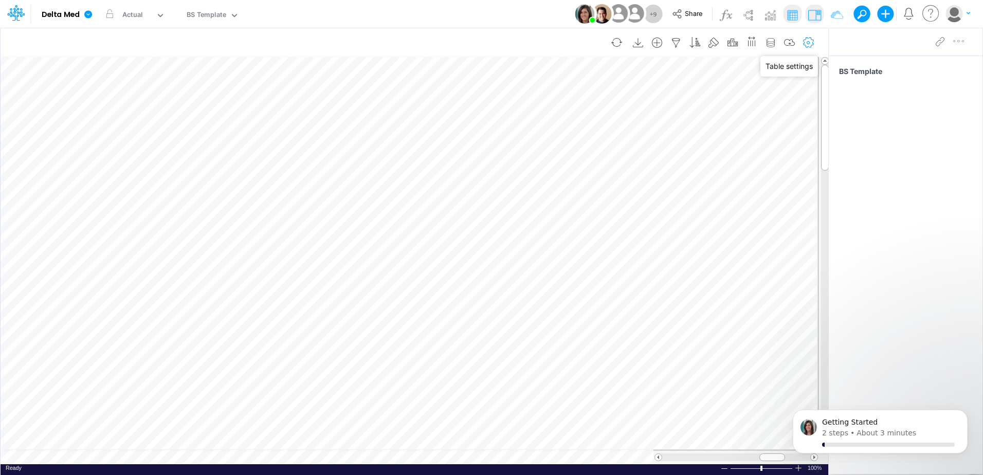
click at [811, 38] on icon "button" at bounding box center [808, 43] width 15 height 11
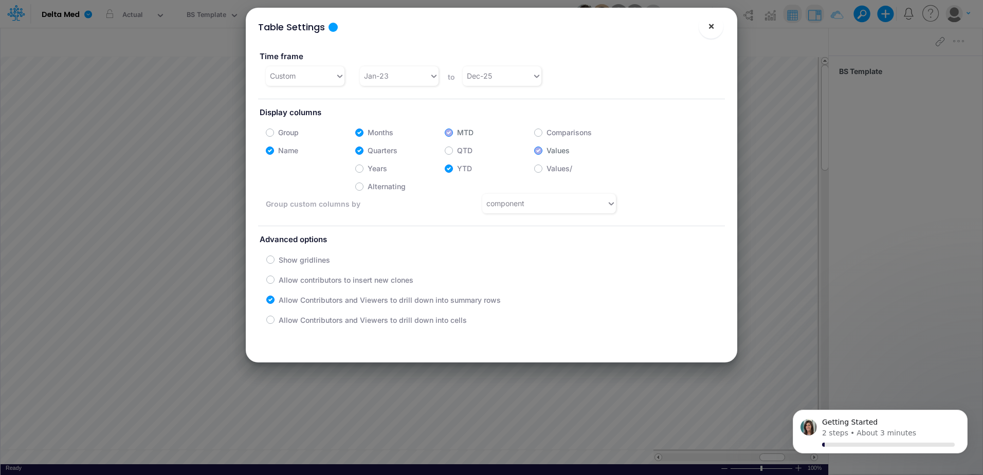
click at [714, 22] on span "×" at bounding box center [711, 26] width 7 height 12
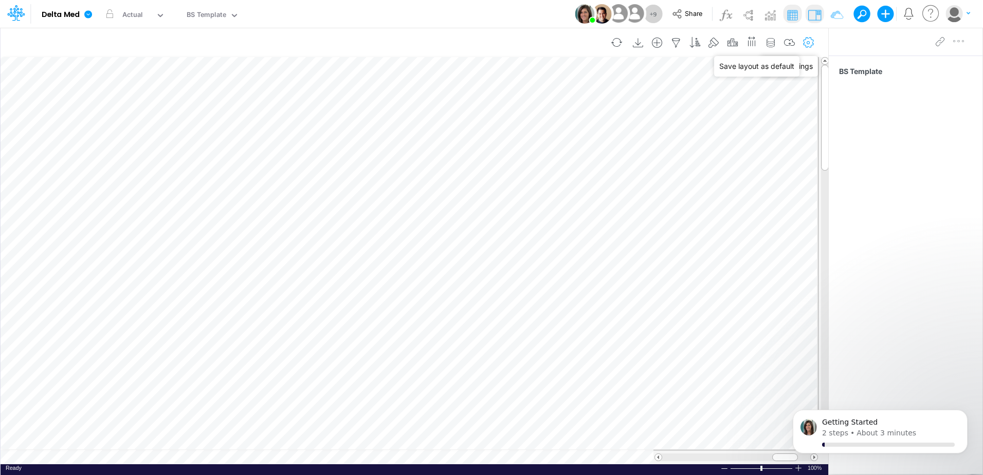
click at [805, 43] on icon "button" at bounding box center [808, 43] width 15 height 11
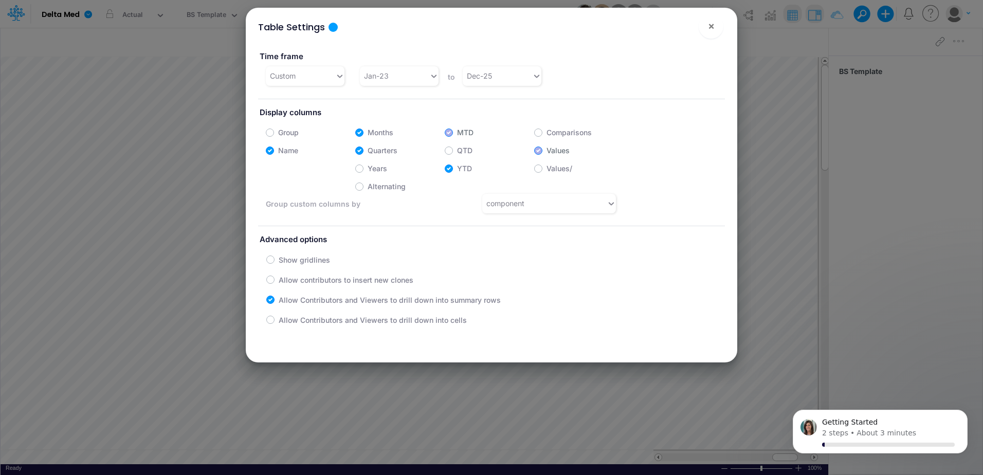
click at [368, 190] on label "Alternating" at bounding box center [387, 186] width 38 height 11
click at [368, 187] on input "Alternating" at bounding box center [371, 184] width 7 height 7
checkbox input "true"
click at [707, 24] on button "×" at bounding box center [711, 26] width 25 height 25
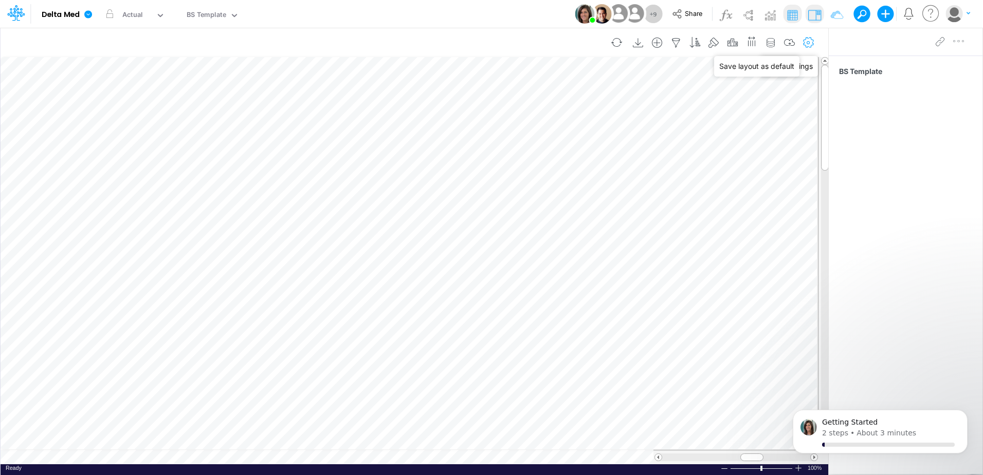
click at [810, 44] on icon "button" at bounding box center [808, 43] width 15 height 11
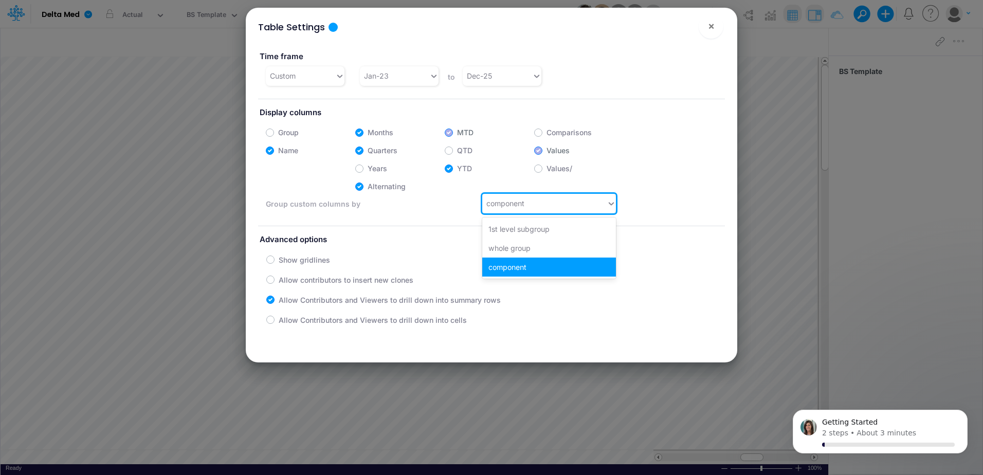
click at [512, 207] on div "component" at bounding box center [506, 203] width 38 height 11
click at [279, 260] on label "Show gridlines" at bounding box center [304, 260] width 51 height 11
click at [279, 260] on input "Show gridlines" at bounding box center [282, 257] width 7 height 7
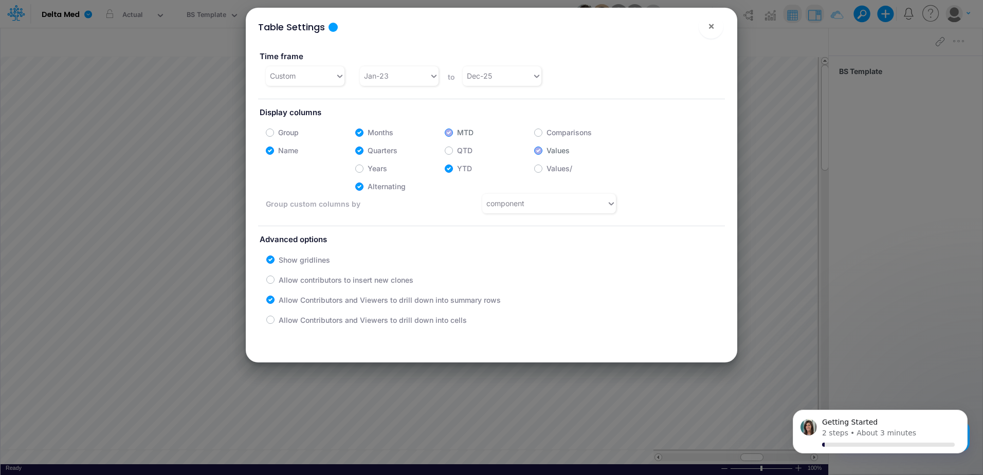
click at [279, 259] on label "Show gridlines" at bounding box center [304, 260] width 51 height 11
click at [279, 259] on input "Show gridlines" at bounding box center [282, 257] width 7 height 7
checkbox input "false"
click at [310, 299] on label "Allow Contributors and Viewers to drill down into summary rows" at bounding box center [390, 300] width 222 height 11
click at [285, 299] on input "Allow Contributors and Viewers to drill down into summary rows" at bounding box center [282, 297] width 7 height 7
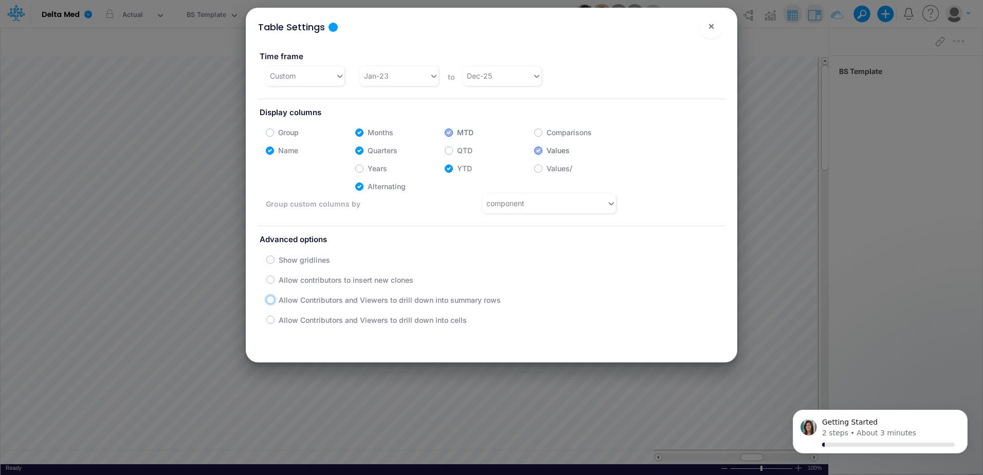
checkbox input "false"
click at [710, 30] on span "×" at bounding box center [711, 26] width 7 height 12
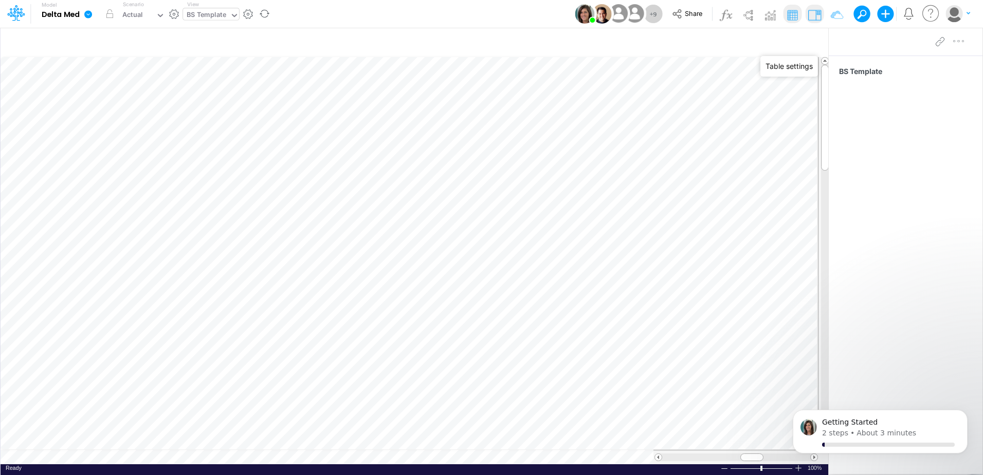
click at [216, 15] on div "BS Template" at bounding box center [207, 16] width 40 height 12
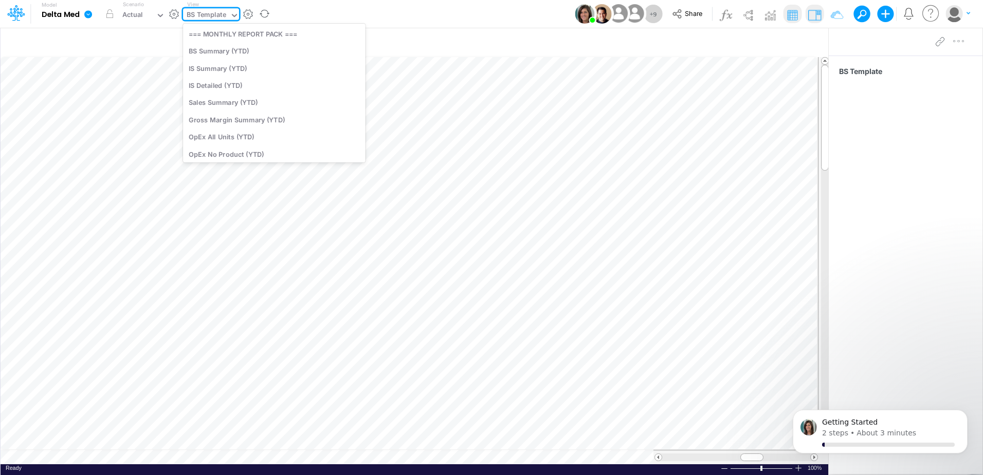
scroll to position [1534, 0]
type input "conc"
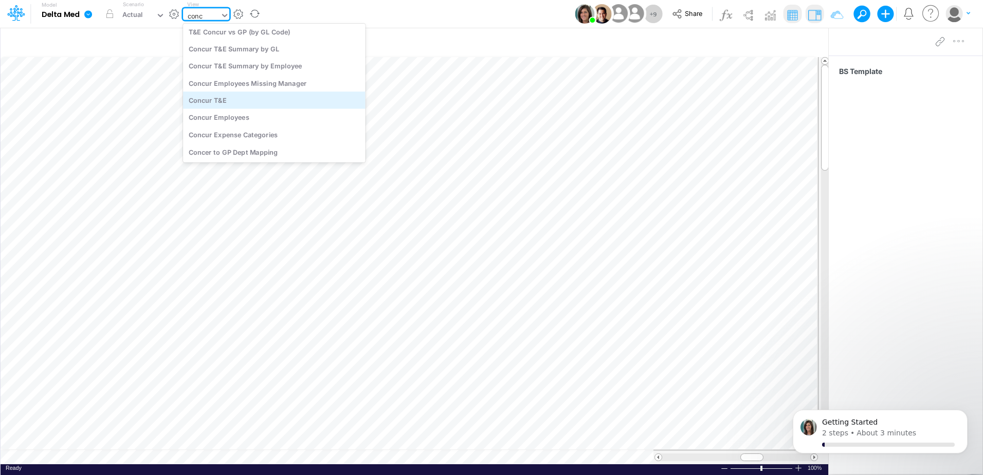
click at [232, 102] on div "Concur T&E" at bounding box center [274, 100] width 183 height 17
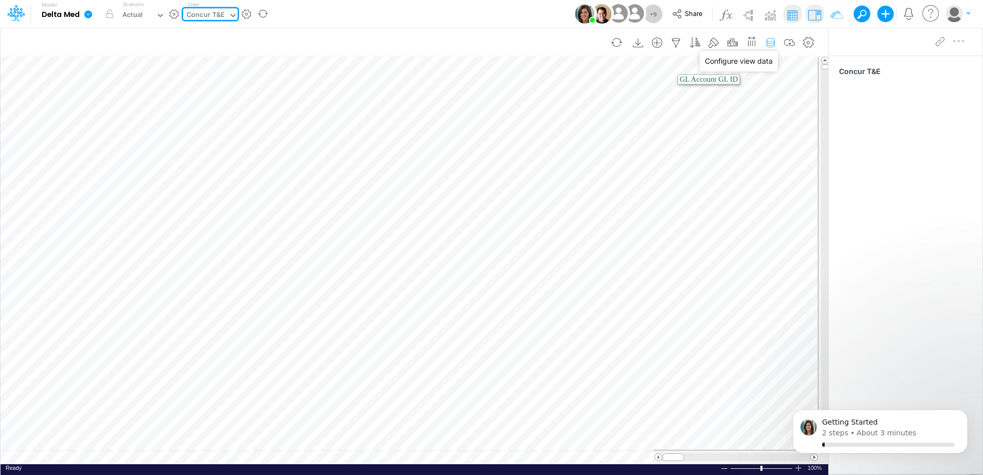
click at [773, 44] on icon "button" at bounding box center [770, 43] width 15 height 11
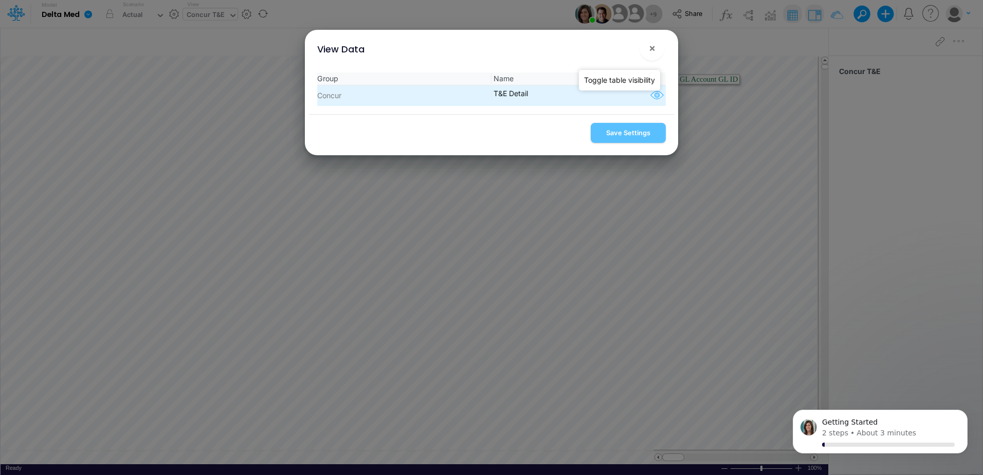
click at [655, 98] on icon "button" at bounding box center [657, 95] width 15 height 13
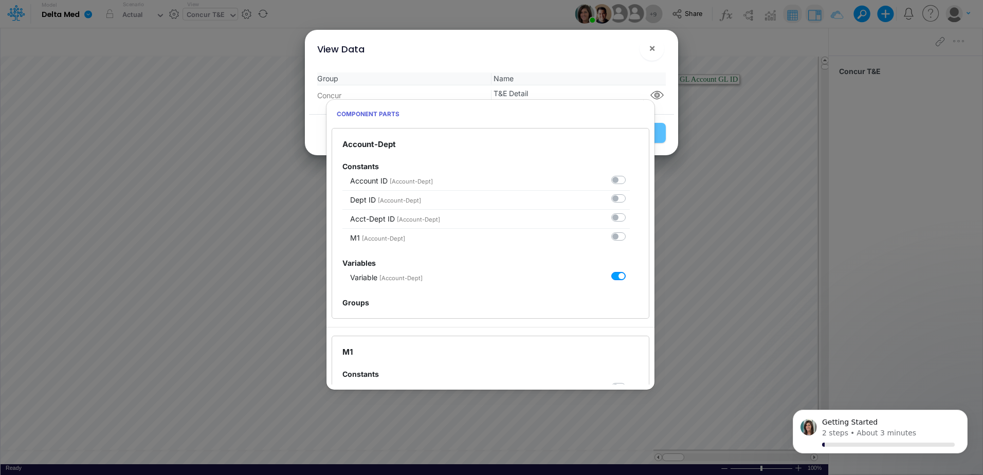
scroll to position [510, 0]
click at [655, 48] on span "×" at bounding box center [652, 48] width 7 height 12
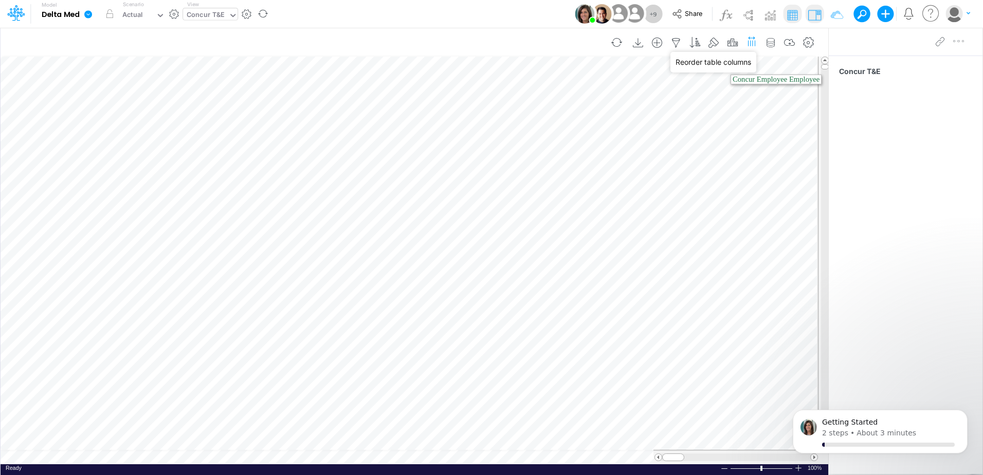
click at [750, 43] on icon "button" at bounding box center [752, 40] width 11 height 15
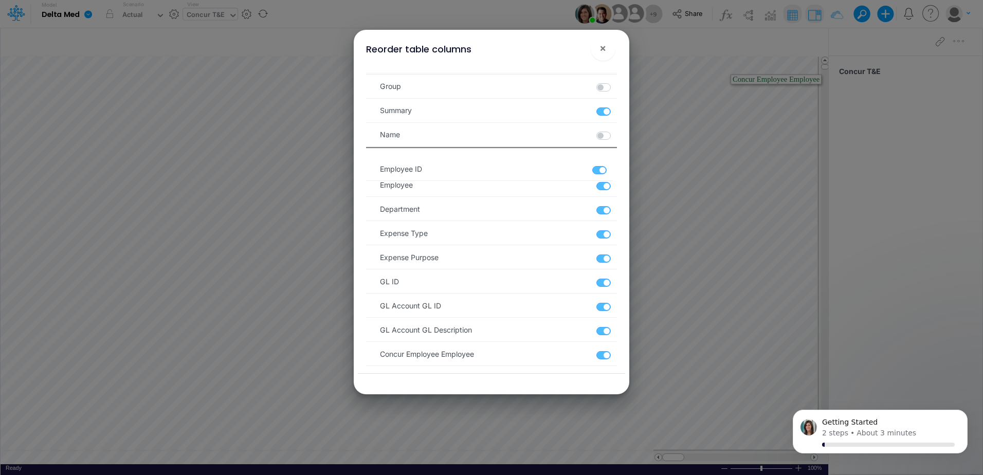
click at [372, 157] on ul "Group Summary Name Employee ID Employee Department Expense Type Expense Purpose…" at bounding box center [491, 401] width 250 height 657
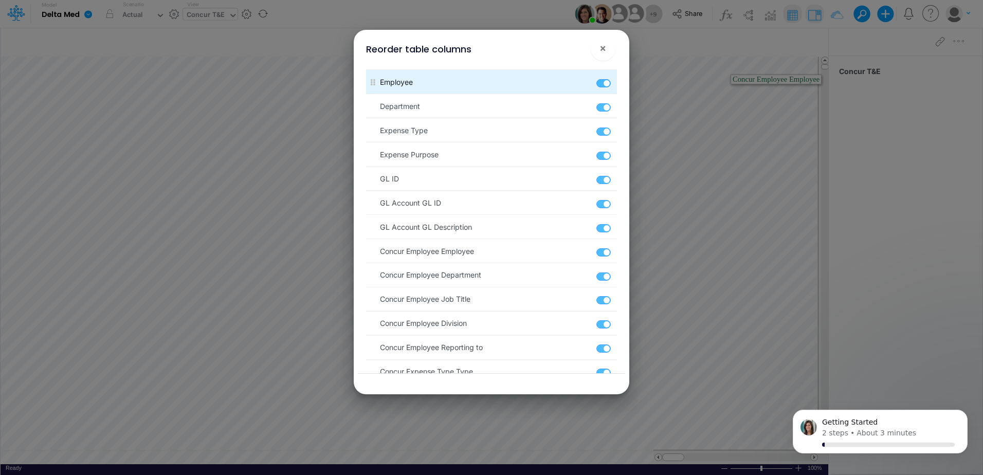
scroll to position [0, 0]
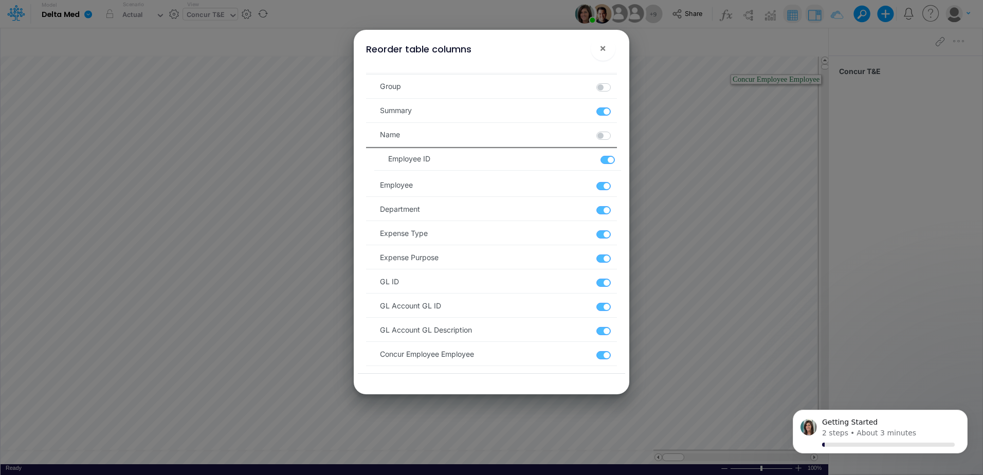
drag, startPoint x: 372, startPoint y: 164, endPoint x: 378, endPoint y: 164, distance: 5.7
click at [378, 164] on ul "Group Summary Name Employee ID Employee Department Expense Type Expense Purpose…" at bounding box center [491, 401] width 250 height 657
drag, startPoint x: 376, startPoint y: 260, endPoint x: 378, endPoint y: 164, distance: 96.2
click at [378, 164] on ul "Group Summary Name Employee ID Employee Department Expense Type Expense Purpose…" at bounding box center [491, 401] width 250 height 657
drag, startPoint x: 375, startPoint y: 161, endPoint x: 382, endPoint y: 216, distance: 54.9
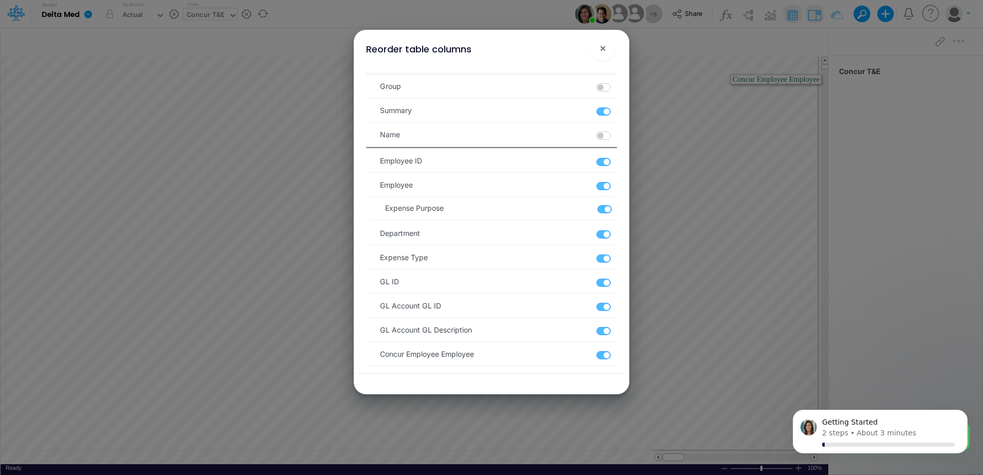
click at [382, 216] on ul "Group Summary Name Expense Purpose Employee ID Employee Department Expense Type…" at bounding box center [491, 401] width 250 height 657
drag, startPoint x: 375, startPoint y: 211, endPoint x: 377, endPoint y: 159, distance: 52.5
click at [377, 159] on ul "Group Summary Name Employee ID Employee Expense Purpose Department Expense Type…" at bounding box center [491, 401] width 250 height 657
drag, startPoint x: 373, startPoint y: 164, endPoint x: 380, endPoint y: 259, distance: 95.4
click at [380, 259] on ul "Group Summary Name Expense Purpose Employee ID Employee Department Expense Type…" at bounding box center [491, 401] width 250 height 657
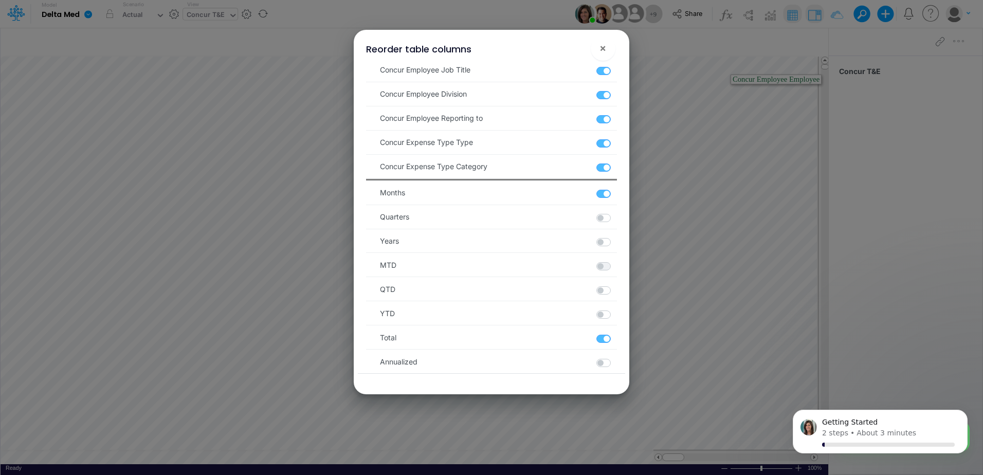
scroll to position [373, 0]
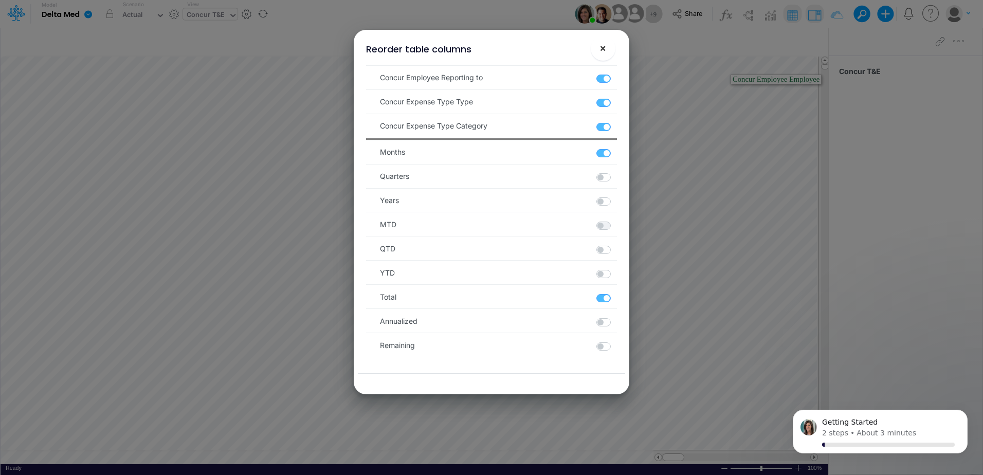
click at [603, 47] on span "×" at bounding box center [603, 48] width 7 height 12
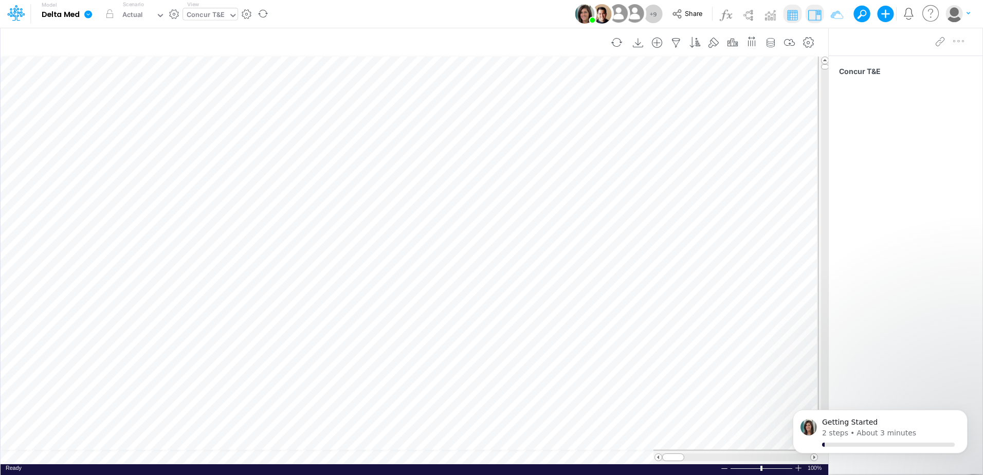
scroll to position [5, 1]
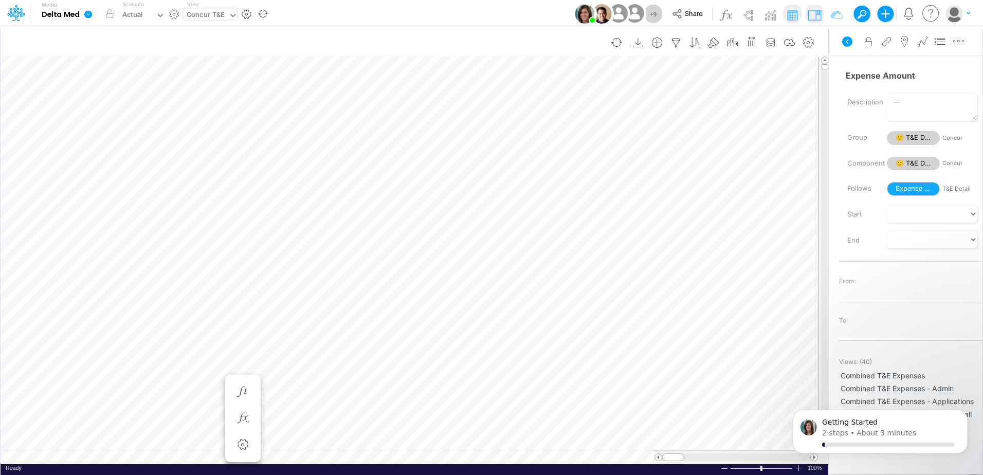
scroll to position [5, 1]
click at [755, 43] on icon "button" at bounding box center [752, 40] width 11 height 15
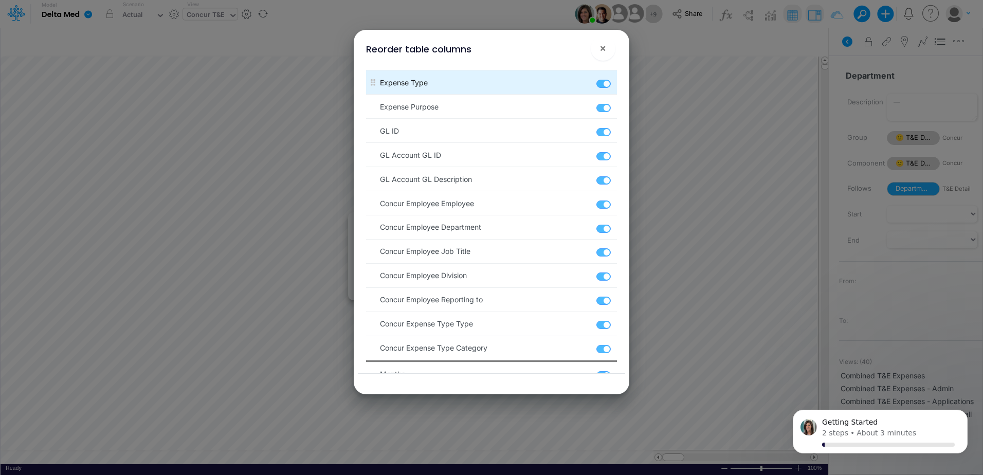
scroll to position [152, 0]
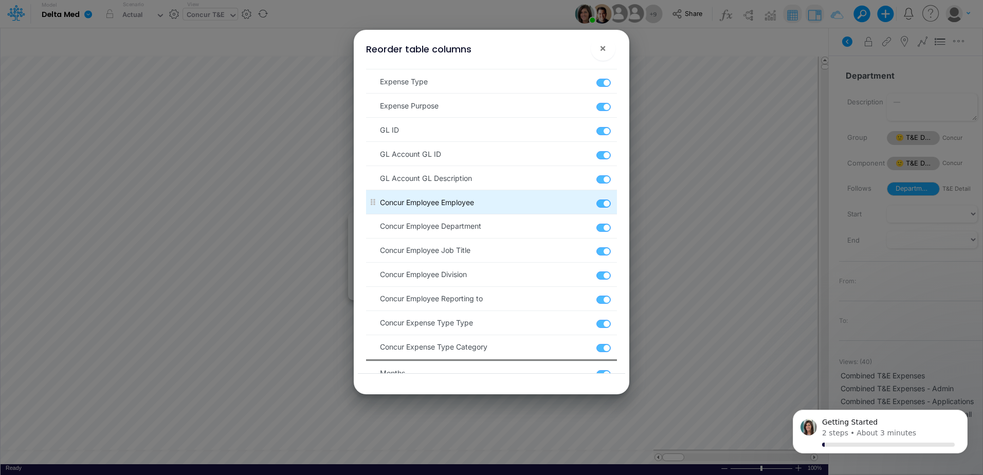
click at [615, 198] on label at bounding box center [616, 198] width 2 height 0
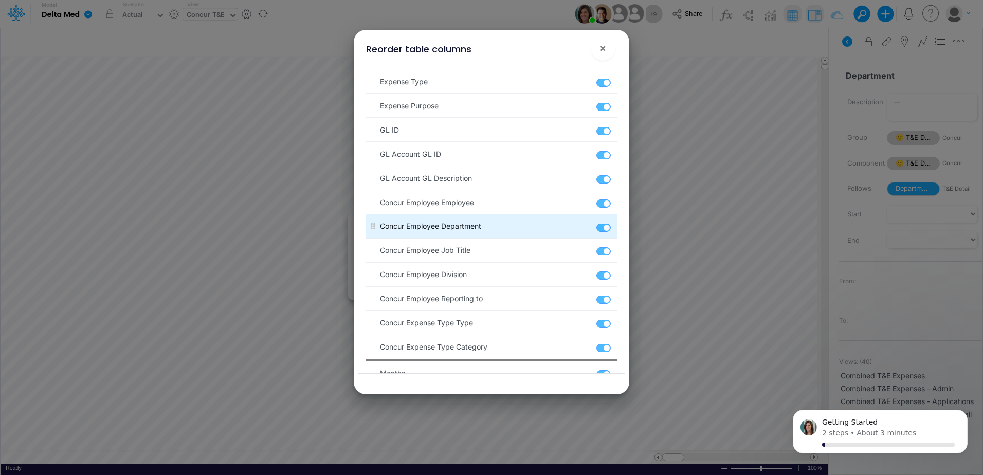
click at [615, 222] on label at bounding box center [616, 222] width 2 height 0
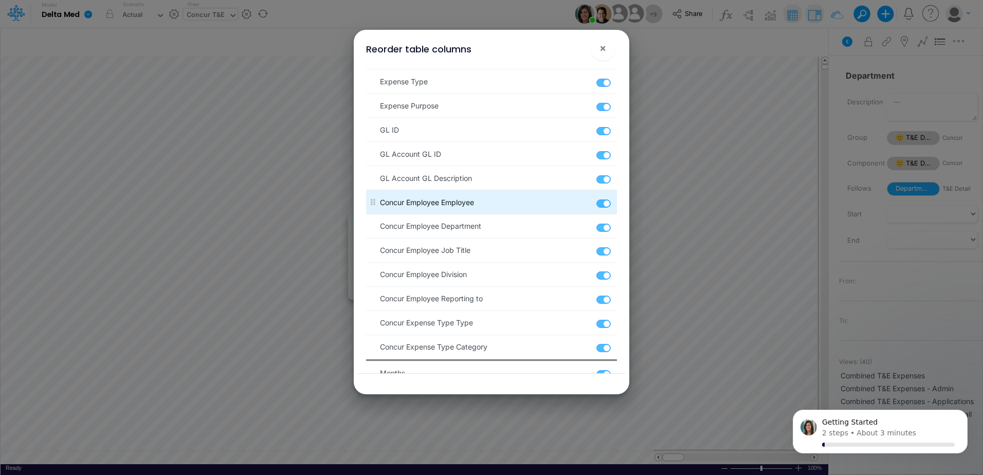
click at [615, 198] on label at bounding box center [616, 198] width 2 height 0
drag, startPoint x: 601, startPoint y: 205, endPoint x: 579, endPoint y: 205, distance: 22.6
click at [615, 198] on label at bounding box center [616, 198] width 2 height 0
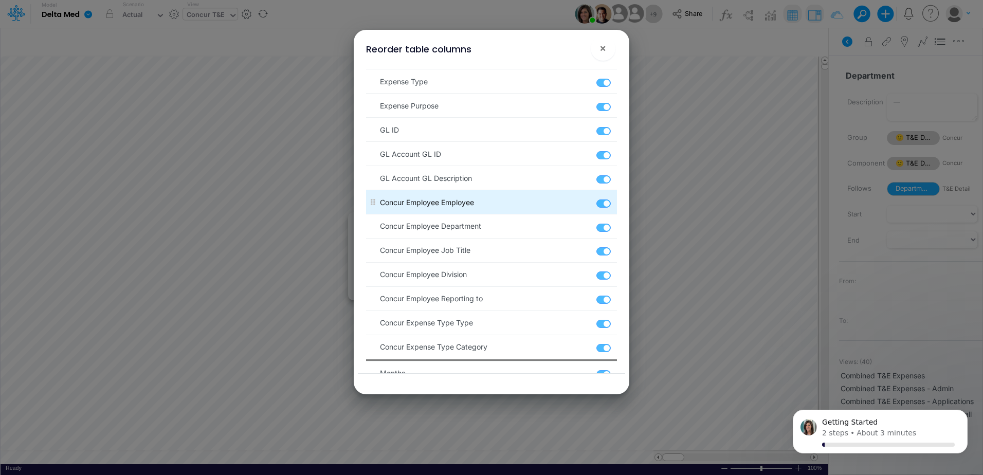
click at [615, 198] on label at bounding box center [616, 198] width 2 height 0
click at [615, 204] on _C_Employee "checkbox" at bounding box center [618, 201] width 7 height 7
checkbox _C_Employee "false"
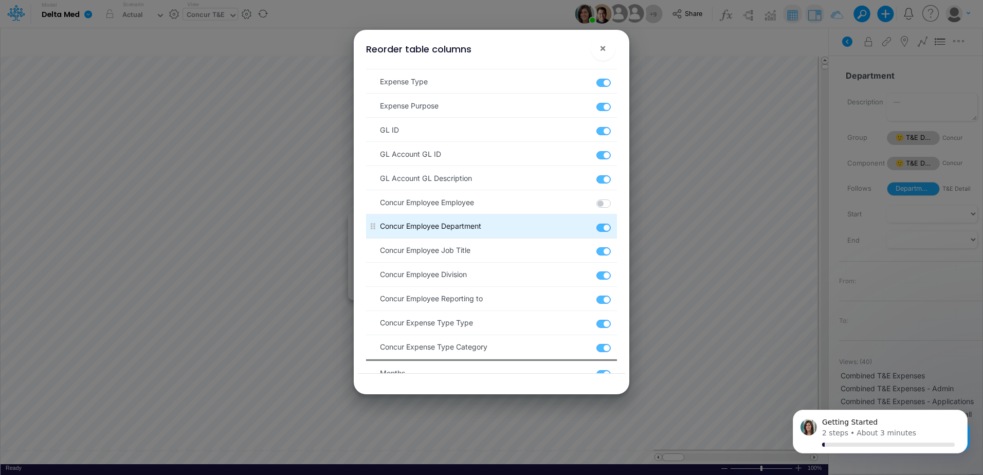
click at [615, 222] on label at bounding box center [616, 222] width 2 height 0
click at [615, 228] on _C_Department "checkbox" at bounding box center [618, 225] width 7 height 7
checkbox _C_Department "false"
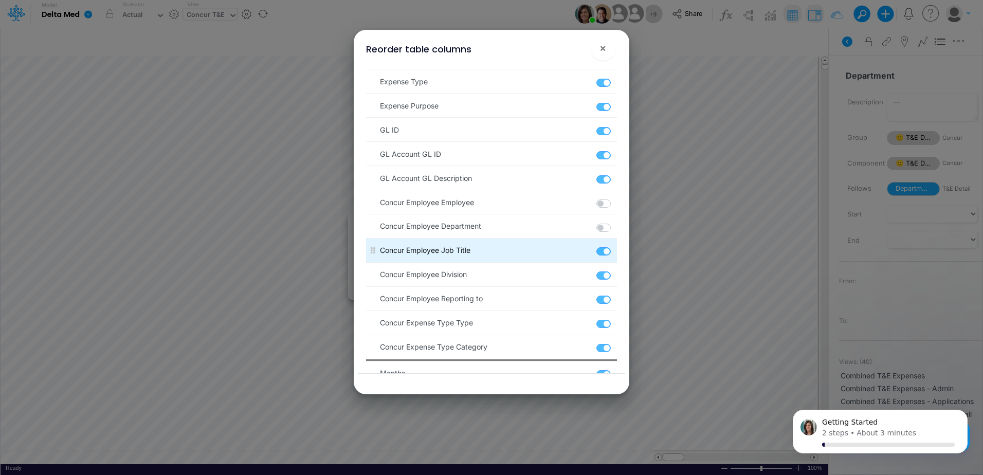
click at [615, 246] on label at bounding box center [616, 246] width 2 height 0
click at [615, 249] on Title "checkbox" at bounding box center [618, 249] width 7 height 7
checkbox Title "false"
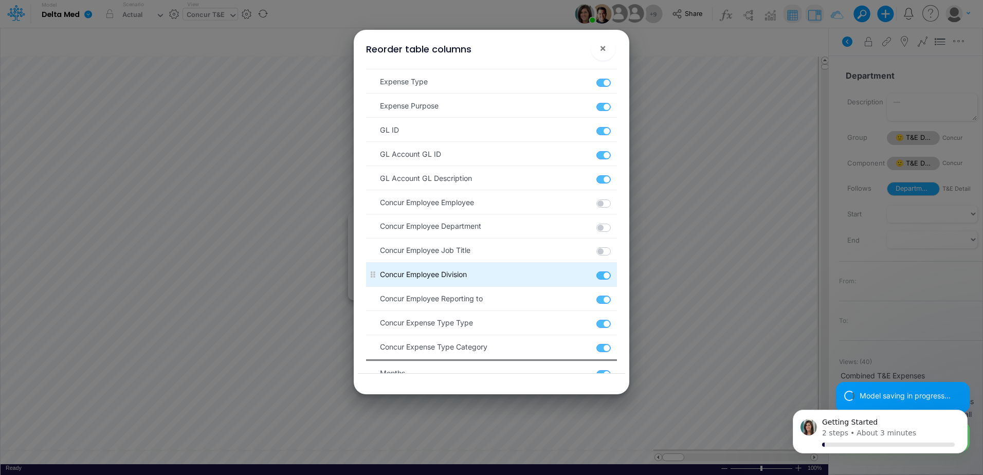
click at [615, 271] on label at bounding box center [616, 271] width 2 height 0
click at [615, 276] on _C_Division "checkbox" at bounding box center [618, 274] width 7 height 7
checkbox _C_Division "false"
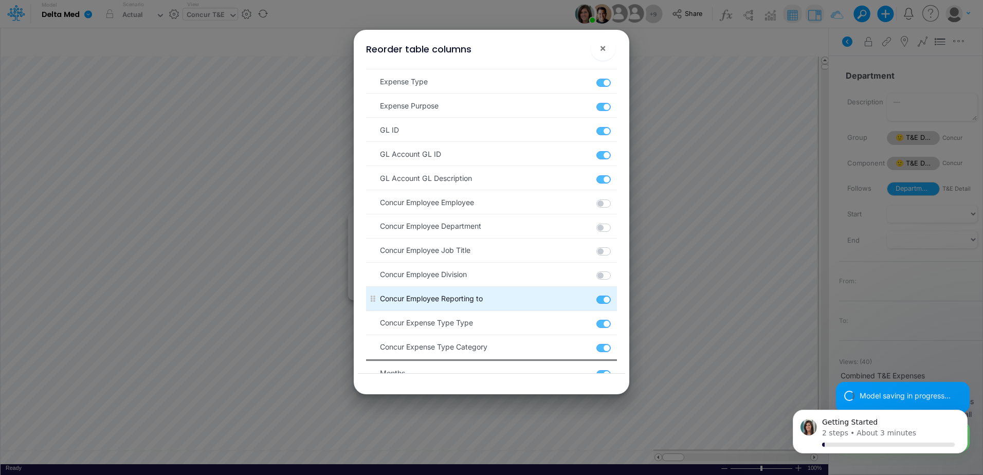
click at [615, 295] on label at bounding box center [616, 295] width 2 height 0
click at [615, 299] on to "checkbox" at bounding box center [618, 298] width 7 height 7
checkbox to "false"
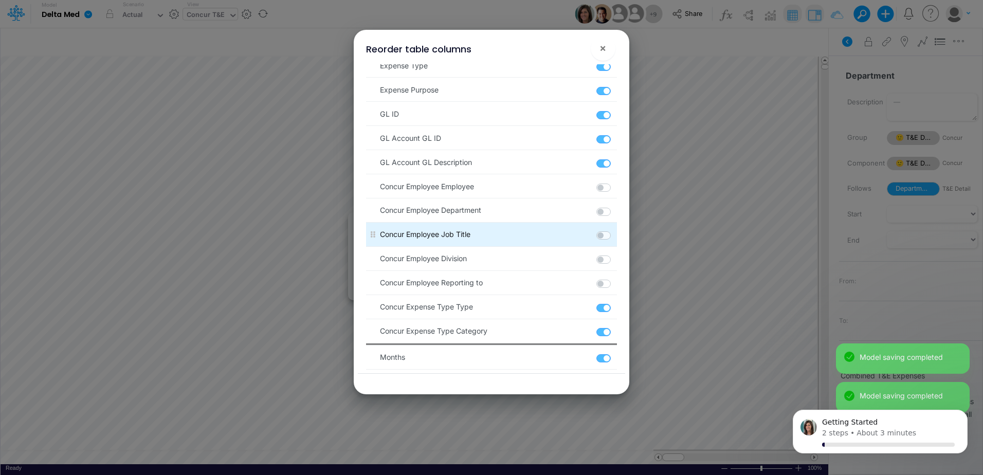
scroll to position [168, 0]
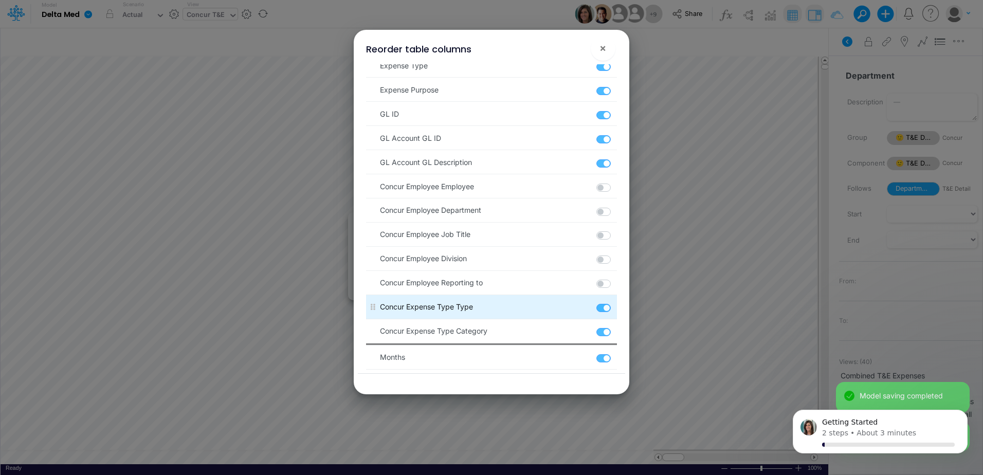
click at [615, 303] on label at bounding box center [616, 303] width 2 height 0
click at [615, 306] on _C_Type "checkbox" at bounding box center [618, 306] width 7 height 7
checkbox _C_Type "false"
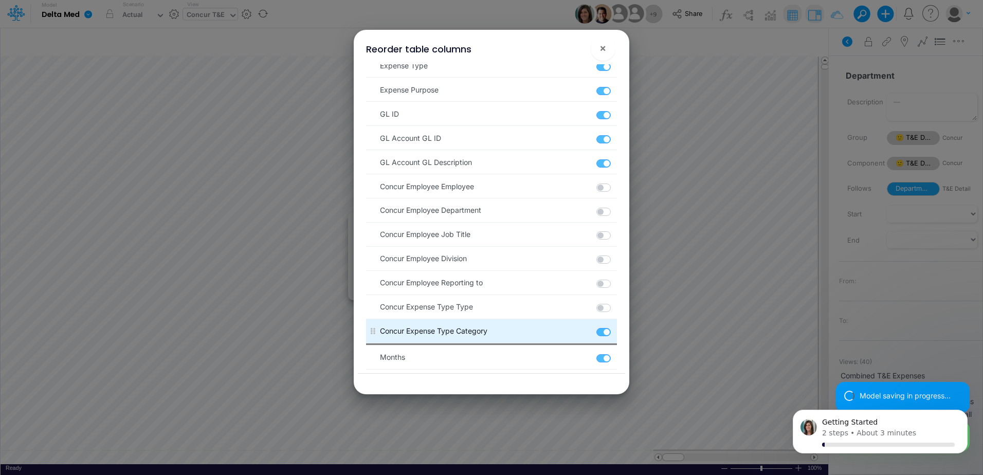
click at [615, 327] on label at bounding box center [616, 327] width 2 height 0
click at [615, 332] on _C_Category "checkbox" at bounding box center [618, 330] width 7 height 7
checkbox _C_Category "false"
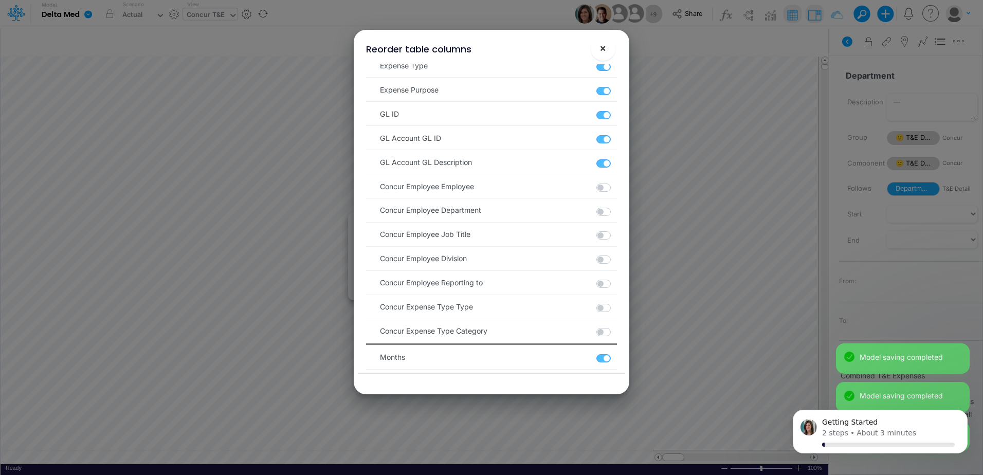
click at [600, 48] on span "×" at bounding box center [603, 48] width 7 height 12
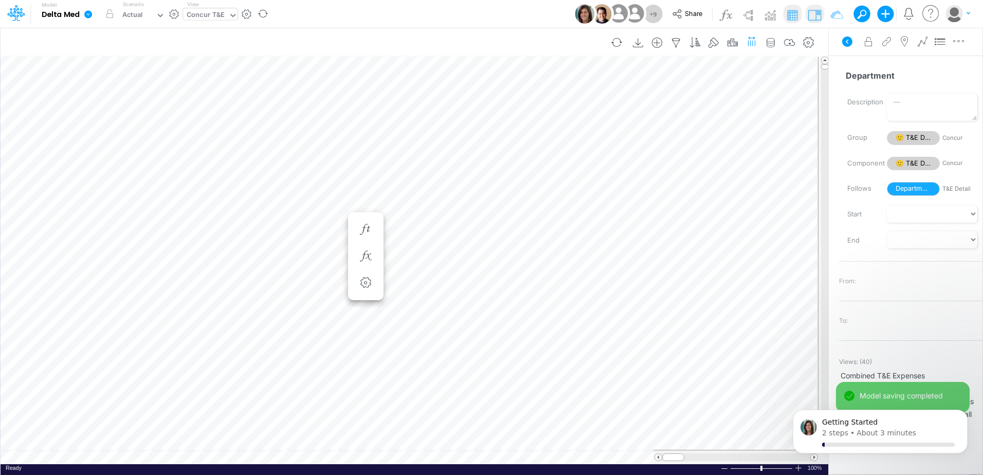
click at [748, 43] on icon "button" at bounding box center [752, 40] width 11 height 15
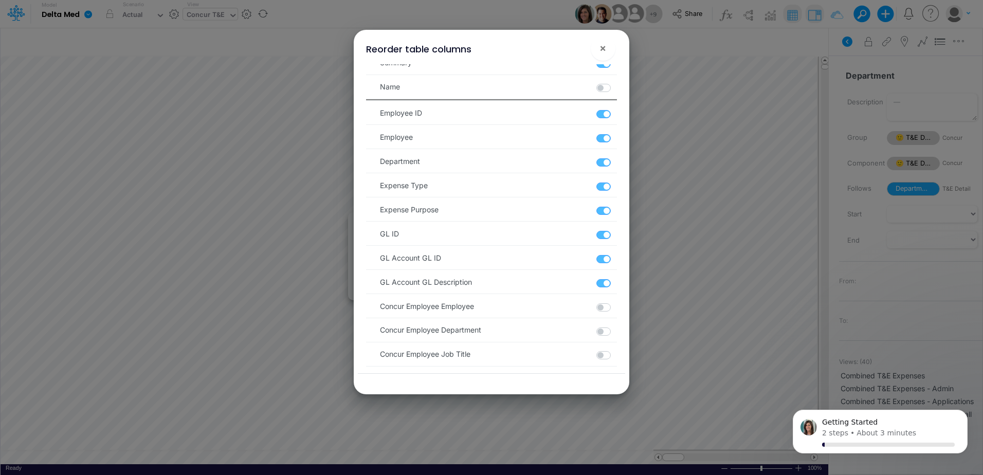
scroll to position [36, 0]
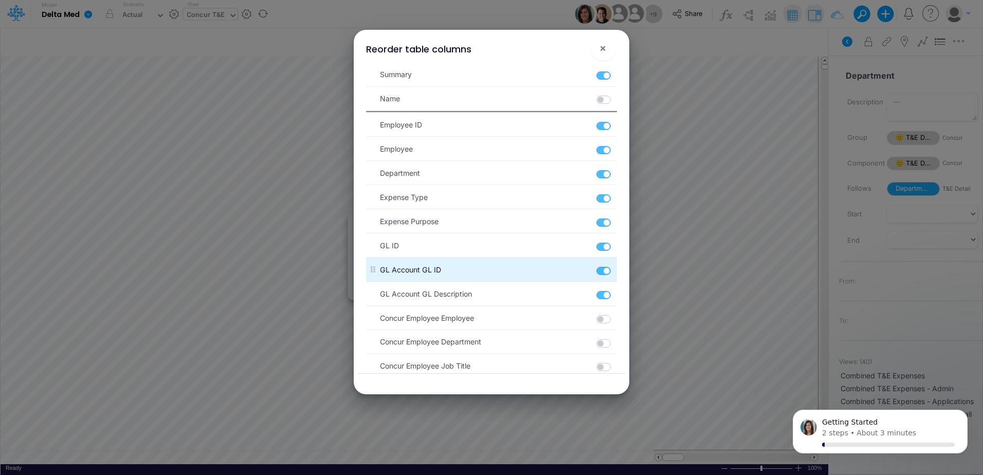
click at [615, 265] on label at bounding box center [616, 265] width 2 height 0
click at [615, 272] on ID "checkbox" at bounding box center [618, 268] width 7 height 7
checkbox ID "false"
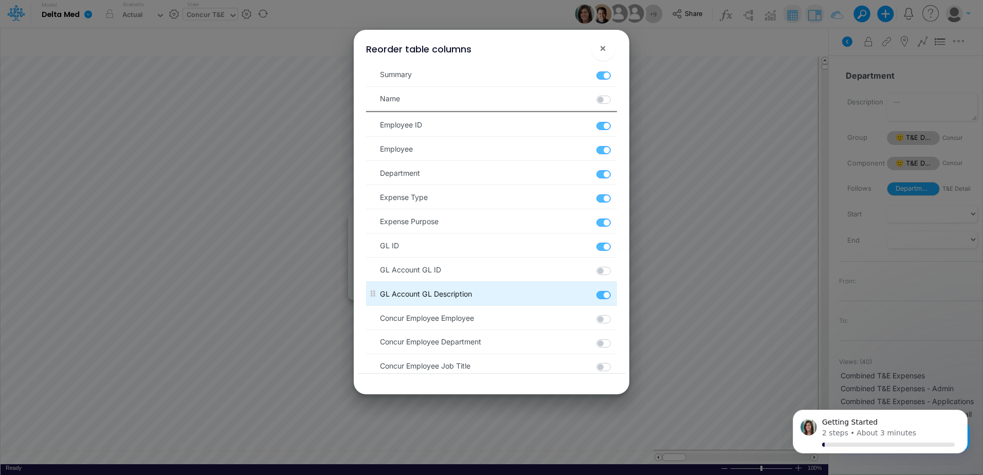
click at [615, 290] on label at bounding box center [616, 290] width 2 height 0
click at [615, 294] on Description "checkbox" at bounding box center [618, 293] width 7 height 7
checkbox Description "false"
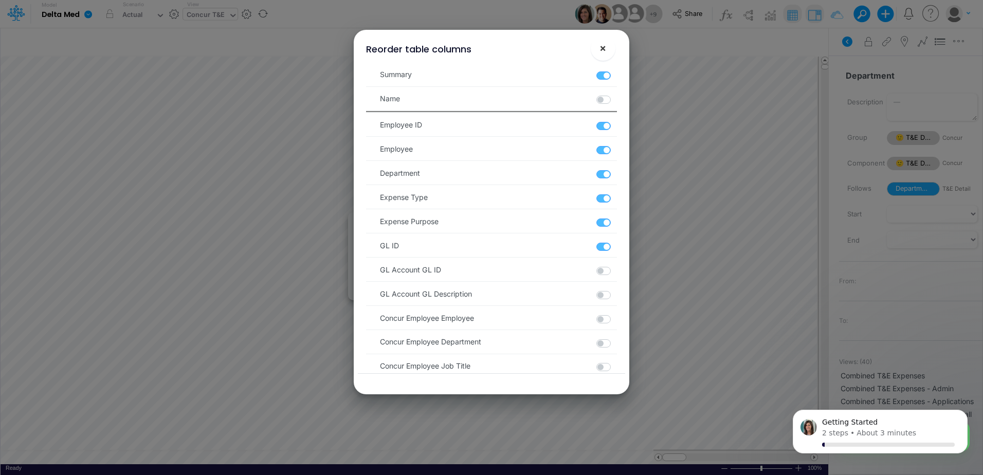
click at [601, 47] on span "×" at bounding box center [603, 48] width 7 height 12
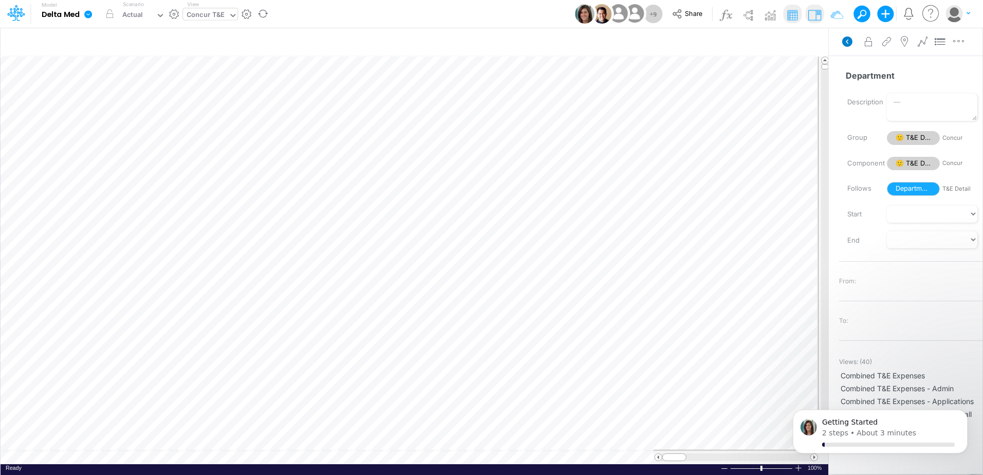
click at [849, 42] on icon at bounding box center [847, 42] width 10 height 10
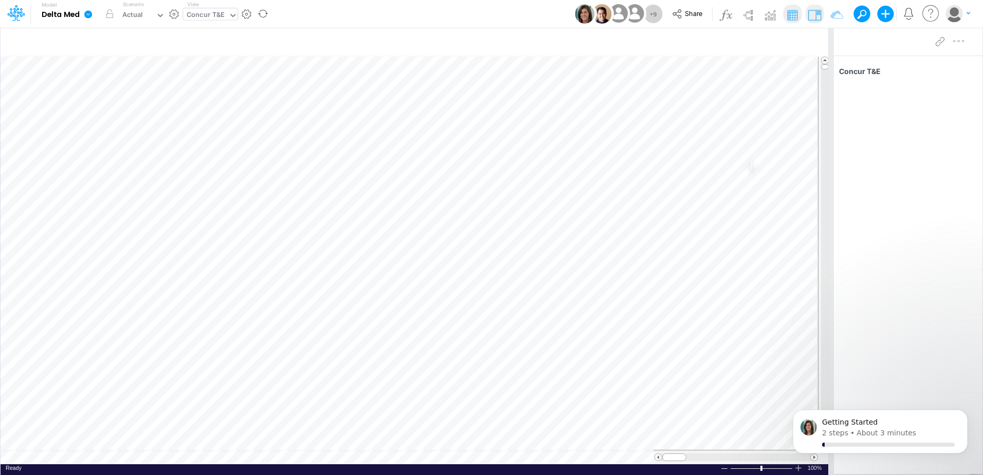
scroll to position [5, 1]
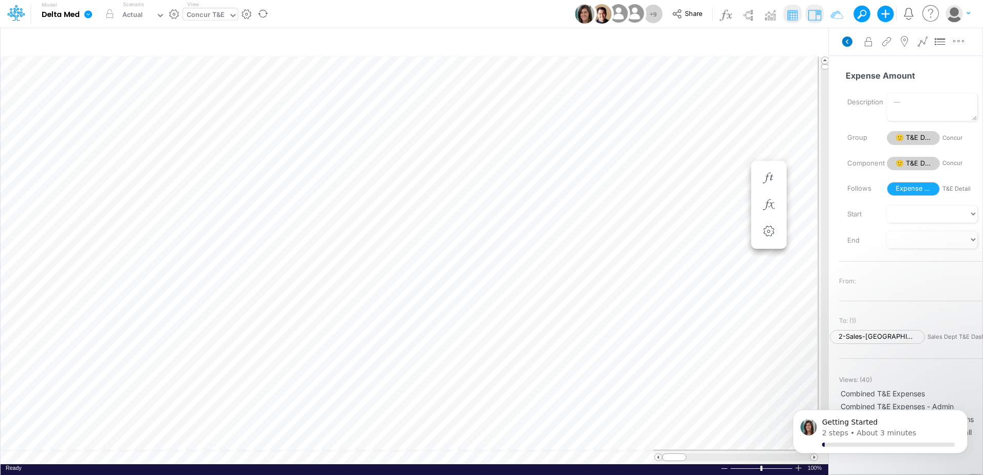
click at [850, 44] on icon at bounding box center [847, 42] width 10 height 10
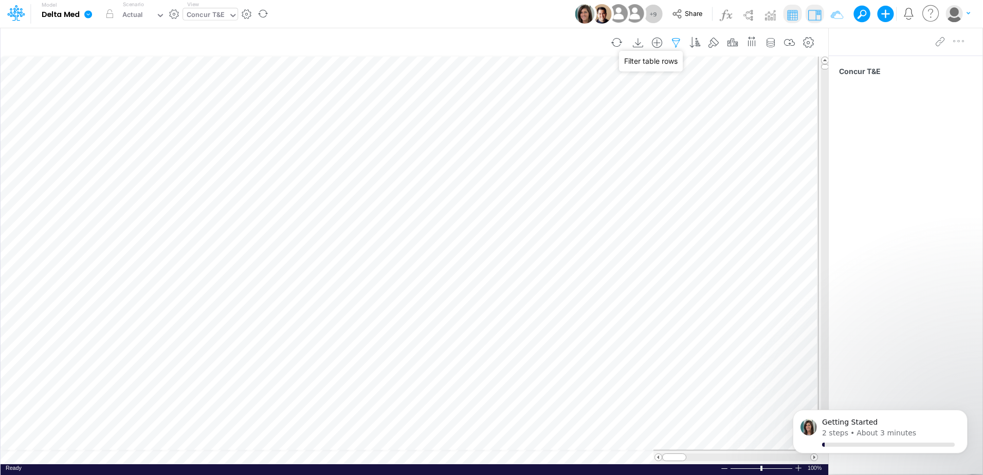
click at [673, 44] on icon "button" at bounding box center [676, 43] width 15 height 11
select select "notEqual"
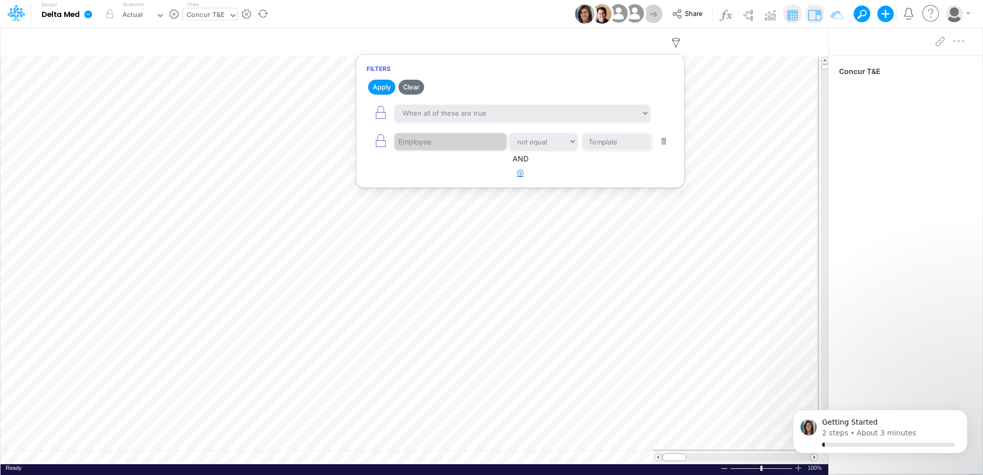
click at [517, 175] on icon "button" at bounding box center [520, 173] width 7 height 7
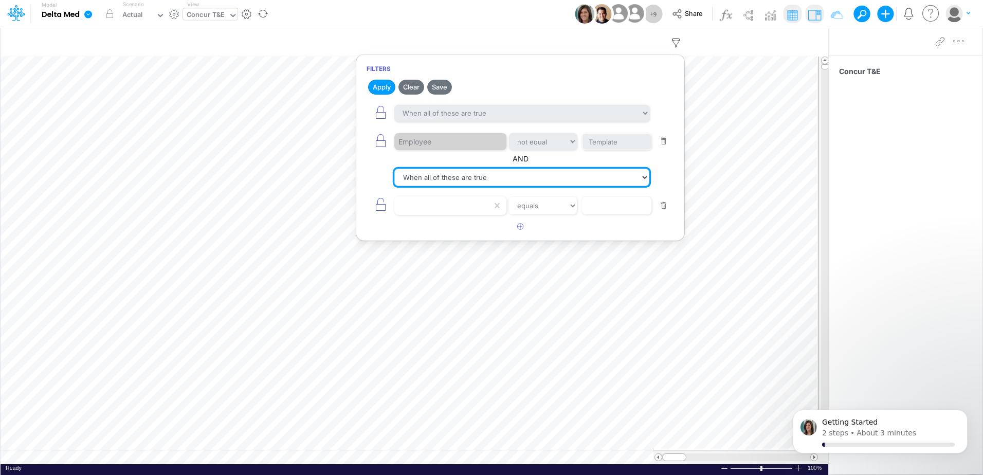
click at [465, 177] on select "When all of these are true When any of these are true" at bounding box center [521, 177] width 255 height 17
click at [468, 179] on select "When all of these are true When any of these are true" at bounding box center [521, 177] width 255 height 17
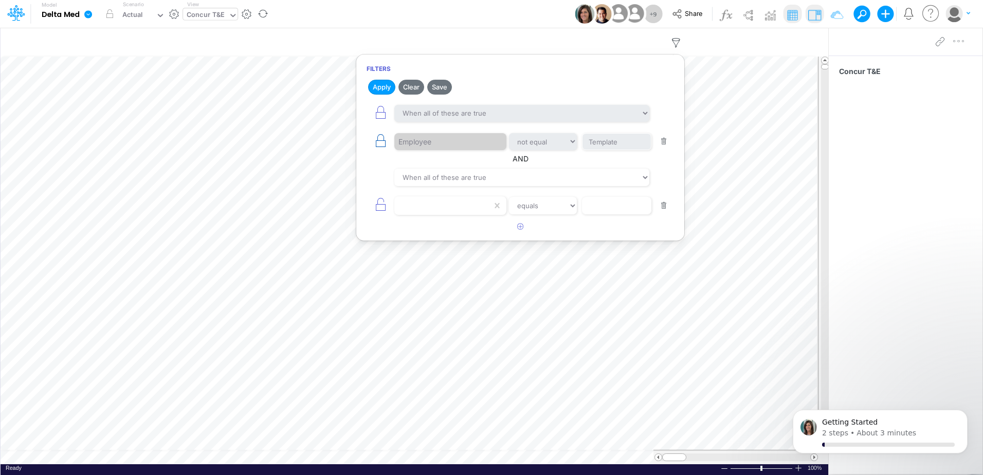
click at [379, 141] on icon "button" at bounding box center [380, 141] width 14 height 14
select select "notEqual"
type input "Template"
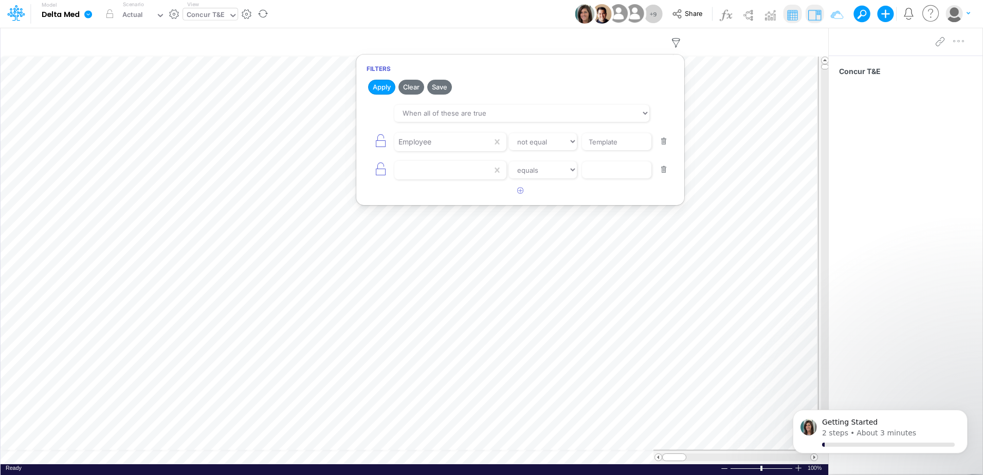
click at [661, 172] on button "button" at bounding box center [664, 170] width 20 height 14
click at [499, 143] on icon at bounding box center [497, 141] width 5 height 5
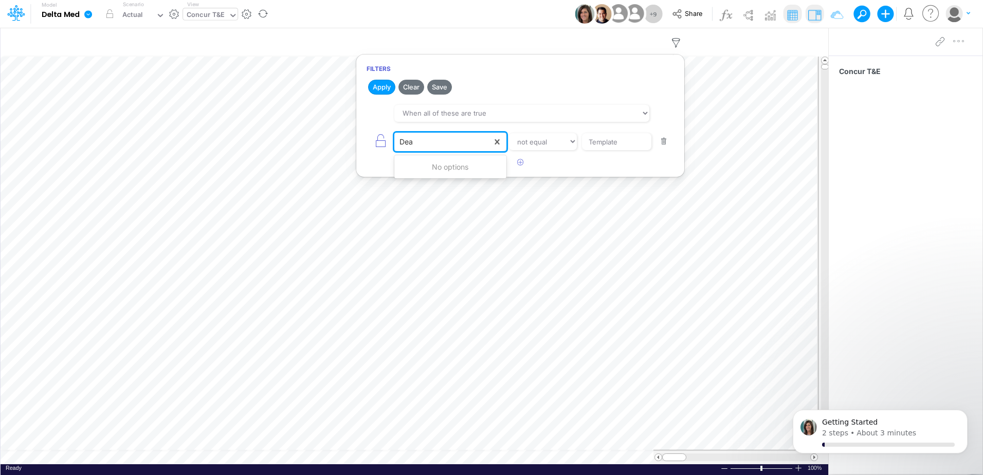
type input "De"
click at [447, 184] on div "Department" at bounding box center [451, 185] width 114 height 19
click at [638, 145] on input "Template" at bounding box center [616, 141] width 69 height 17
click at [567, 141] on select "equals not equal starts with ends with contains" at bounding box center [543, 141] width 69 height 17
select select "equals"
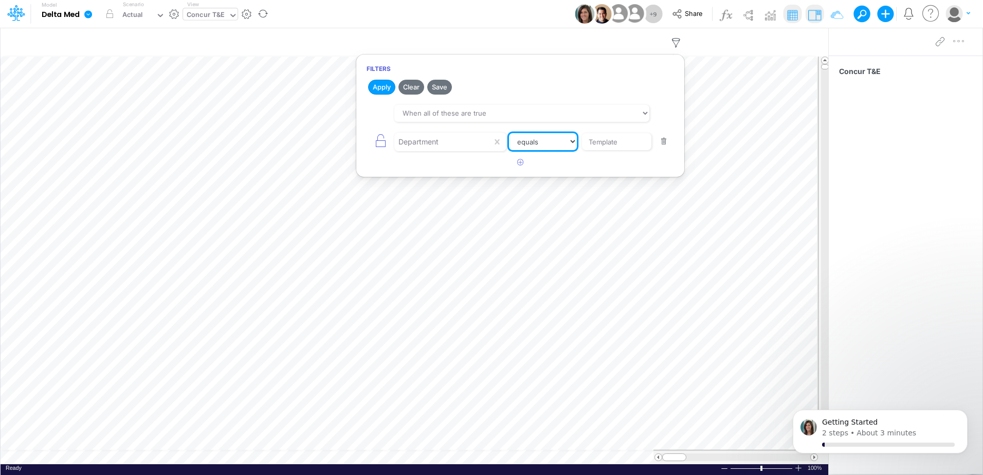
click at [509, 133] on select "equals not equal starts with ends with contains" at bounding box center [543, 141] width 68 height 17
click at [615, 140] on input "Template" at bounding box center [616, 141] width 69 height 17
type input "Templatchiae"
drag, startPoint x: 632, startPoint y: 143, endPoint x: 470, endPoint y: 122, distance: 163.4
click at [470, 122] on article "When all of these are true When any of these are true Department equals not equ…" at bounding box center [521, 126] width 308 height 53
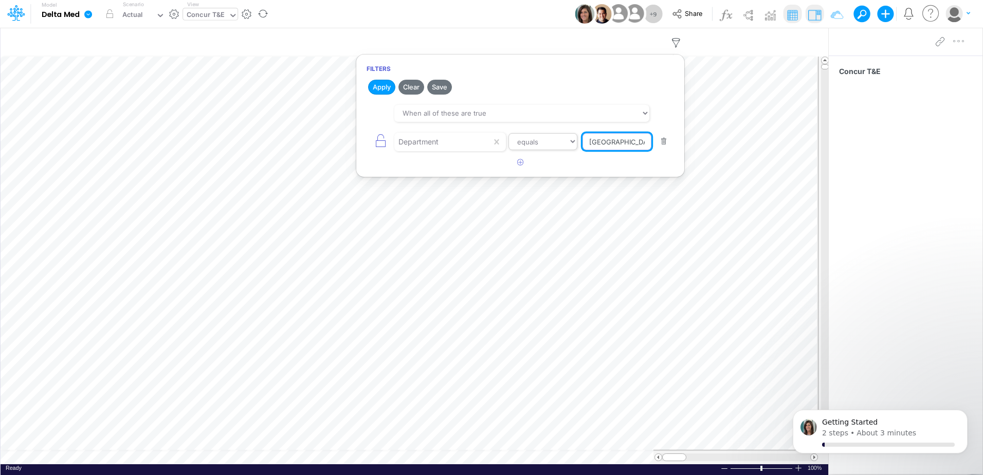
type input "[GEOGRAPHIC_DATA]"
click at [568, 145] on select "equals not equal starts with ends with contains" at bounding box center [543, 141] width 69 height 17
select select "contains"
click at [509, 133] on select "equals not equal starts with ends with contains" at bounding box center [543, 141] width 68 height 17
click at [505, 97] on div "Apply Clear Save When all of these are true When any of these are true Departme…" at bounding box center [520, 125] width 328 height 94
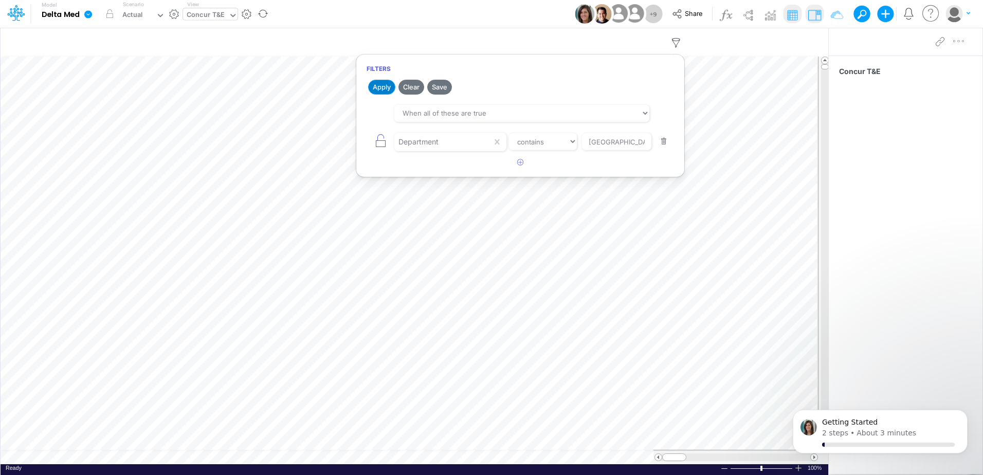
click at [384, 91] on button "Apply" at bounding box center [381, 87] width 27 height 15
click at [377, 139] on icon "button" at bounding box center [380, 141] width 14 height 14
select select "contains"
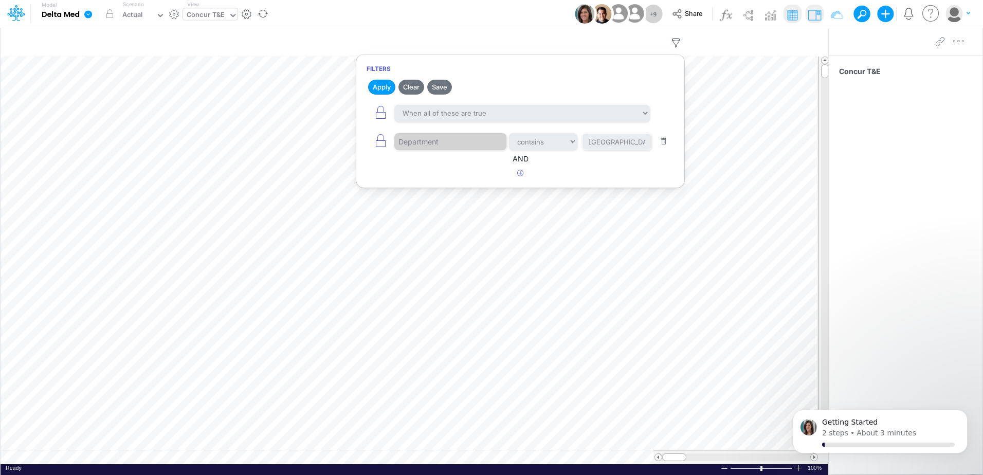
scroll to position [5, 1]
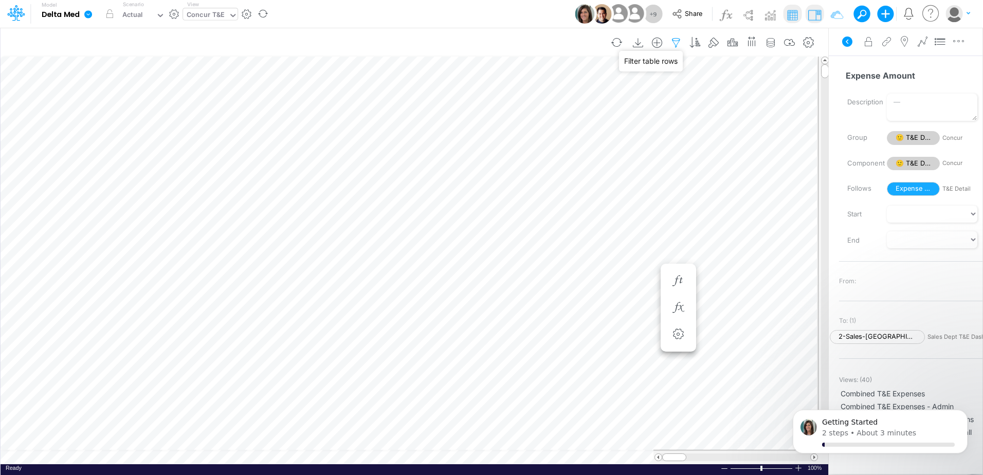
click at [676, 43] on icon "button" at bounding box center [676, 43] width 15 height 11
select select "contains"
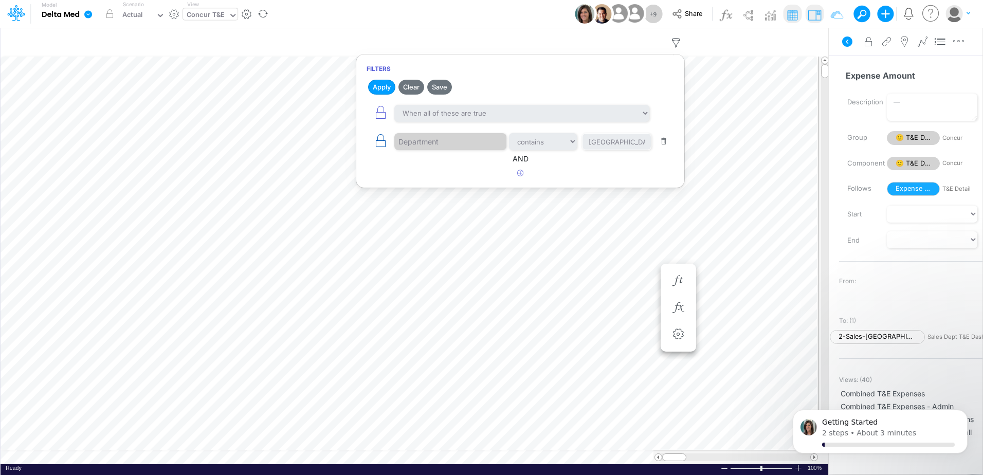
click at [373, 141] on button "button" at bounding box center [381, 141] width 28 height 23
select select "contains"
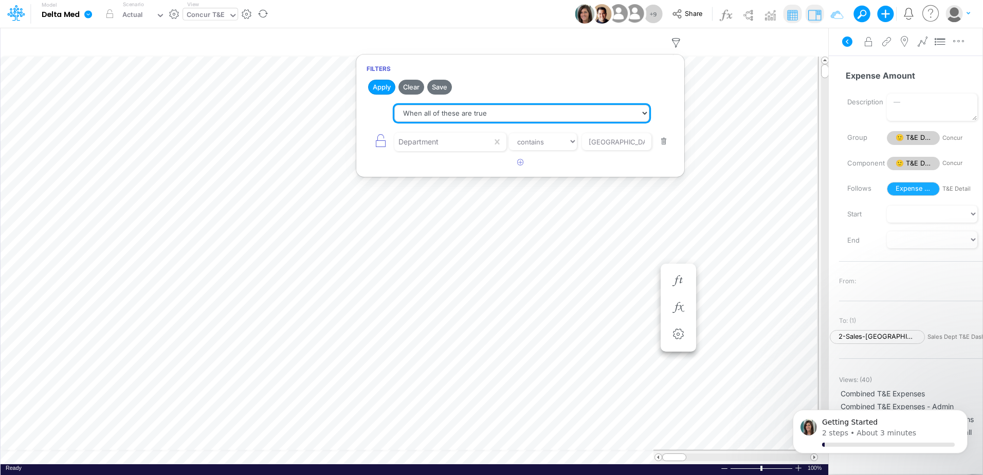
click at [492, 116] on select "When all of these are true When any of these are true" at bounding box center [521, 113] width 255 height 17
click at [394, 105] on select "When all of these are true When any of these are true" at bounding box center [521, 113] width 255 height 17
click at [510, 116] on select "When all of these are true When any of these are true" at bounding box center [521, 113] width 255 height 17
select select "tableSearchAND"
click at [394, 105] on select "When all of these are true When any of these are true" at bounding box center [521, 113] width 255 height 17
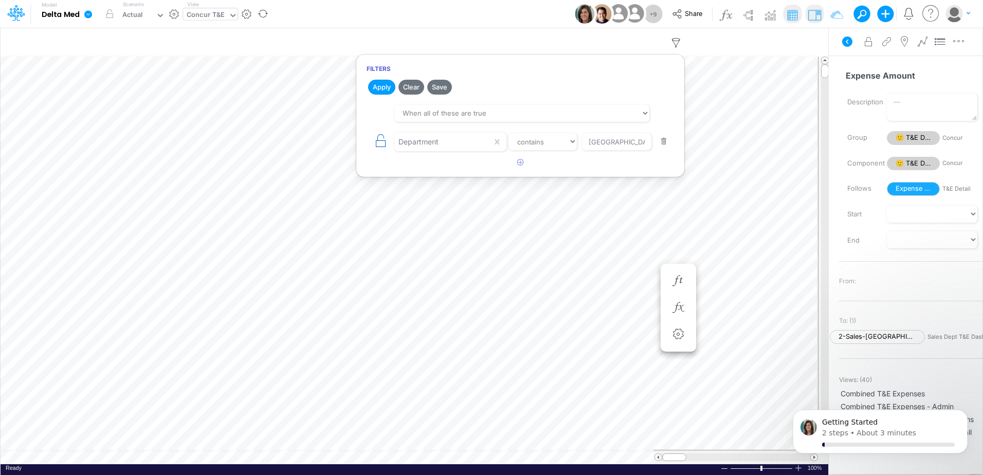
click at [383, 138] on icon "button" at bounding box center [380, 141] width 14 height 14
select select "contains"
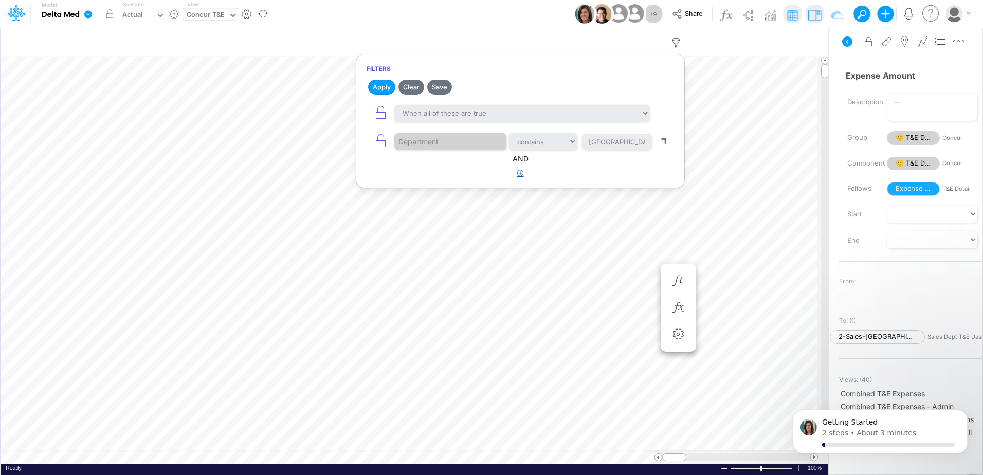
click at [524, 171] on button "button" at bounding box center [521, 173] width 20 height 17
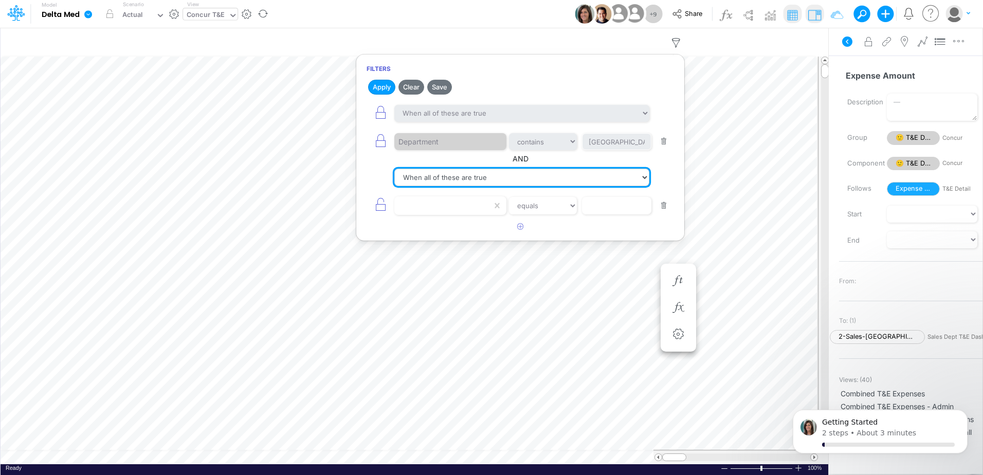
click at [522, 177] on select "When all of these are true When any of these are true" at bounding box center [521, 177] width 255 height 17
select select "tableSearchOR"
click at [394, 169] on select "When all of these are true When any of these are true" at bounding box center [521, 177] width 255 height 17
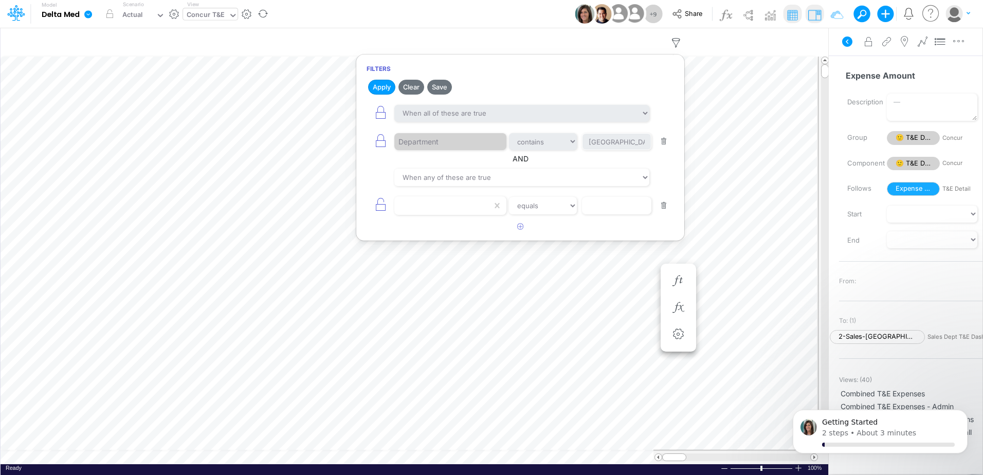
click at [663, 205] on button "button" at bounding box center [664, 206] width 20 height 14
click at [698, 45] on icon "button" at bounding box center [695, 43] width 15 height 11
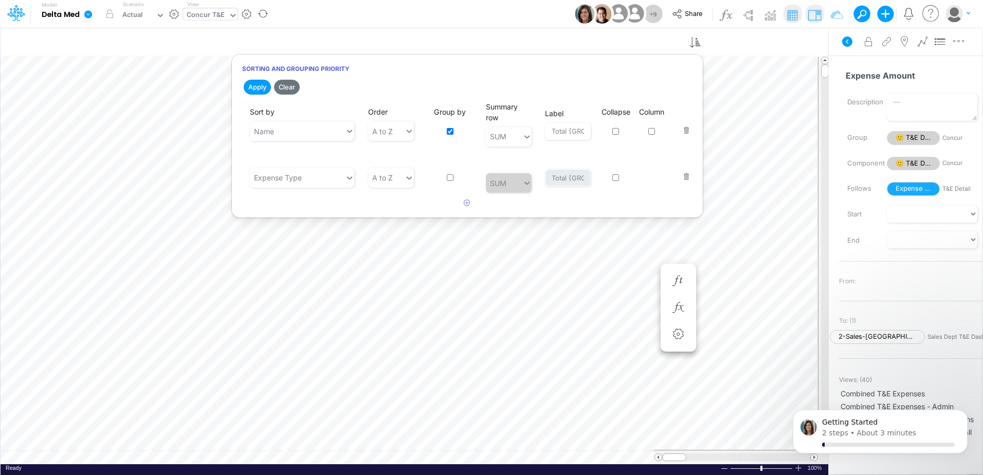
click at [689, 129] on button "button" at bounding box center [683, 124] width 13 height 28
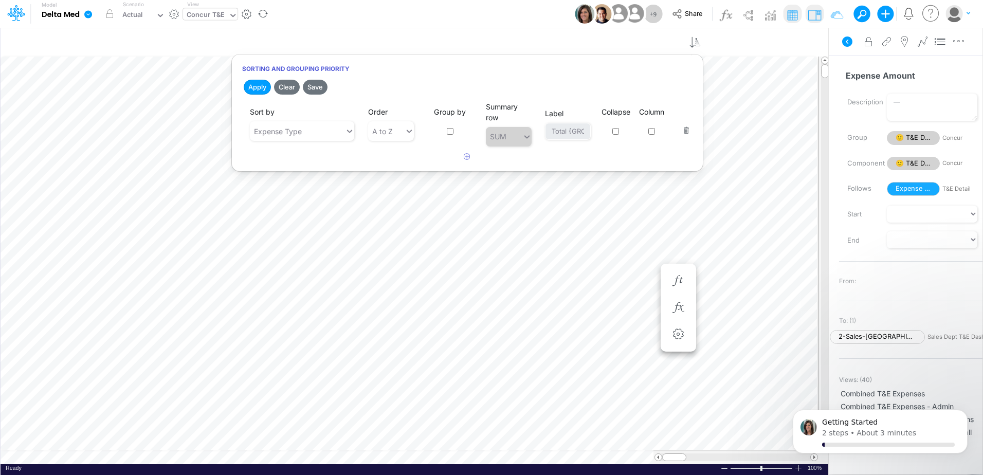
click at [689, 129] on button "button" at bounding box center [683, 124] width 13 height 28
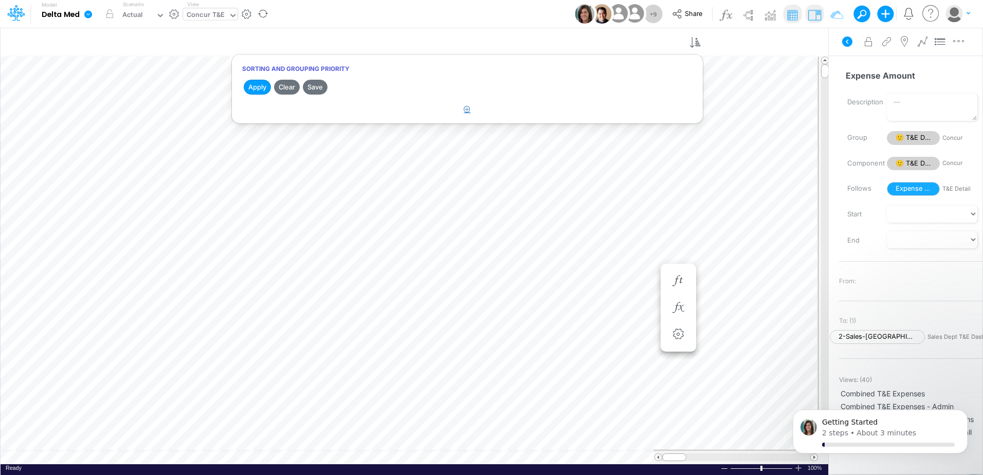
click at [468, 106] on icon "button" at bounding box center [467, 109] width 7 height 7
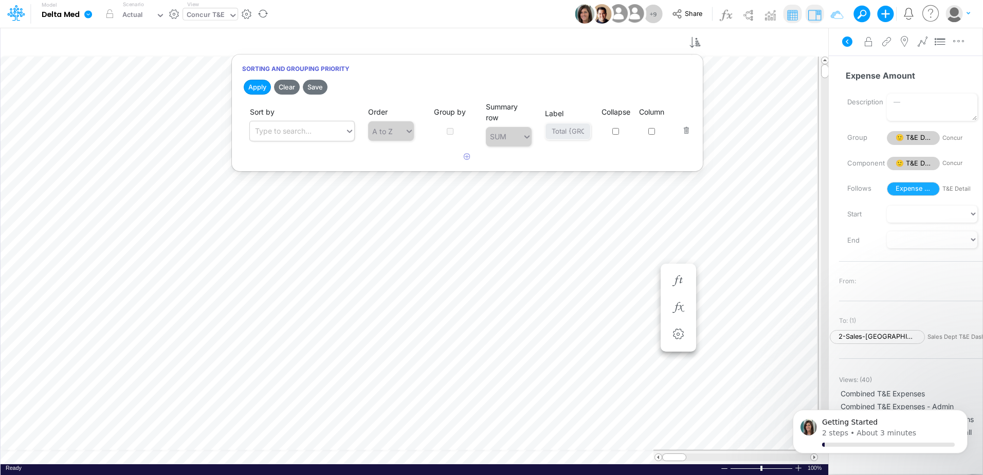
click at [265, 134] on div "Type to search..." at bounding box center [283, 131] width 57 height 11
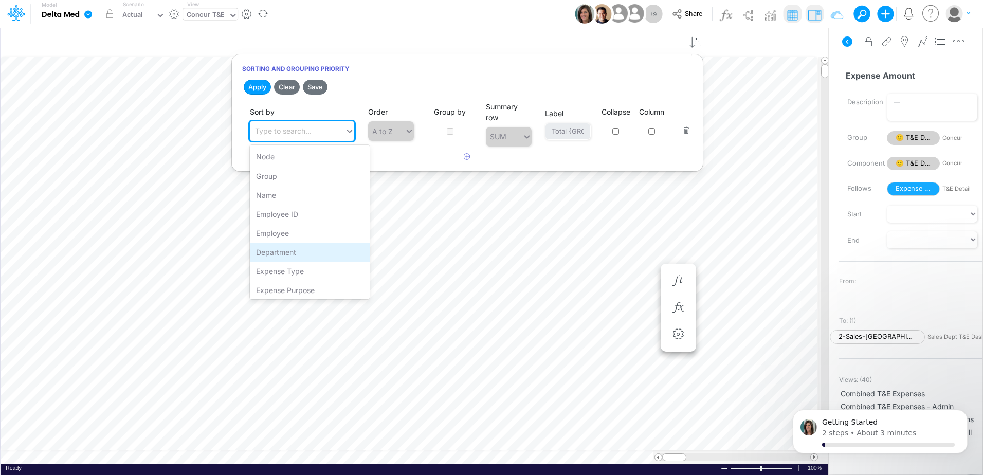
click at [290, 246] on div "Department" at bounding box center [310, 252] width 120 height 19
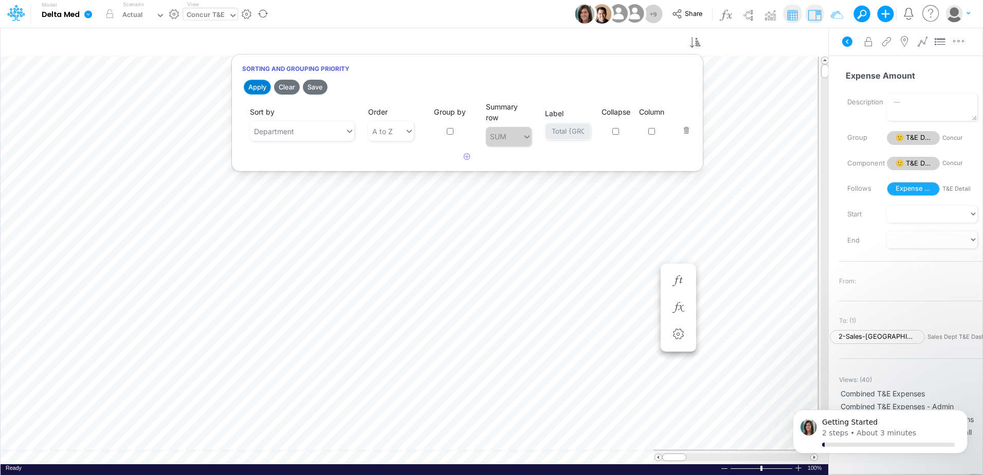
click at [264, 89] on button "Apply" at bounding box center [257, 87] width 27 height 15
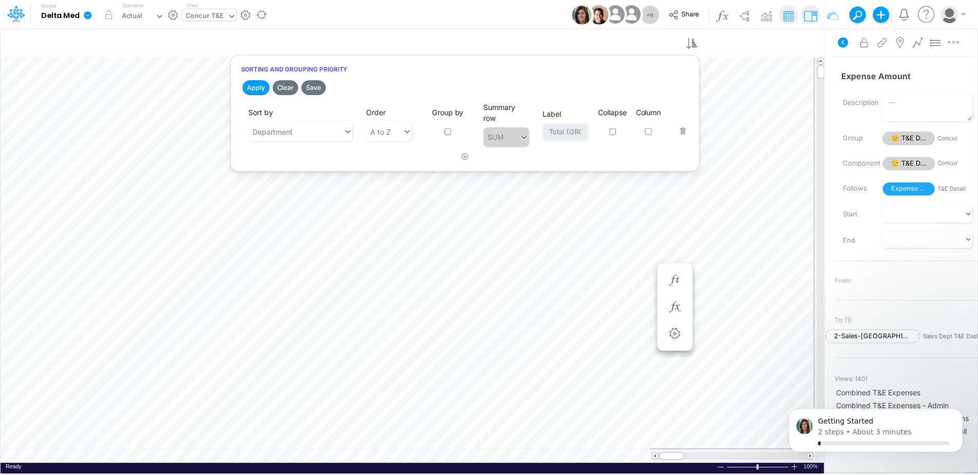
scroll to position [5, 1]
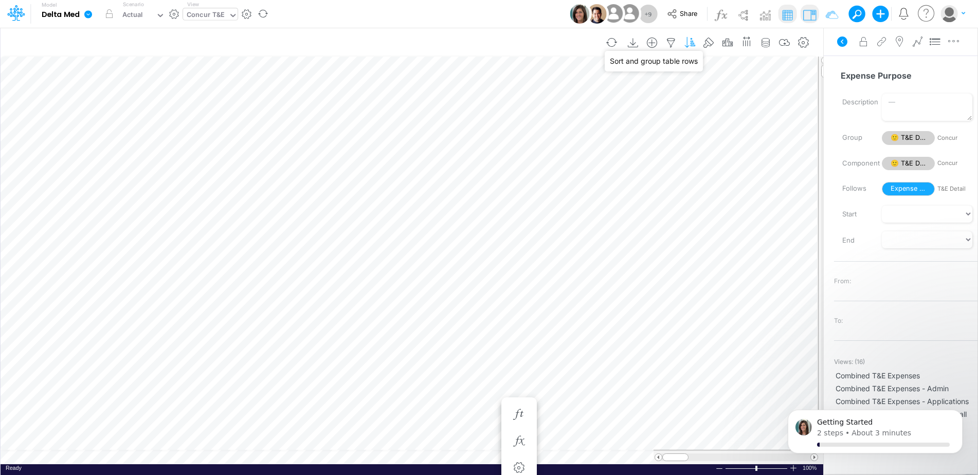
click at [693, 45] on icon "button" at bounding box center [690, 43] width 15 height 11
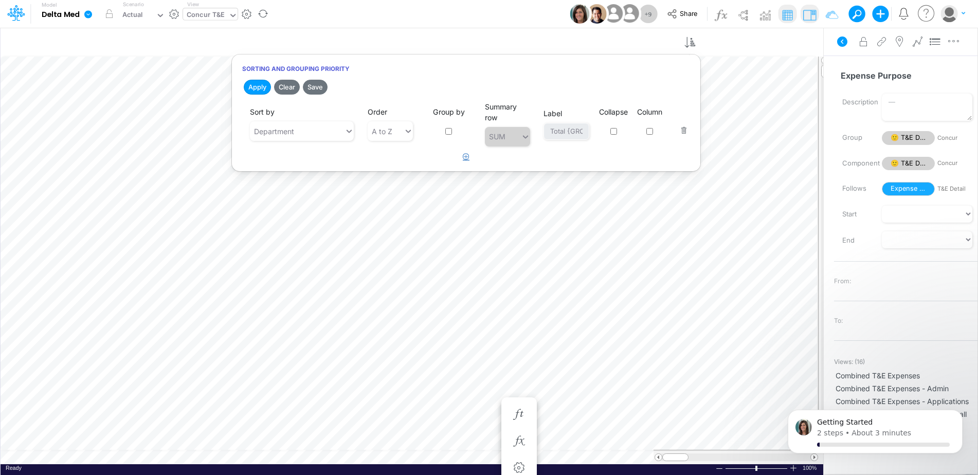
click at [472, 155] on button "button" at bounding box center [466, 157] width 20 height 17
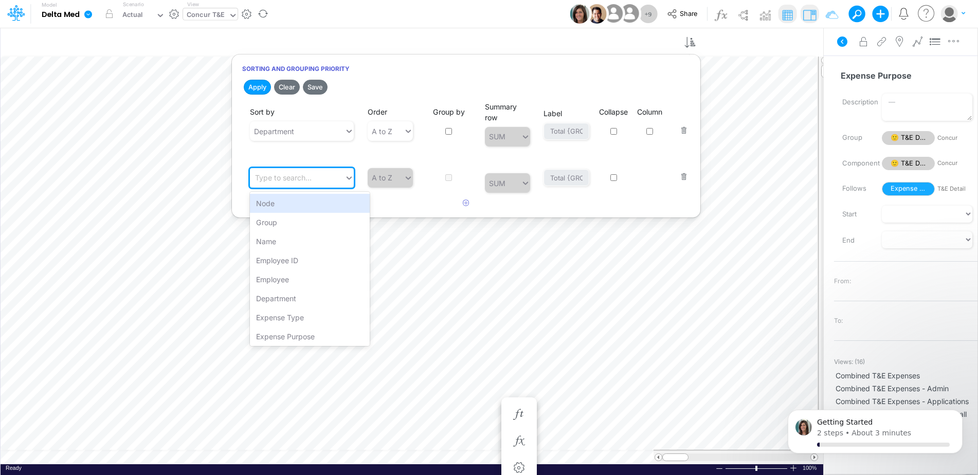
click at [343, 186] on div "Type to search..." at bounding box center [297, 177] width 95 height 17
click at [464, 157] on div "Group by" at bounding box center [448, 170] width 45 height 34
click at [325, 180] on div "Type to search..." at bounding box center [297, 177] width 95 height 17
click at [281, 285] on div "Employee" at bounding box center [310, 279] width 120 height 19
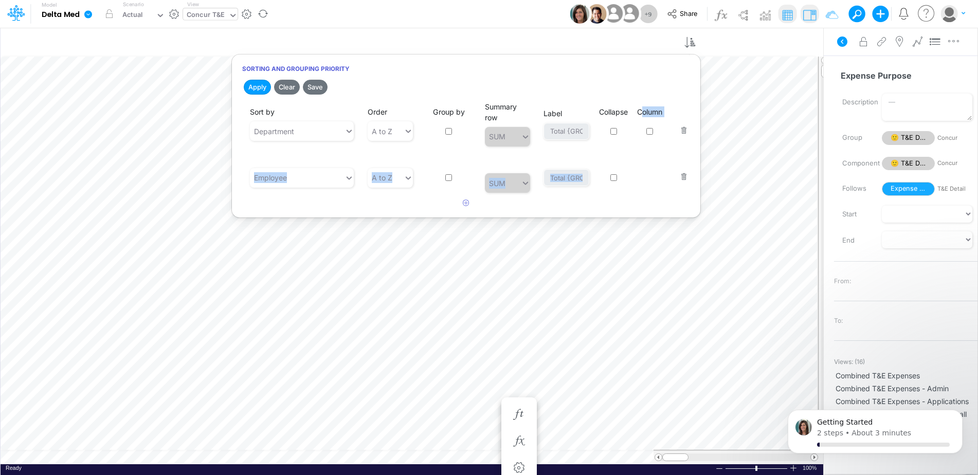
drag, startPoint x: 641, startPoint y: 180, endPoint x: 637, endPoint y: 116, distance: 63.9
click at [637, 116] on article "Sort by Department Order A to Z Group by Summary row SUM Label Total {GROUP} Co…" at bounding box center [466, 147] width 469 height 95
drag, startPoint x: 637, startPoint y: 116, endPoint x: 597, endPoint y: 165, distance: 63.2
click at [597, 165] on div "Sort by Employee Order A to Z Group by Summary row SUM Label Total {GROUP} Coll…" at bounding box center [466, 170] width 448 height 45
click at [259, 91] on button "Apply" at bounding box center [257, 87] width 27 height 15
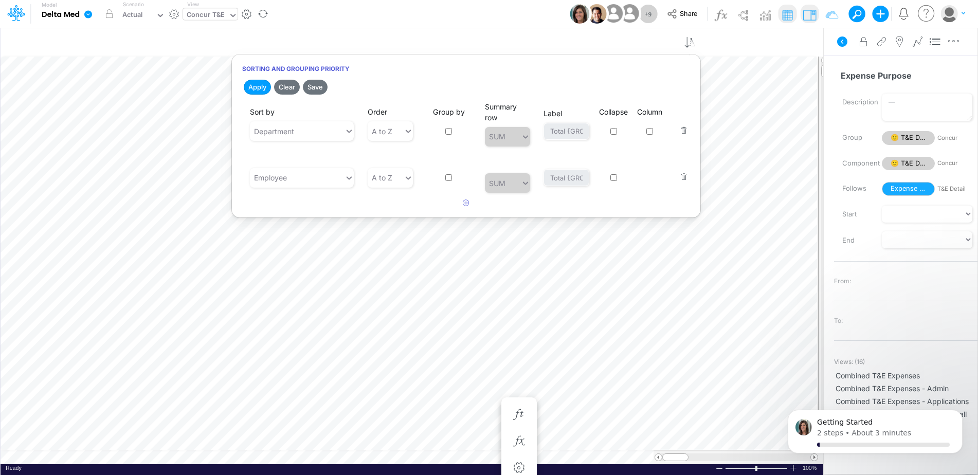
click at [451, 178] on input "checkbox" at bounding box center [448, 177] width 7 height 7
click at [263, 89] on button "Apply" at bounding box center [257, 87] width 27 height 15
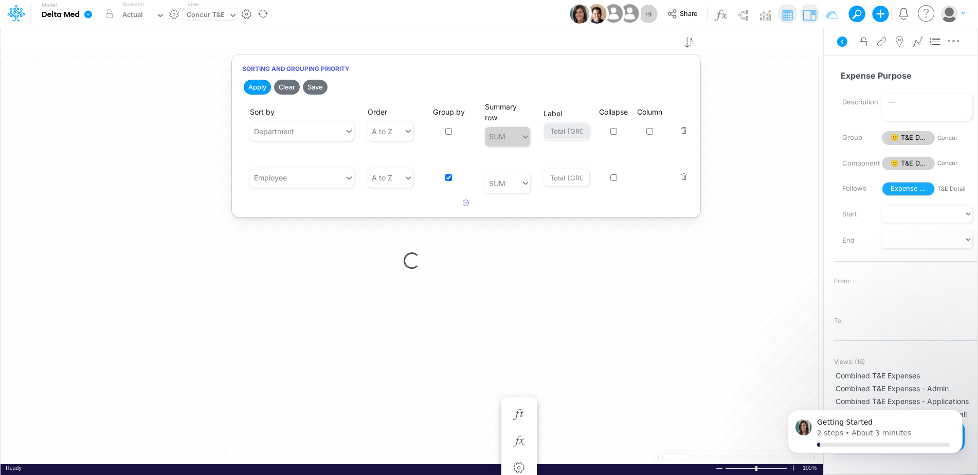
click at [450, 176] on input "checkbox" at bounding box center [448, 177] width 7 height 7
checkbox input "false"
click at [450, 132] on input "checkbox" at bounding box center [448, 131] width 7 height 7
checkbox input "true"
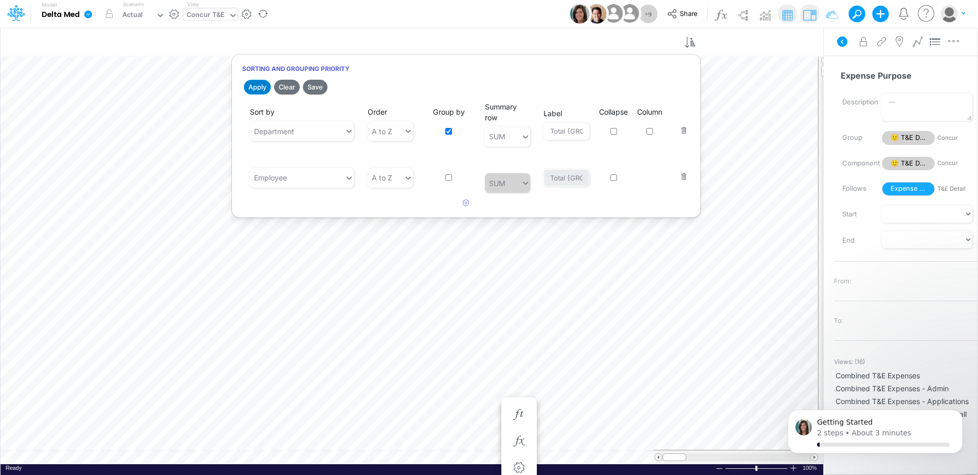
click at [257, 89] on button "Apply" at bounding box center [257, 87] width 27 height 15
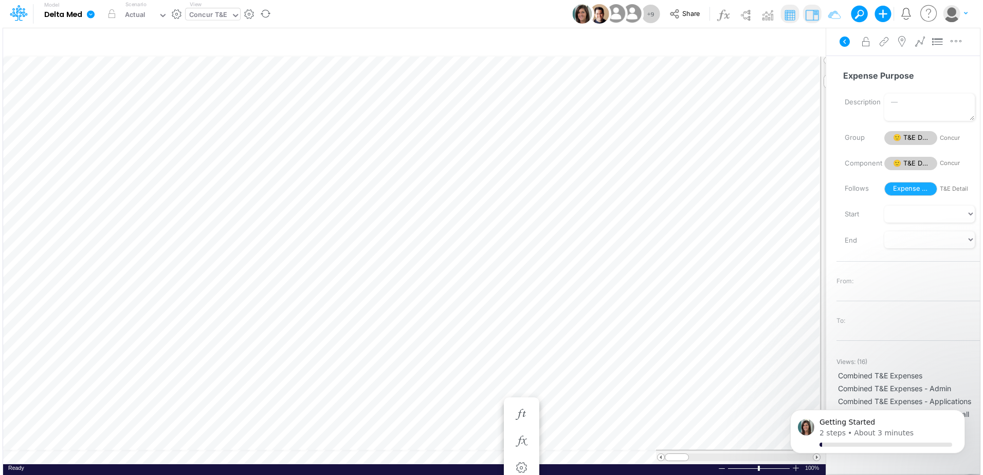
scroll to position [5, 1]
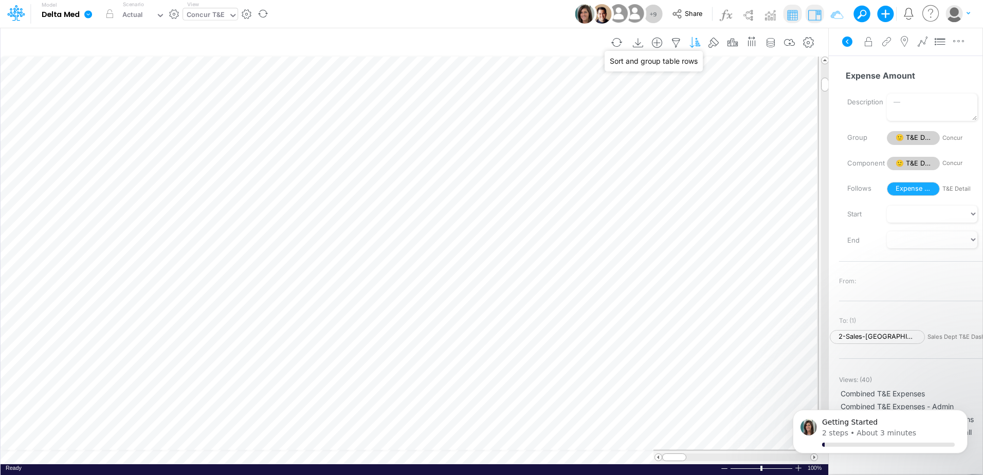
click at [697, 47] on icon "button" at bounding box center [695, 43] width 15 height 11
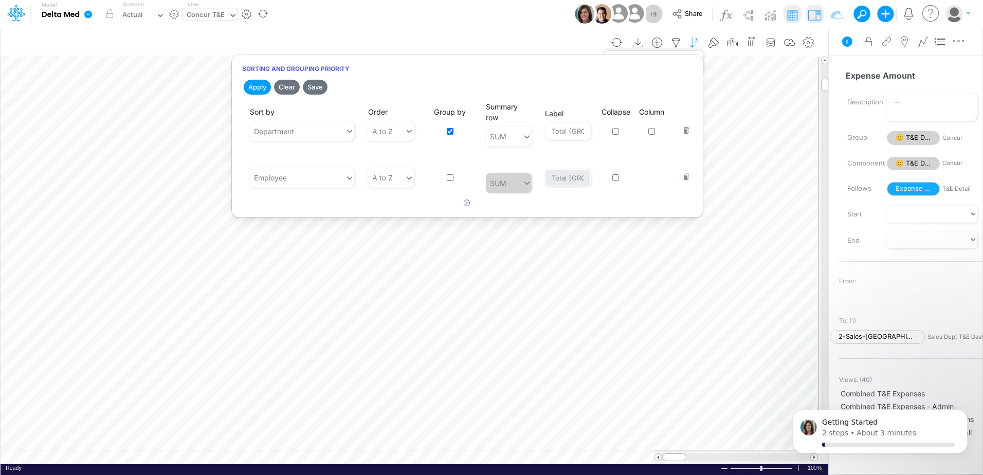
click at [696, 47] on icon "button" at bounding box center [695, 43] width 15 height 11
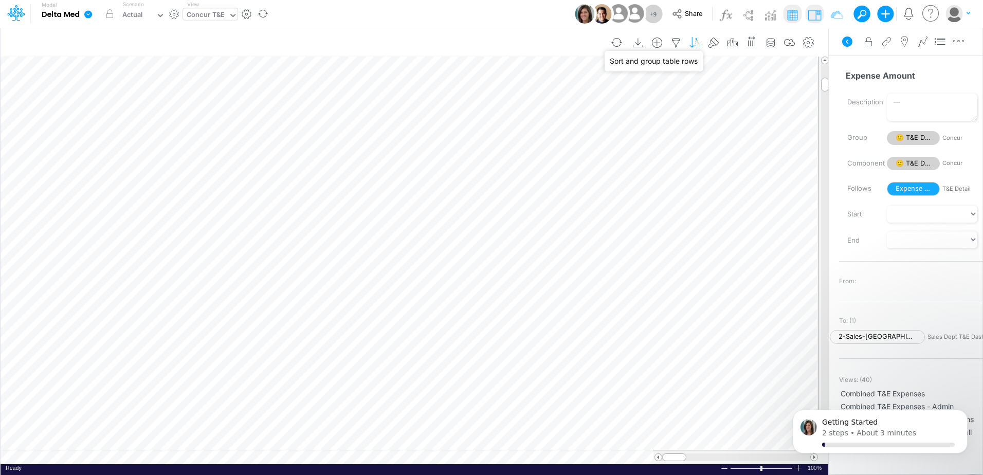
click at [696, 47] on icon "button" at bounding box center [695, 43] width 15 height 11
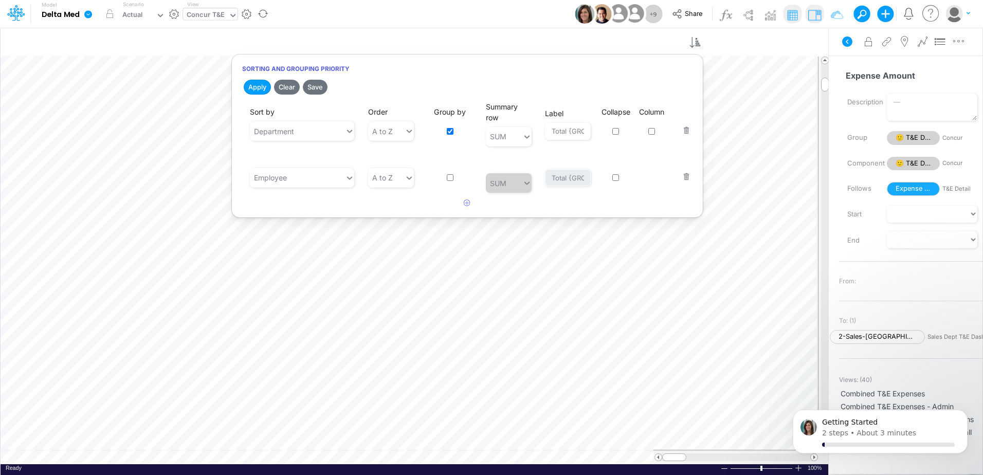
click at [452, 176] on input "checkbox" at bounding box center [450, 177] width 7 height 7
checkbox input "true"
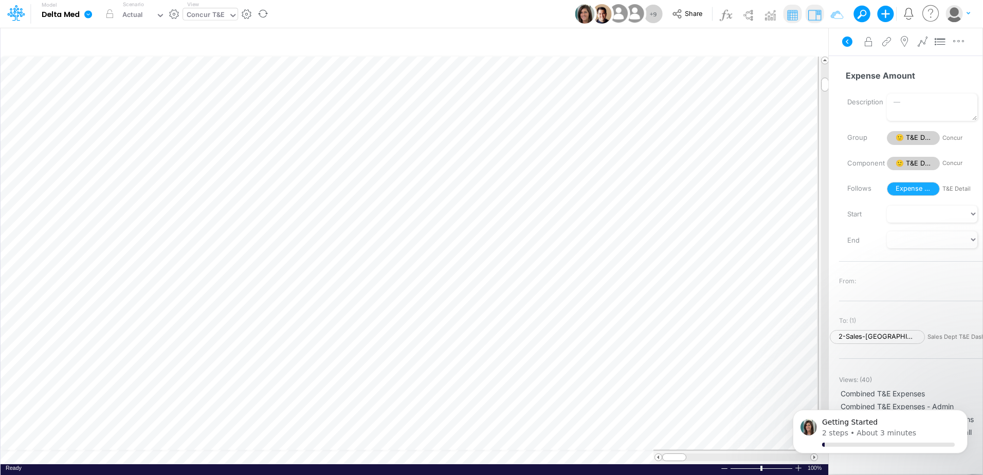
scroll to position [5, 1]
click at [697, 44] on icon "button" at bounding box center [695, 43] width 15 height 11
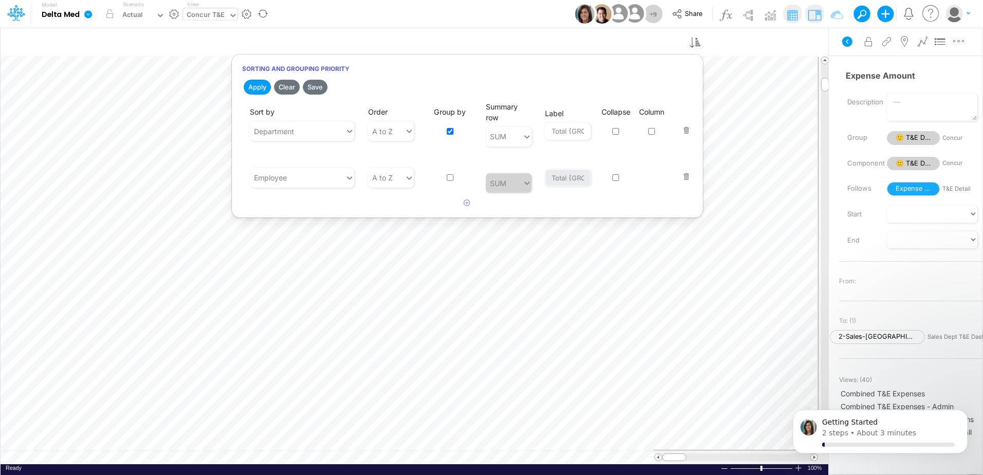
click at [453, 176] on input "checkbox" at bounding box center [450, 177] width 7 height 7
checkbox input "true"
click at [256, 86] on button "Apply" at bounding box center [257, 87] width 27 height 15
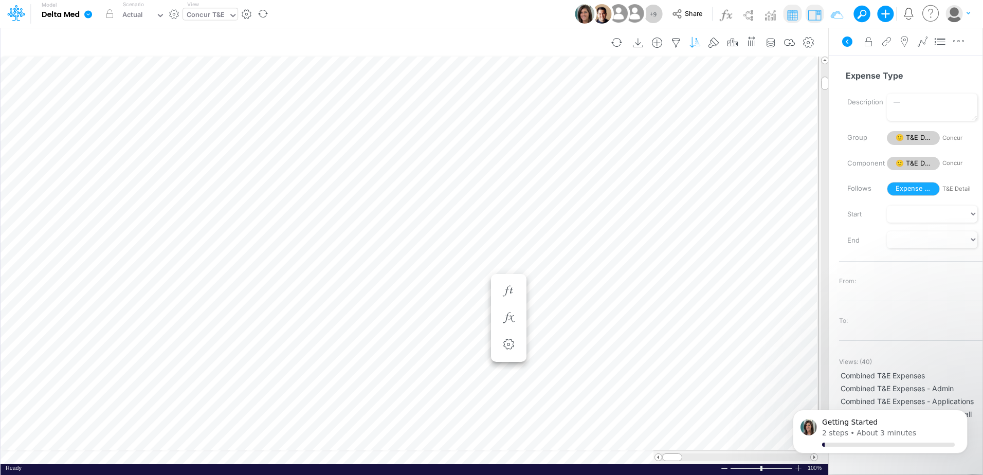
click at [698, 43] on icon "button" at bounding box center [695, 43] width 15 height 11
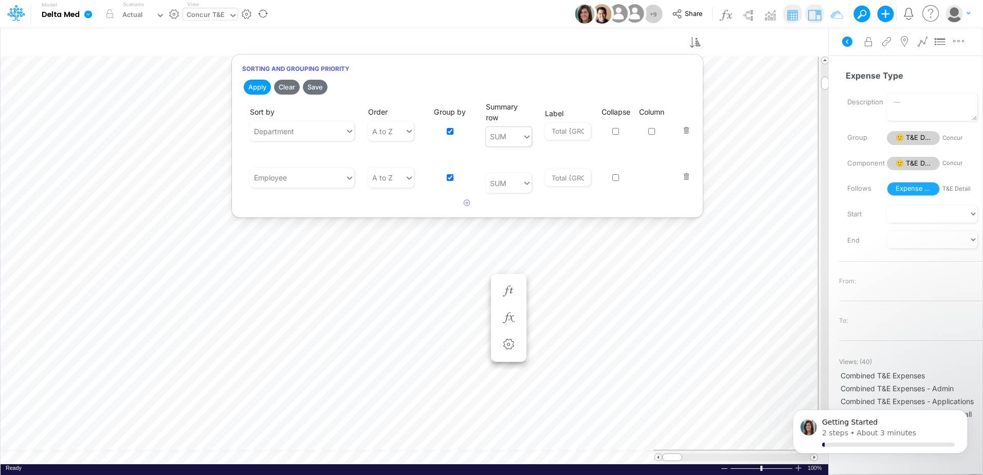
click at [528, 144] on div at bounding box center [524, 137] width 13 height 20
click at [528, 145] on div at bounding box center [524, 137] width 13 height 20
click at [400, 173] on div "A to Z" at bounding box center [386, 177] width 37 height 17
click at [401, 173] on div "A to Z" at bounding box center [386, 177] width 37 height 17
click at [617, 175] on input "checkbox" at bounding box center [616, 177] width 7 height 7
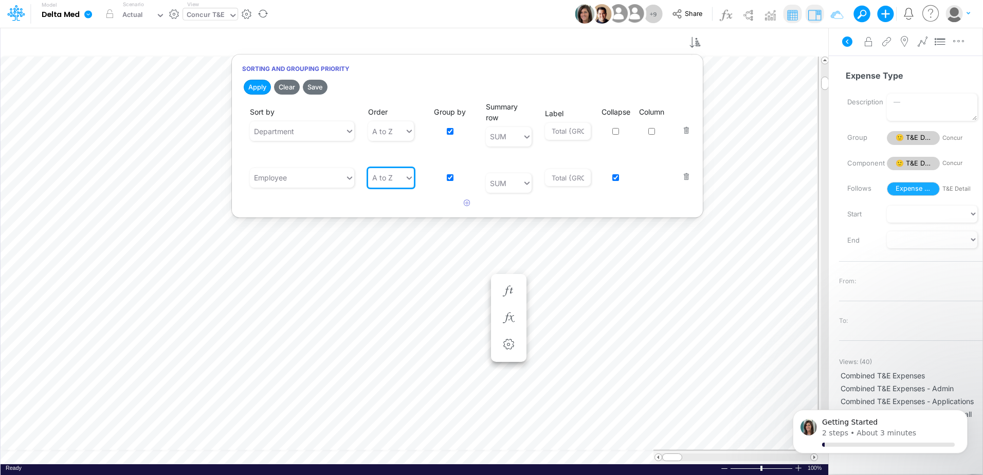
checkbox input "true"
click at [580, 189] on div "Sort by Employee Order A to Z Group by Summary row SUM Label Total {GROUP} Coll…" at bounding box center [467, 170] width 451 height 45
click at [577, 180] on input "Total {GROUP}" at bounding box center [568, 177] width 46 height 17
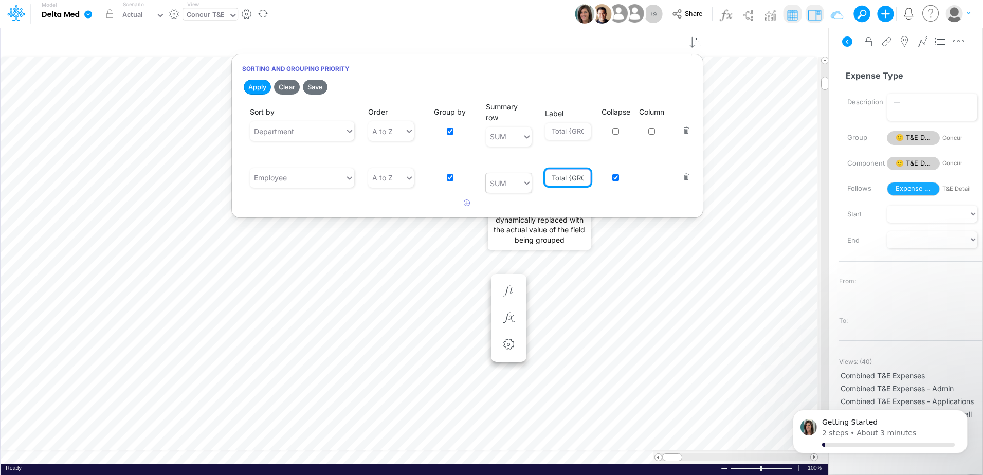
drag, startPoint x: 572, startPoint y: 181, endPoint x: 503, endPoint y: 180, distance: 68.9
click at [503, 180] on div "Sort by Employee Order A to Z Group by Summary row SUM Label Total {GROUP} Coll…" at bounding box center [467, 170] width 451 height 45
type input "{GROUP}"
click at [487, 156] on div "Summary row SUM" at bounding box center [509, 170] width 46 height 45
click at [250, 85] on button "Apply" at bounding box center [257, 87] width 27 height 15
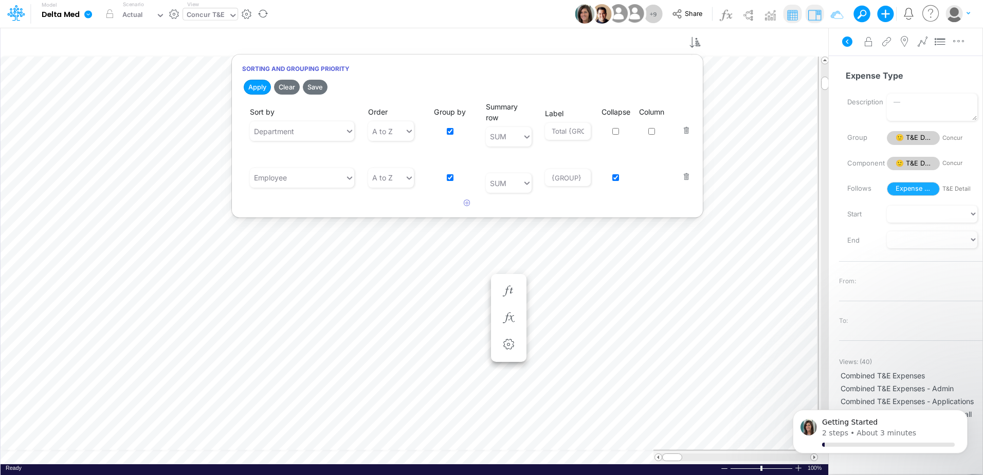
scroll to position [5, 0]
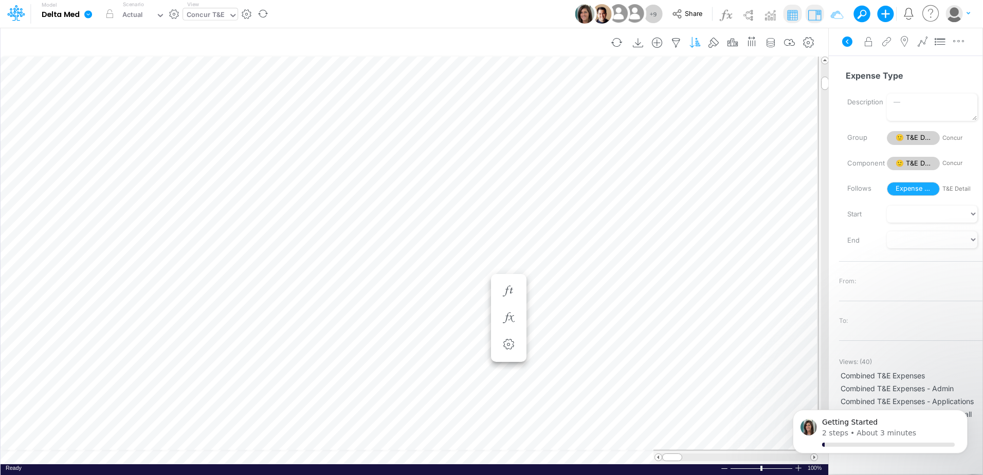
click at [699, 43] on icon "button" at bounding box center [695, 43] width 15 height 11
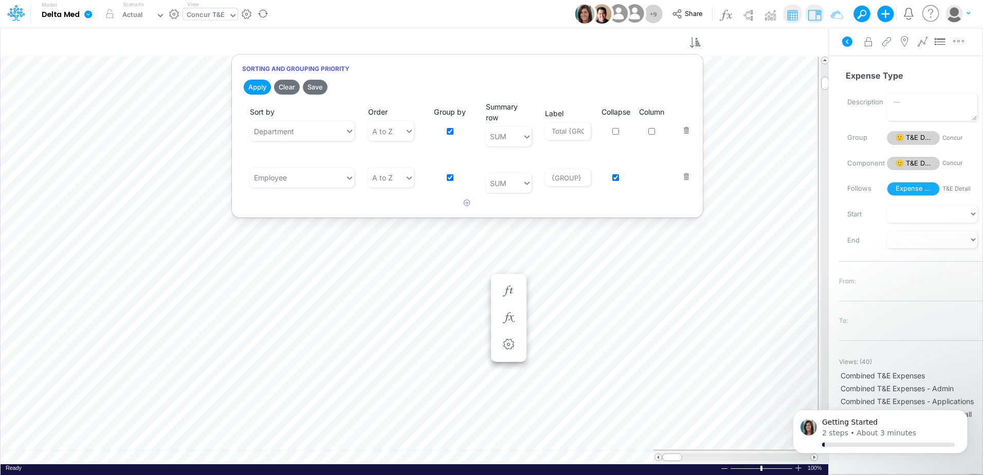
click at [618, 132] on input "checkbox" at bounding box center [616, 131] width 7 height 7
checkbox input "true"
drag, startPoint x: 570, startPoint y: 133, endPoint x: 506, endPoint y: 123, distance: 65.1
click at [506, 123] on div "Sort by Department Order A to Z Group by Summary row SUM Label Total {GROUP} Co…" at bounding box center [467, 123] width 451 height 45
type input "{GROUP}"
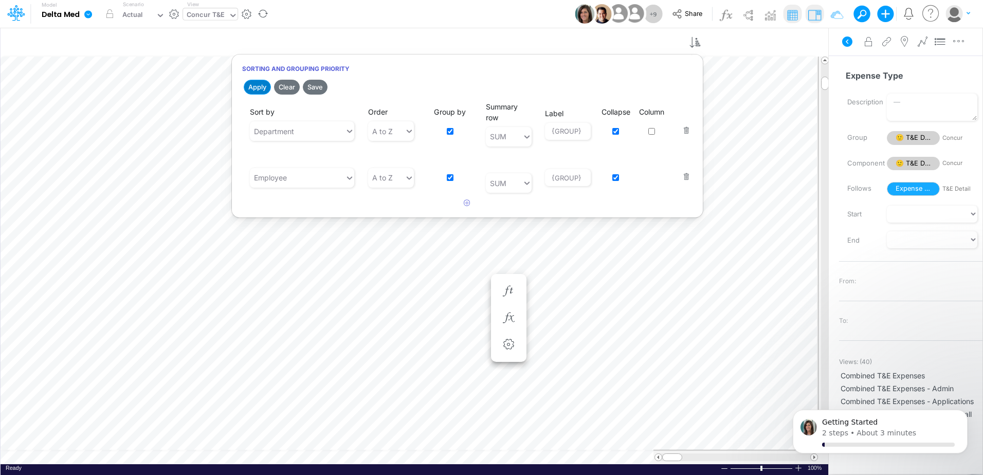
click at [255, 85] on button "Apply" at bounding box center [257, 87] width 27 height 15
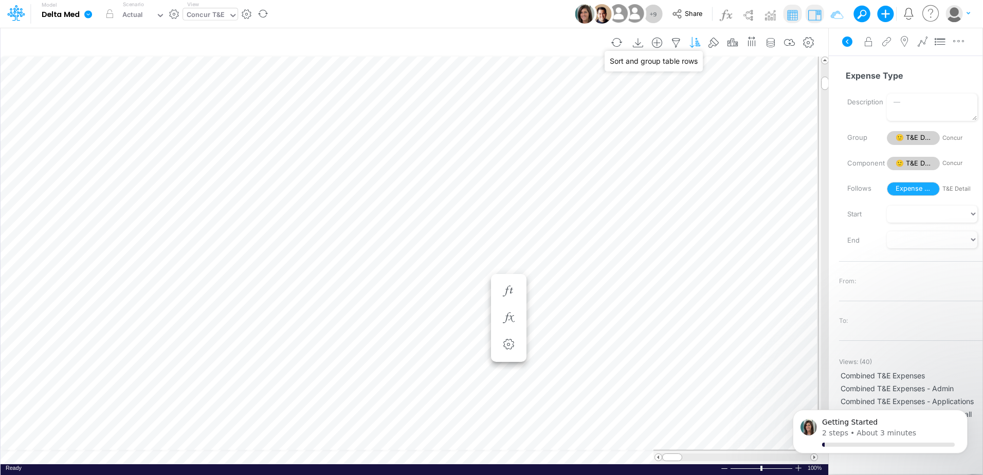
click at [698, 42] on icon "button" at bounding box center [695, 43] width 15 height 11
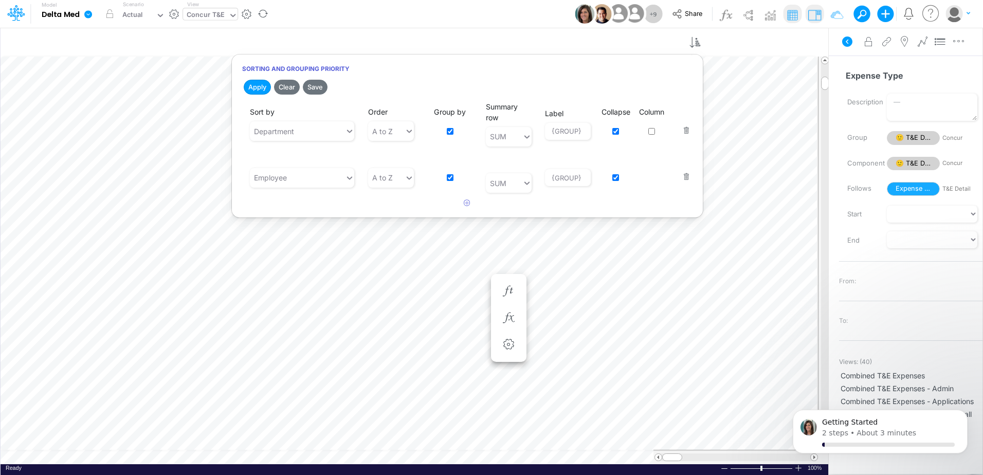
click at [616, 131] on input "checkbox" at bounding box center [616, 131] width 7 height 7
checkbox input "false"
click at [260, 92] on button "Apply" at bounding box center [257, 87] width 27 height 15
click at [463, 202] on button "button" at bounding box center [467, 203] width 20 height 17
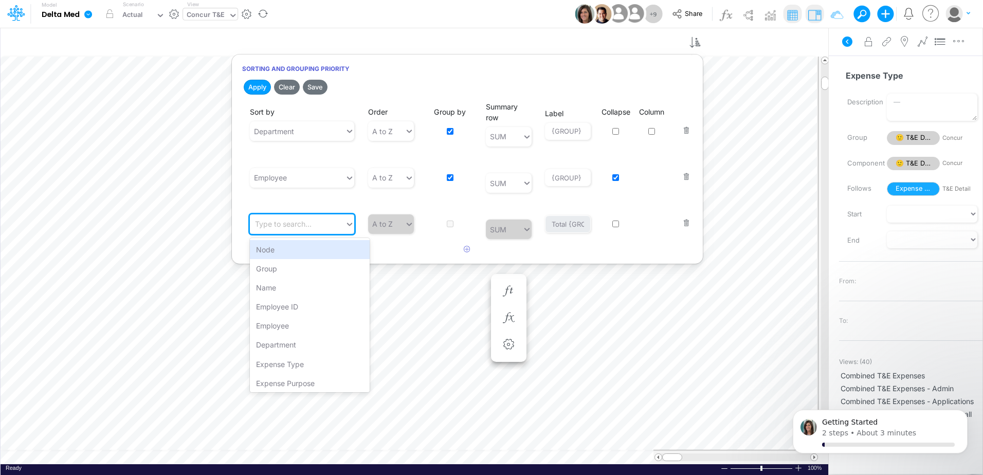
click at [315, 230] on div "Type to search..." at bounding box center [297, 224] width 95 height 17
click at [303, 361] on div "Expense Type" at bounding box center [310, 364] width 120 height 19
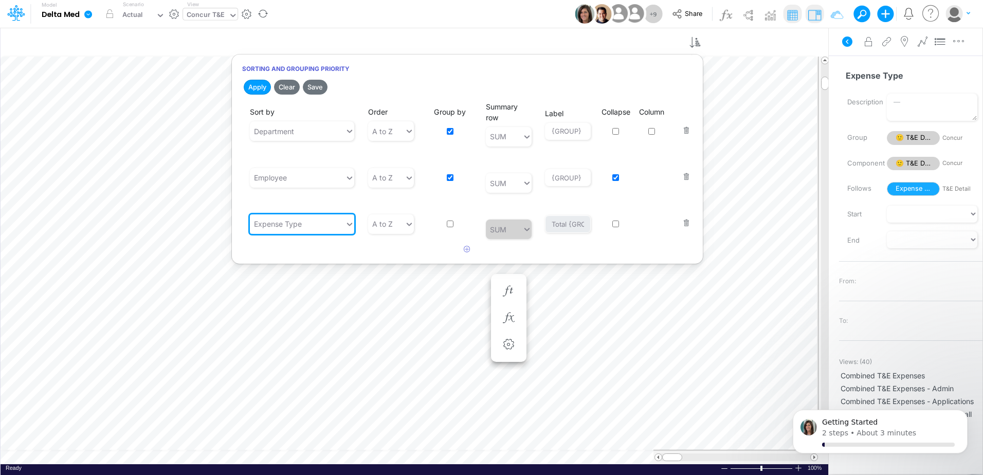
click at [454, 223] on div "Group by" at bounding box center [449, 217] width 45 height 34
click at [448, 224] on input "checkbox" at bounding box center [450, 224] width 7 height 7
checkbox input "true"
click at [517, 234] on div "SUM" at bounding box center [504, 229] width 37 height 17
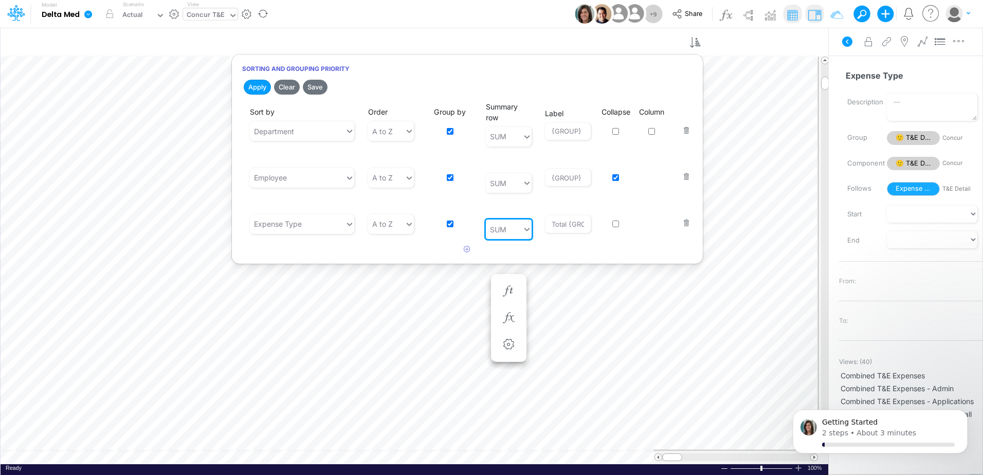
click at [615, 225] on input "checkbox" at bounding box center [616, 224] width 7 height 7
checkbox input "true"
click at [612, 178] on div "Collapse" at bounding box center [616, 170] width 23 height 34
click at [616, 176] on input "checkbox" at bounding box center [616, 177] width 7 height 7
checkbox input "false"
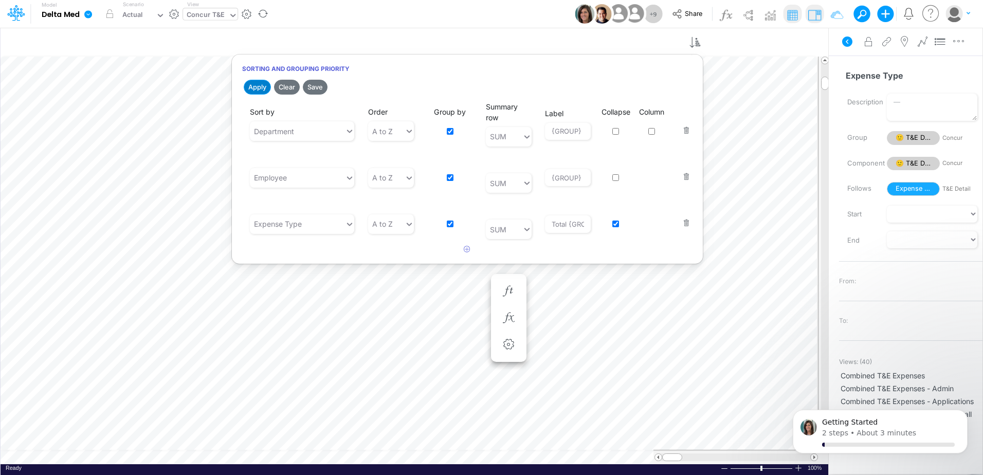
click at [256, 89] on button "Apply" at bounding box center [257, 87] width 27 height 15
drag, startPoint x: 569, startPoint y: 227, endPoint x: 495, endPoint y: 227, distance: 73.6
click at [495, 227] on div "Sort by Expense Type Order A to Z Group by Summary row SUM Label Total {GROUP} …" at bounding box center [467, 216] width 451 height 45
click at [494, 308] on li at bounding box center [508, 318] width 35 height 27
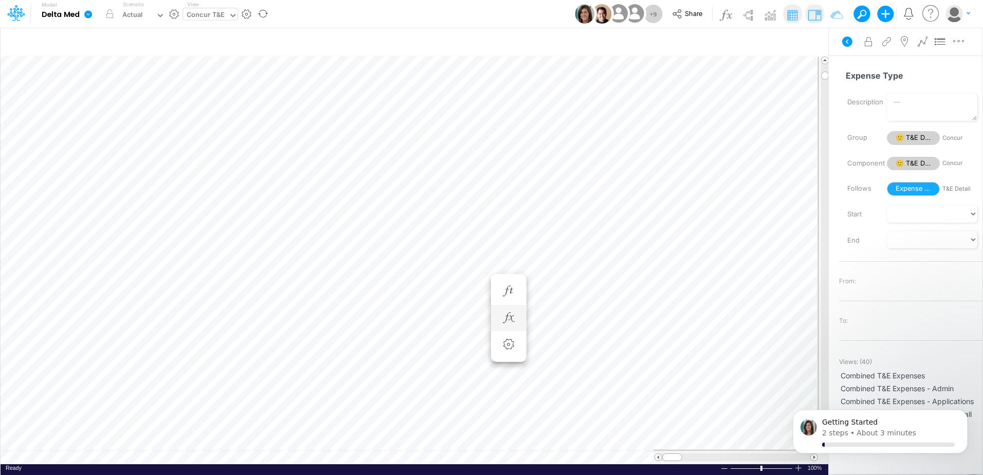
scroll to position [5, 1]
click at [204, 24] on div "View Concur T&E" at bounding box center [210, 14] width 55 height 27
click at [850, 44] on icon at bounding box center [847, 42] width 10 height 10
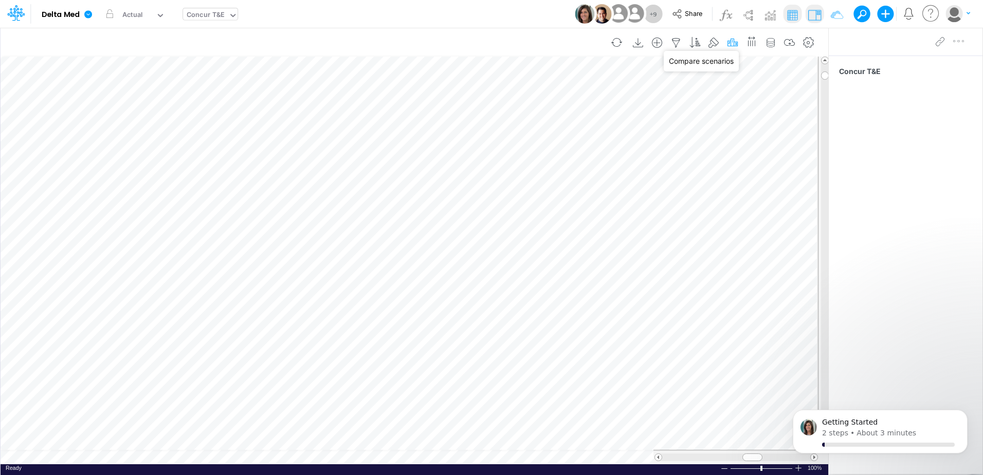
click at [729, 42] on icon "button" at bounding box center [732, 43] width 15 height 11
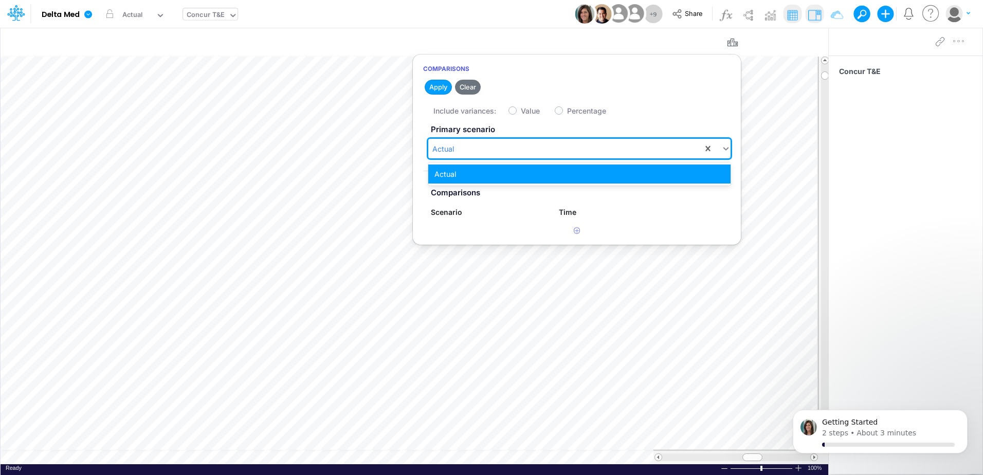
click at [503, 147] on div "Actual" at bounding box center [565, 148] width 275 height 17
click at [512, 209] on label "Scenario" at bounding box center [487, 212] width 128 height 11
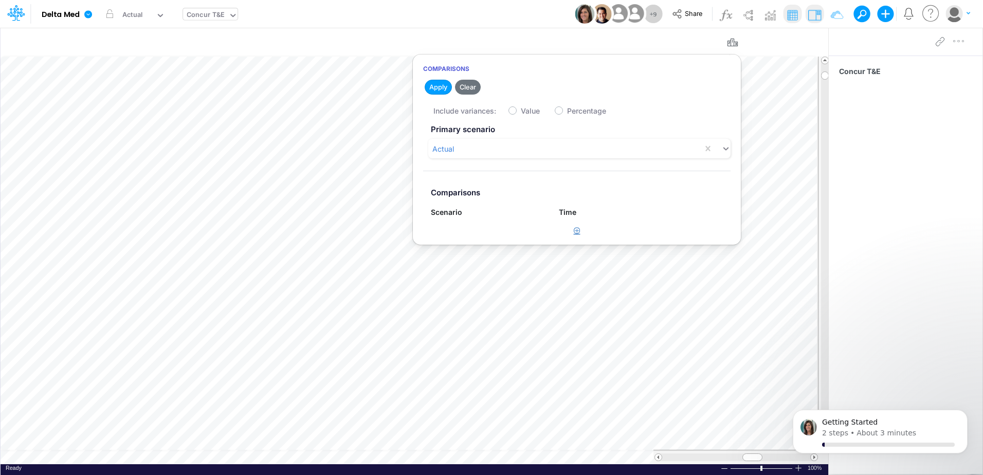
click at [575, 229] on icon "button" at bounding box center [577, 230] width 7 height 7
click at [593, 229] on div "Type to search..." at bounding box center [631, 235] width 149 height 17
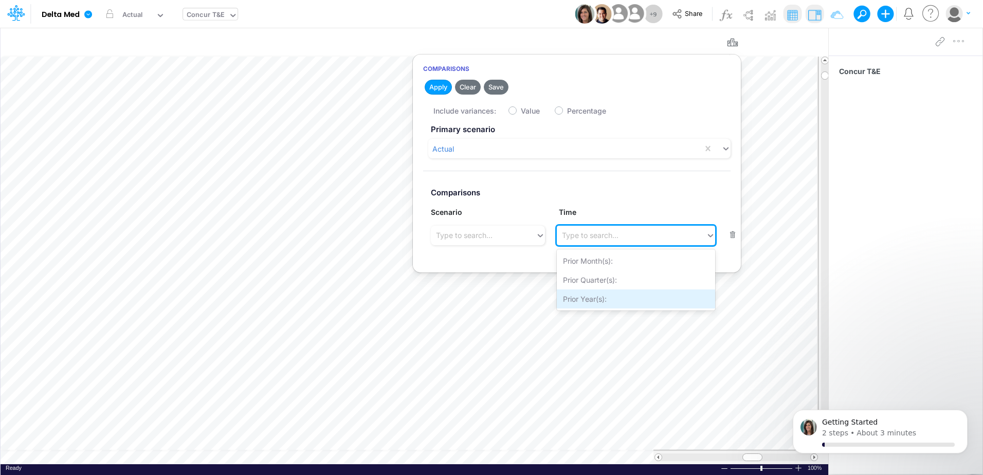
click at [582, 301] on div "Prior Year(s):" at bounding box center [636, 299] width 158 height 19
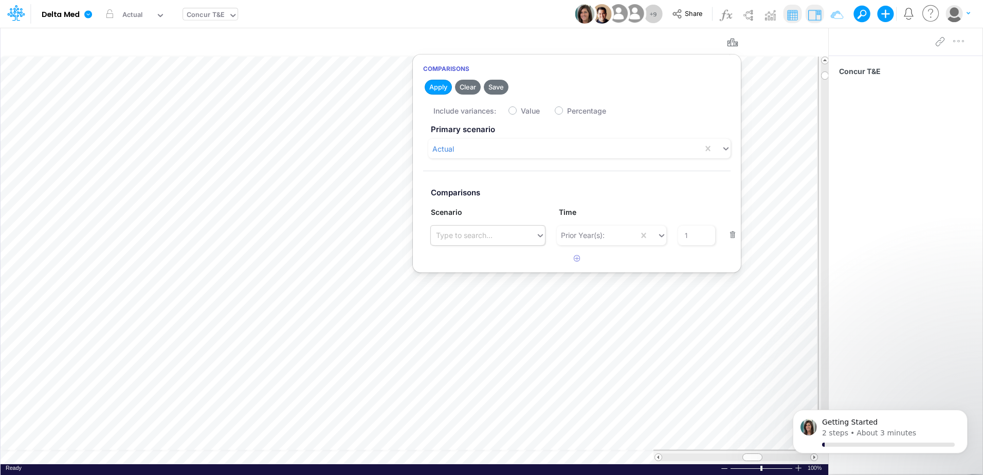
click at [515, 237] on div "Type to search..." at bounding box center [483, 235] width 105 height 17
click at [584, 240] on div "Prior Year(s):" at bounding box center [583, 235] width 44 height 11
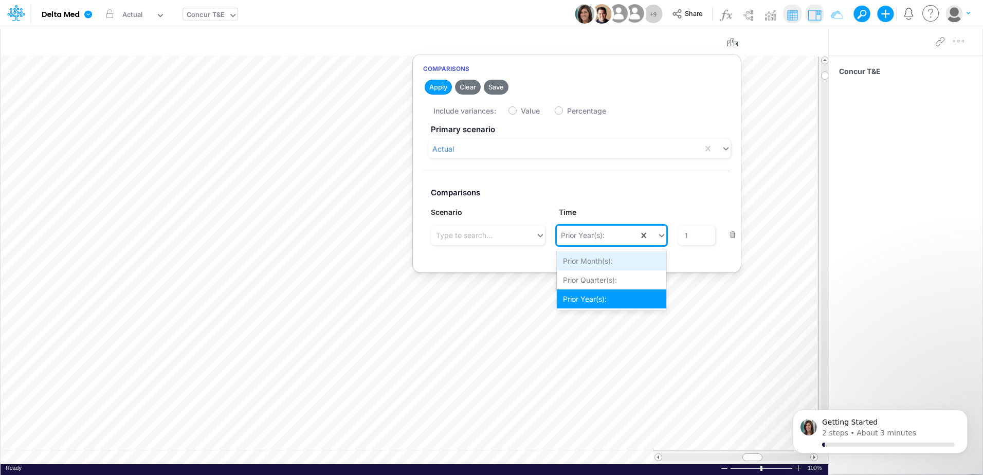
click at [584, 254] on div "Prior Month(s):" at bounding box center [612, 261] width 110 height 19
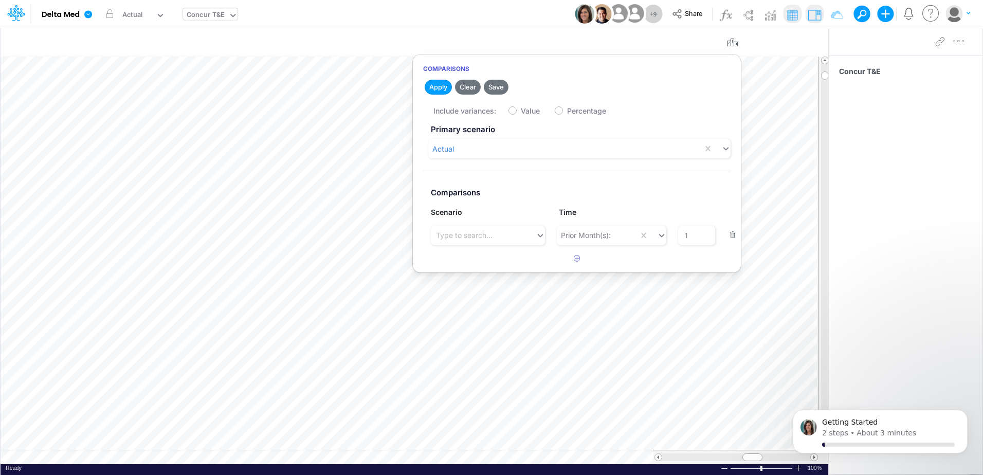
click at [582, 203] on div "Scenario Time" at bounding box center [577, 212] width 308 height 19
click at [437, 87] on button "Apply" at bounding box center [438, 87] width 27 height 15
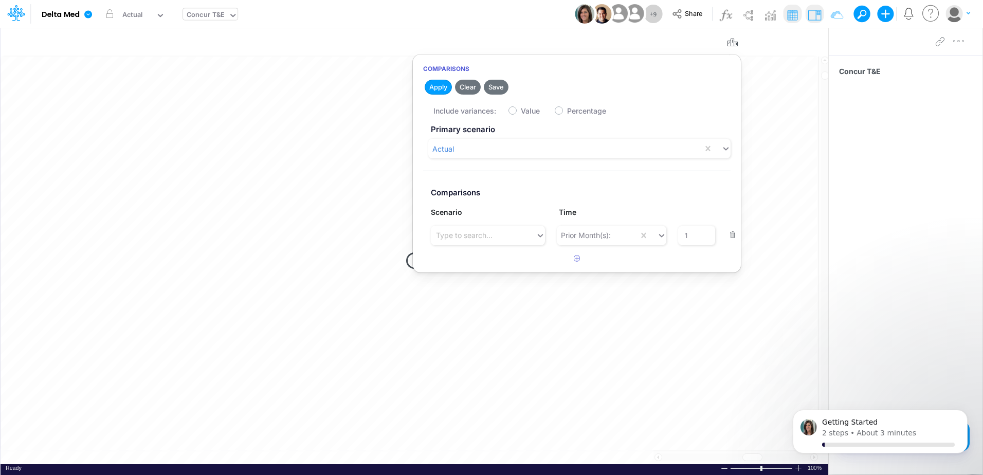
click at [525, 240] on div "Type to search..." at bounding box center [483, 235] width 105 height 17
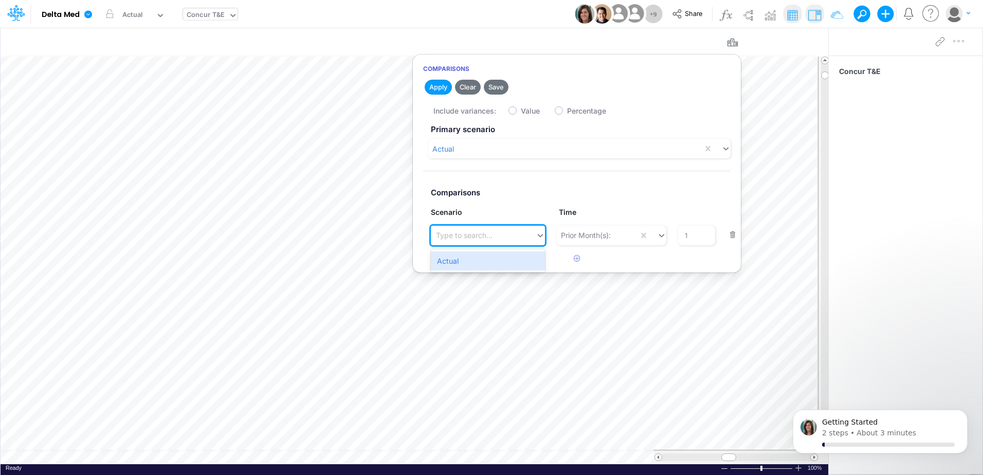
click at [562, 186] on label "Comparisons" at bounding box center [577, 193] width 308 height 19
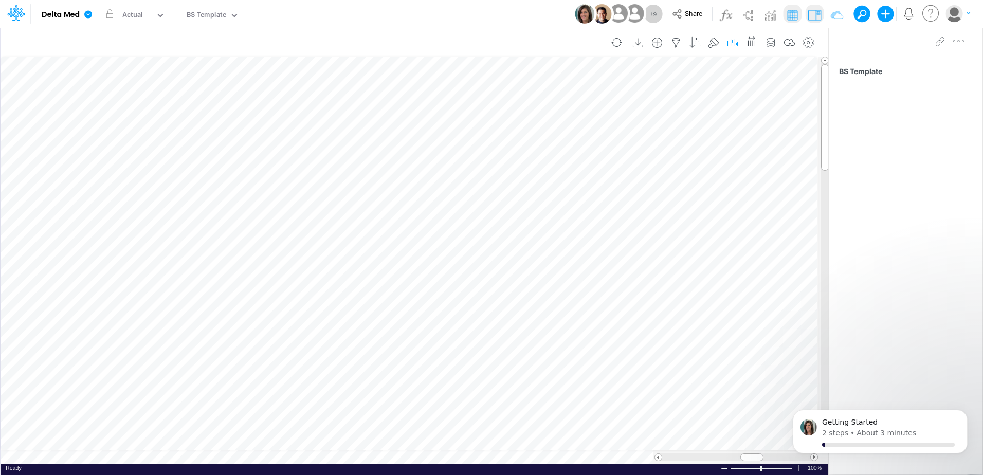
click at [737, 42] on icon "button" at bounding box center [732, 43] width 15 height 11
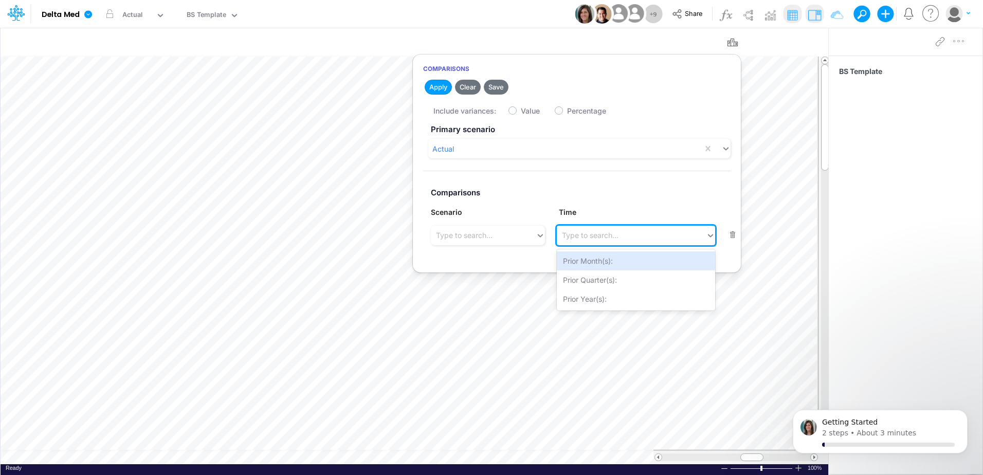
click at [607, 243] on div "Type to search..." at bounding box center [631, 235] width 149 height 17
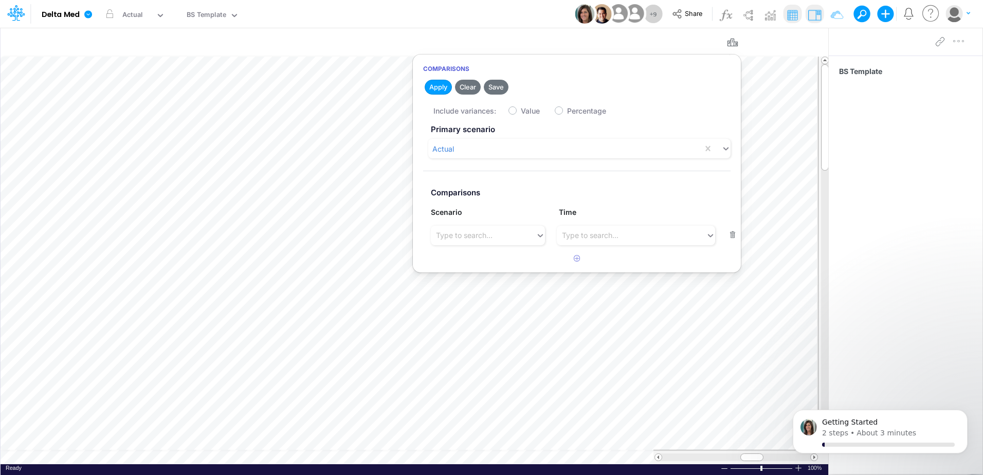
scroll to position [5, 0]
click at [605, 231] on div "Type to search..." at bounding box center [590, 235] width 57 height 11
click at [440, 86] on button "Apply" at bounding box center [438, 87] width 27 height 15
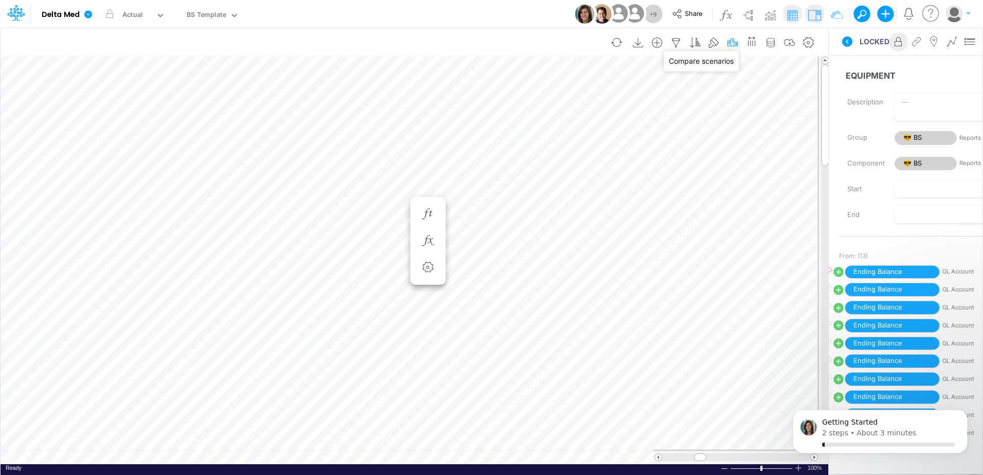
click at [727, 43] on icon "button" at bounding box center [732, 43] width 15 height 11
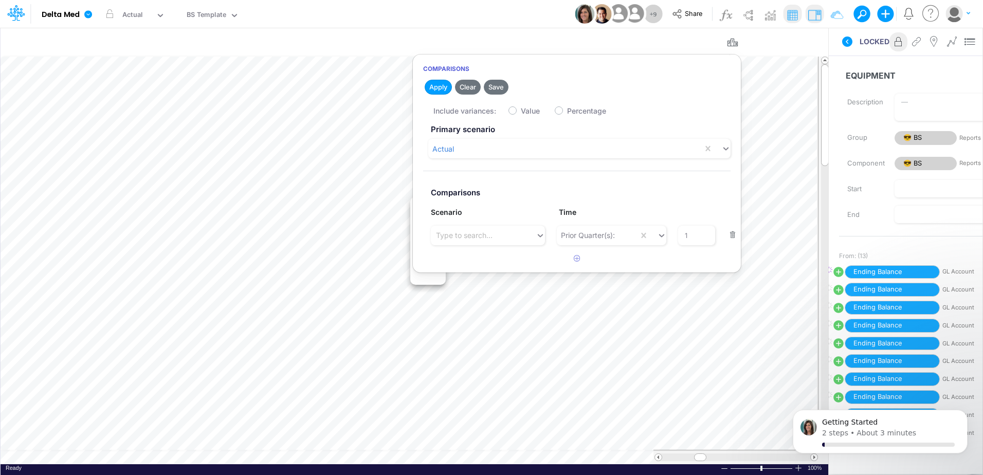
click at [518, 113] on div "Include variances: Value Percentage" at bounding box center [588, 110] width 308 height 20
click at [521, 110] on label "Value" at bounding box center [530, 110] width 19 height 11
click at [521, 110] on input "Value" at bounding box center [524, 108] width 7 height 7
checkbox input "true"
click at [429, 91] on button "Apply" at bounding box center [438, 87] width 27 height 15
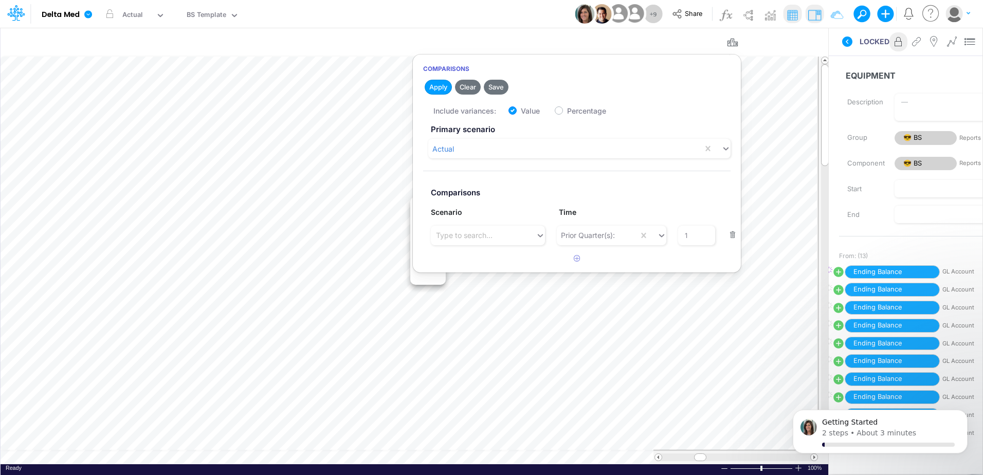
click at [567, 110] on label "Percentage" at bounding box center [586, 110] width 39 height 11
click at [567, 110] on input "Percentage" at bounding box center [570, 108] width 7 height 7
checkbox input "true"
click at [430, 88] on button "Apply" at bounding box center [438, 87] width 27 height 15
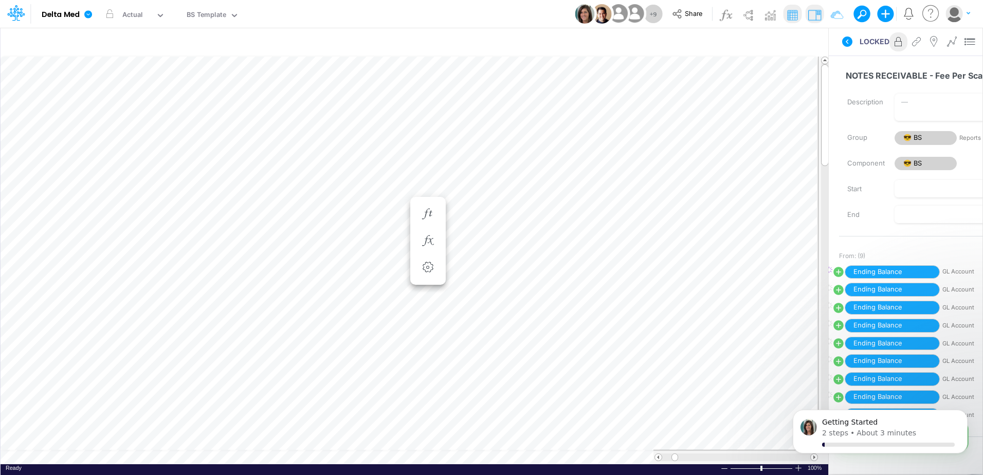
scroll to position [5, 1]
click at [850, 43] on icon at bounding box center [847, 42] width 10 height 10
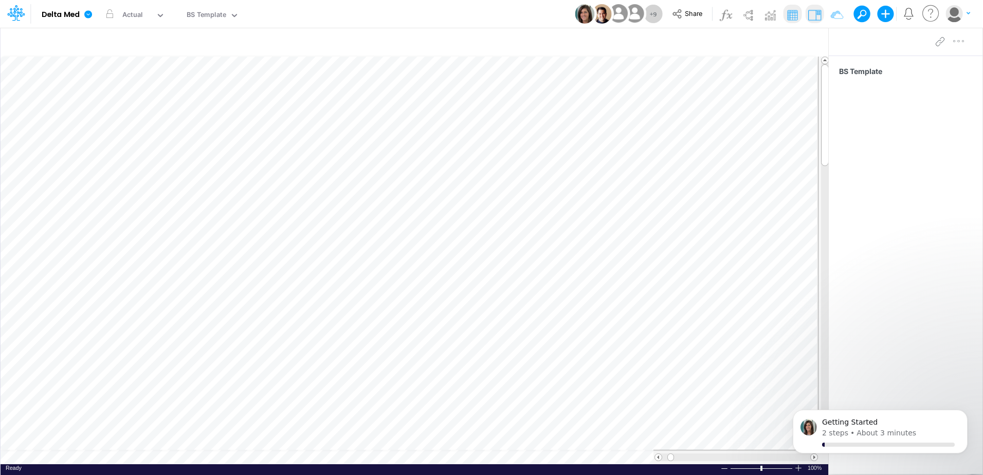
click at [932, 11] on icon at bounding box center [931, 14] width 21 height 20
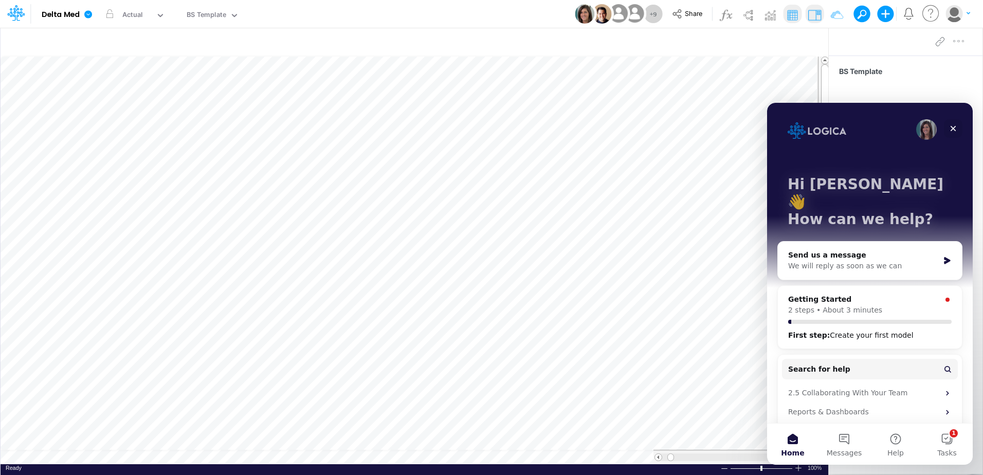
scroll to position [72, 0]
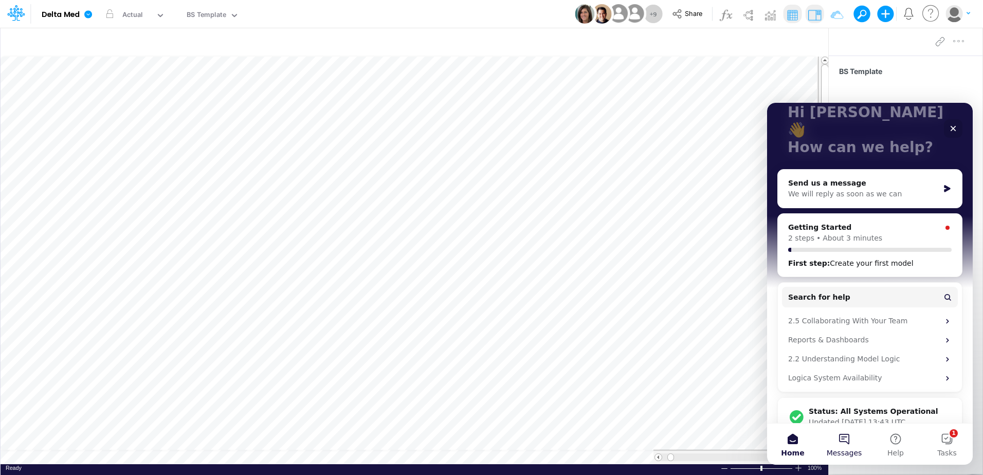
click at [843, 451] on span "Messages" at bounding box center [844, 453] width 35 height 7
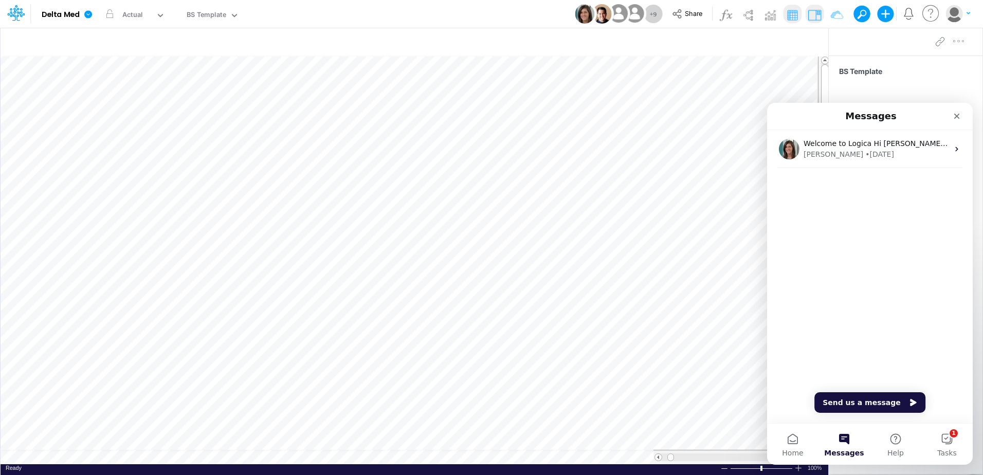
click at [899, 339] on div "Welcome to Logica Hi [PERSON_NAME], We're so glad you're here. Here's a short G…" at bounding box center [870, 276] width 206 height 293
click at [956, 119] on icon "Close" at bounding box center [957, 116] width 8 height 8
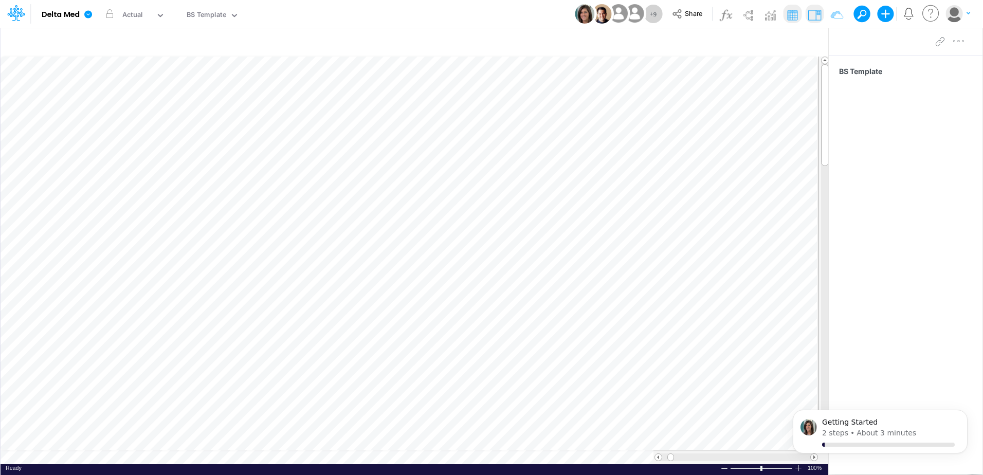
scroll to position [0, 0]
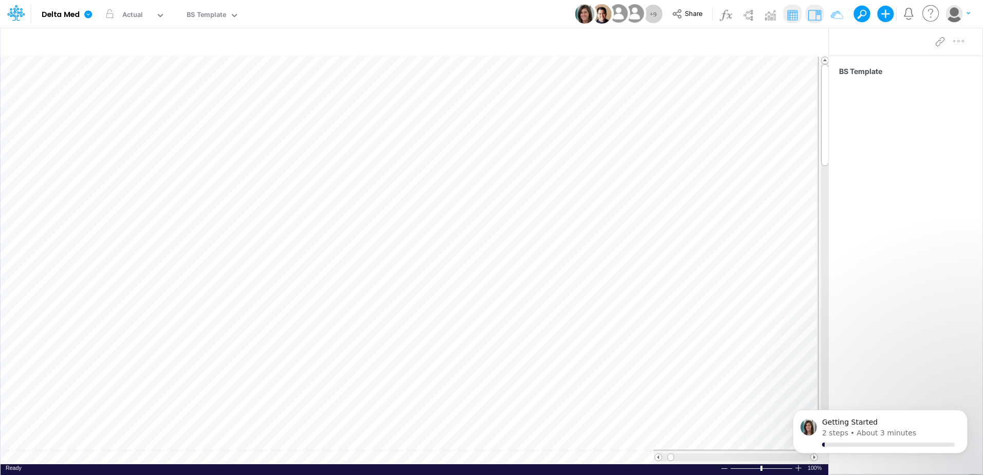
drag, startPoint x: 833, startPoint y: 81, endPoint x: 917, endPoint y: 71, distance: 85.0
click at [917, 71] on div "Insert node Component Variable Constant Group Addition Subtraction Multiplicati…" at bounding box center [491, 251] width 983 height 448
click at [191, 10] on div "BS Template" at bounding box center [207, 16] width 40 height 12
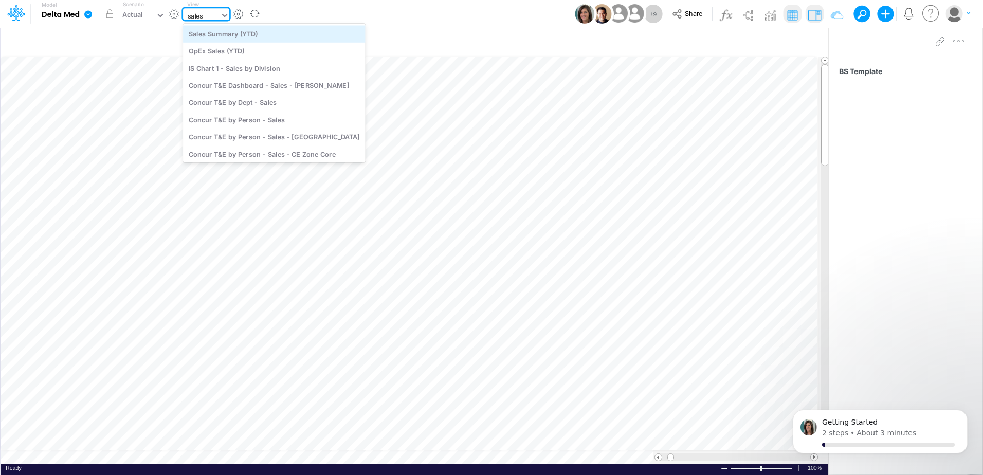
type input "sales"
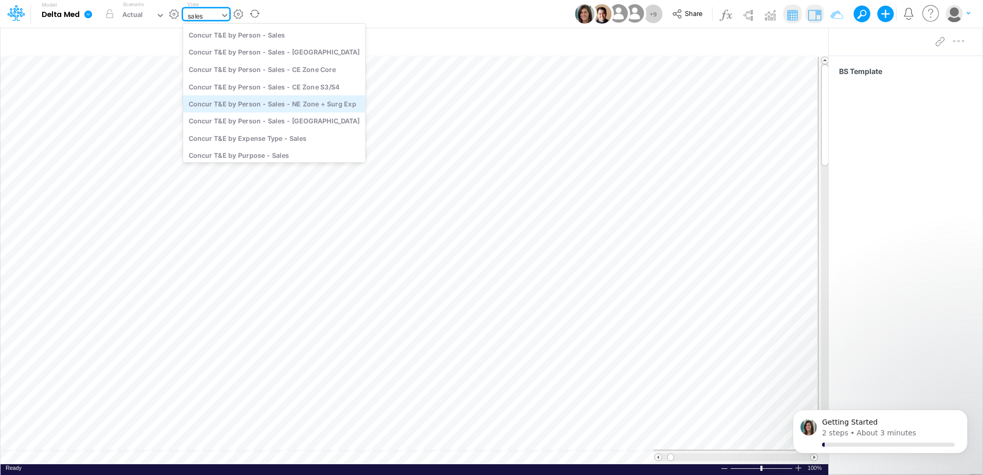
scroll to position [94, 0]
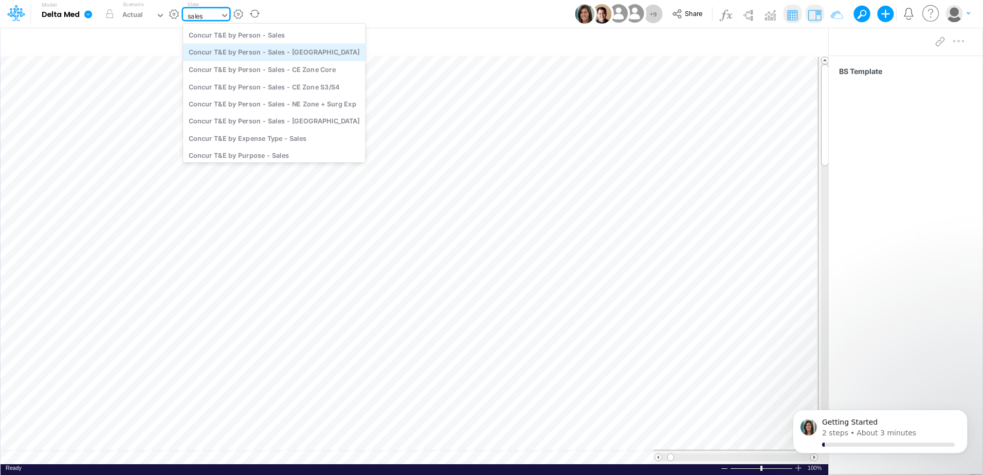
click at [277, 59] on div "Concur T&E by Person - Sales - [GEOGRAPHIC_DATA]" at bounding box center [274, 52] width 183 height 17
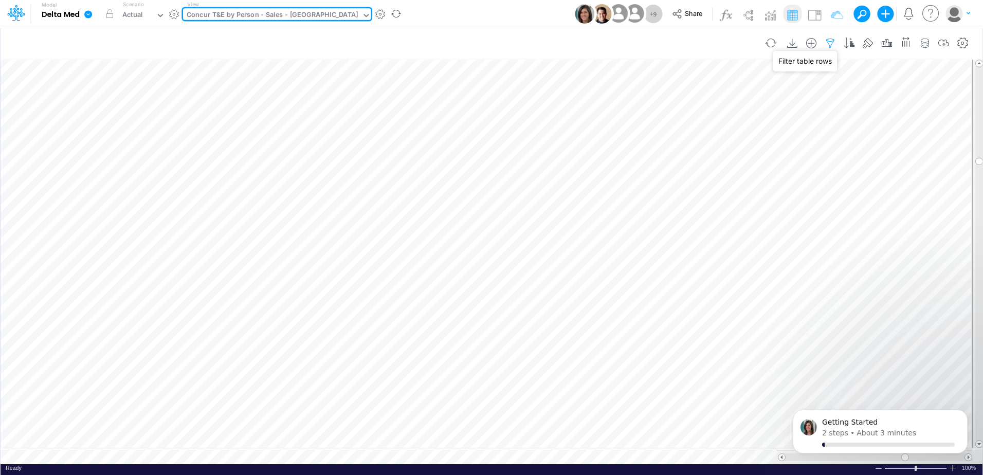
click at [830, 44] on icon "button" at bounding box center [830, 43] width 15 height 11
select select "tableSearchOR"
select select "startsWith"
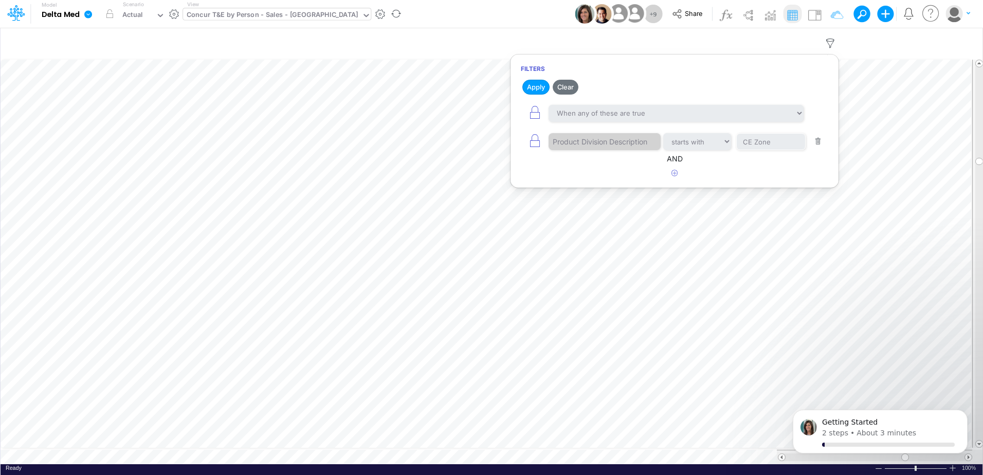
click at [294, 10] on div "Concur T&E by Person - Sales - [GEOGRAPHIC_DATA]" at bounding box center [272, 16] width 171 height 12
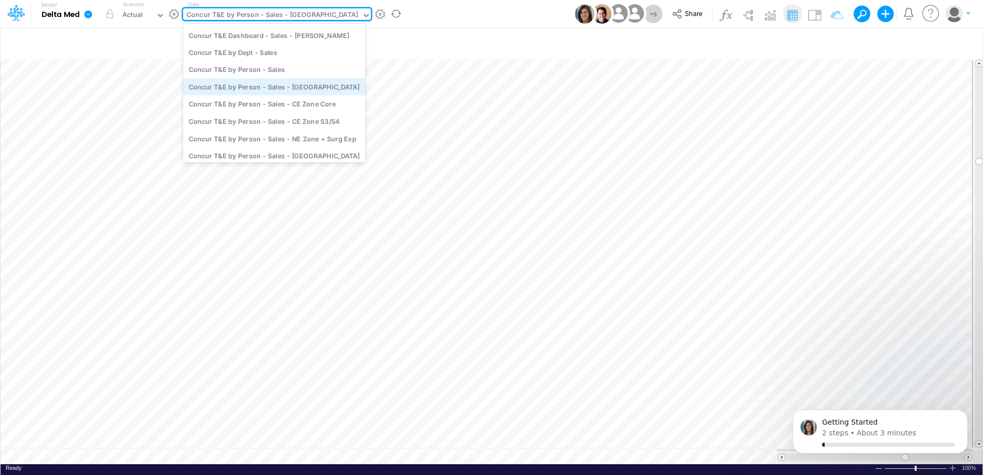
scroll to position [604, 0]
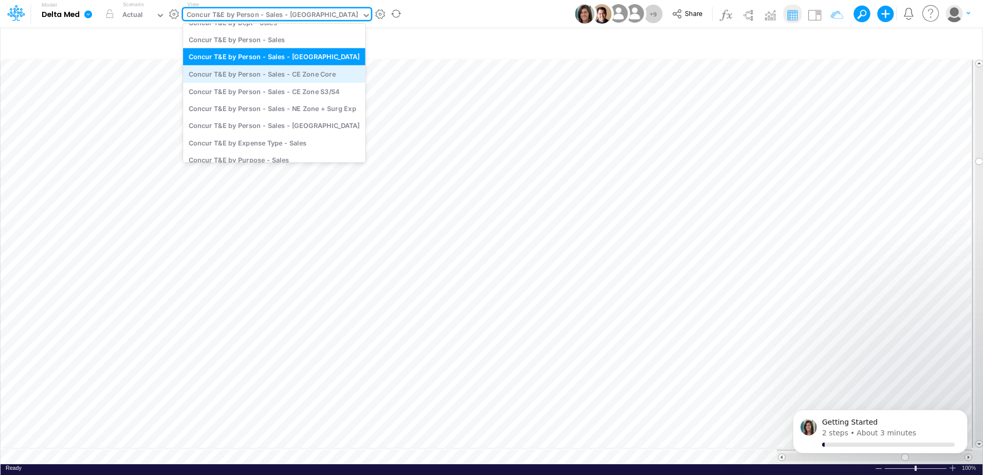
click at [264, 75] on div "Concur T&E by Person - Sales - CE Zone Core" at bounding box center [274, 73] width 183 height 17
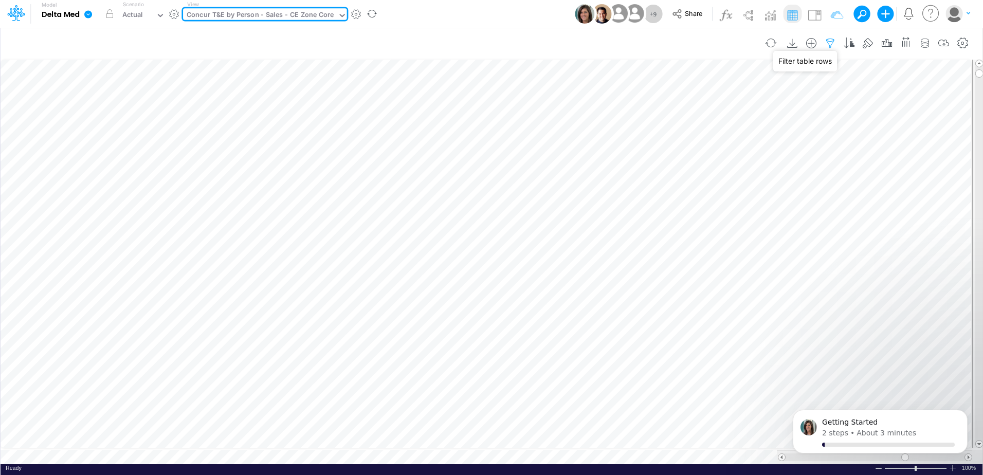
click at [832, 44] on icon "button" at bounding box center [830, 43] width 15 height 11
select select "tableSearchOR"
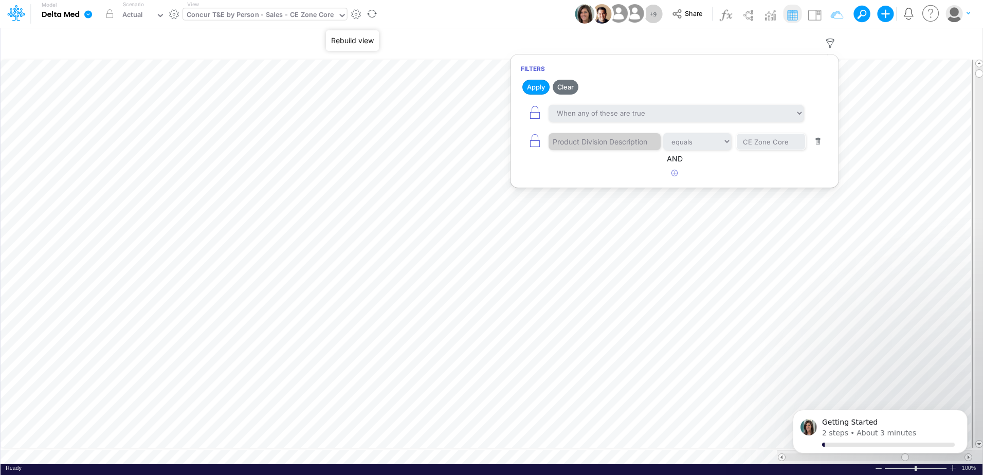
click at [342, 14] on icon at bounding box center [342, 15] width 9 height 9
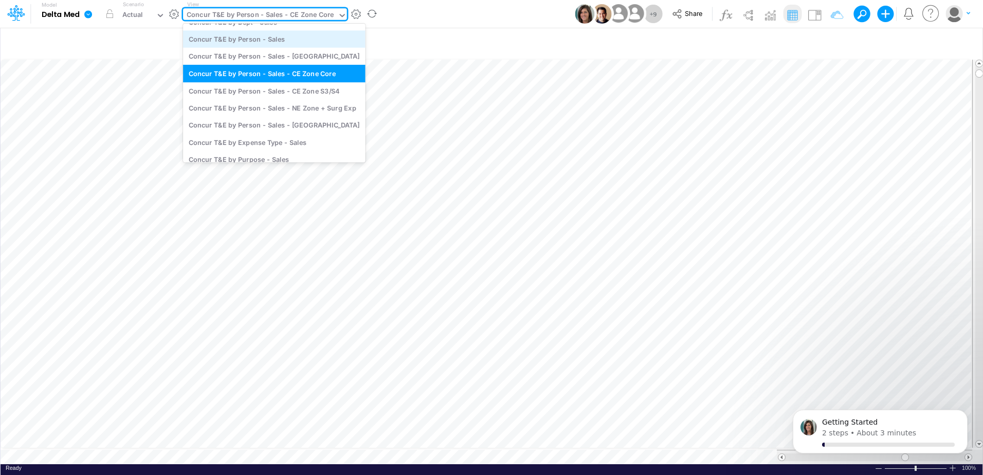
scroll to position [607, 0]
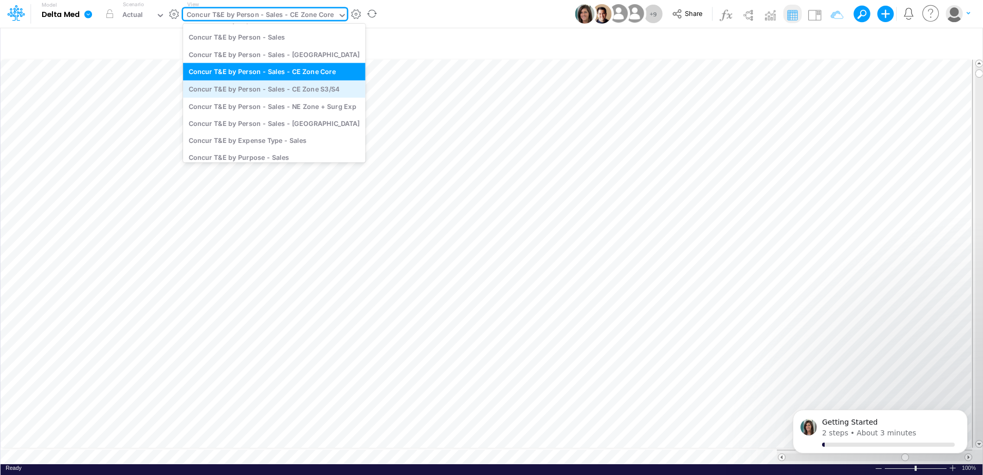
click at [311, 90] on div "Concur T&E by Person - Sales - CE Zone S3/S4" at bounding box center [274, 88] width 183 height 17
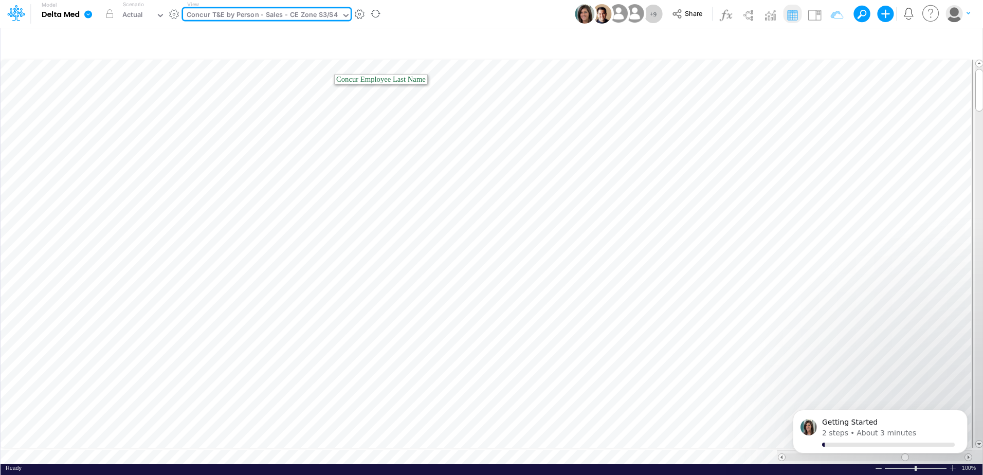
click at [342, 12] on icon at bounding box center [346, 15] width 9 height 9
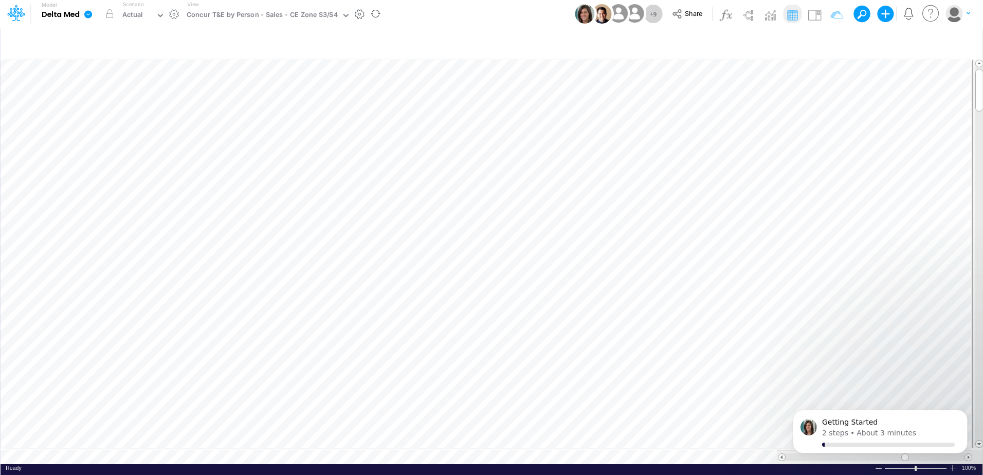
scroll to position [5, 0]
click at [688, 14] on span "Share" at bounding box center [693, 13] width 17 height 8
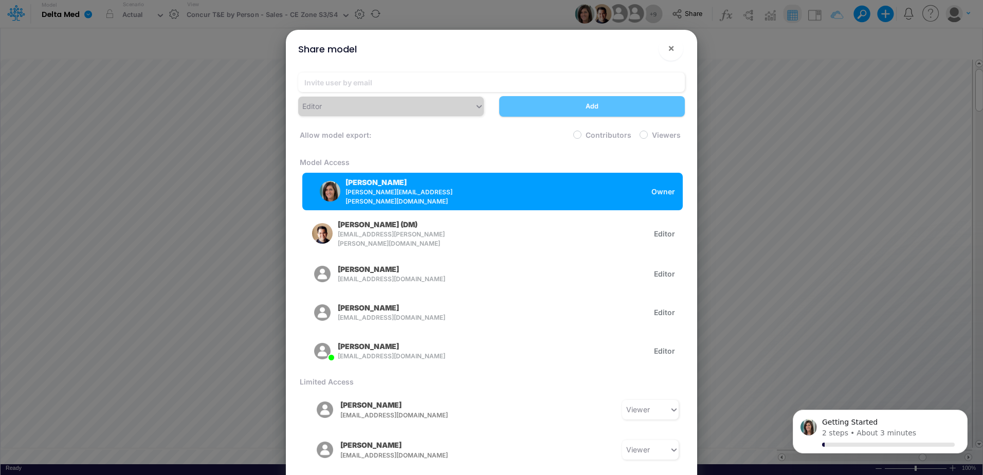
scroll to position [51, 0]
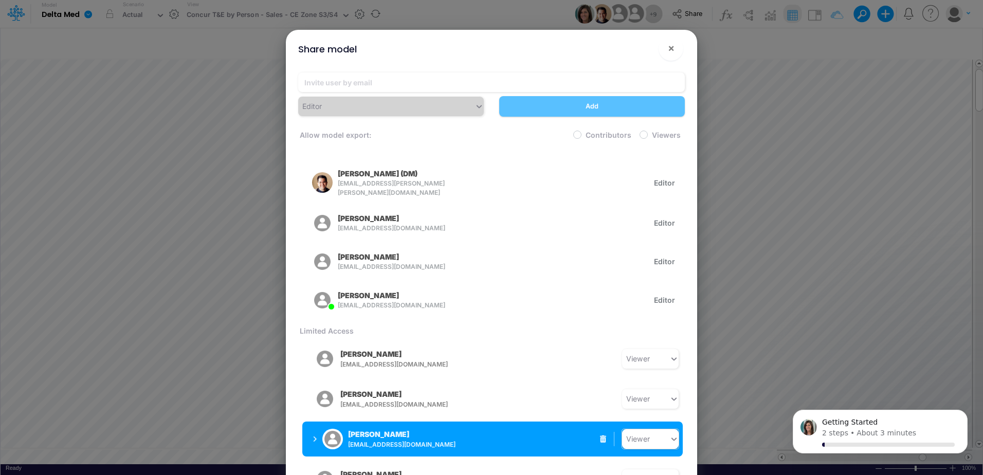
click at [640, 434] on div "Viewer" at bounding box center [638, 439] width 24 height 11
click at [319, 427] on div "[PERSON_NAME] [EMAIL_ADDRESS][DOMAIN_NAME]" at bounding box center [387, 439] width 149 height 26
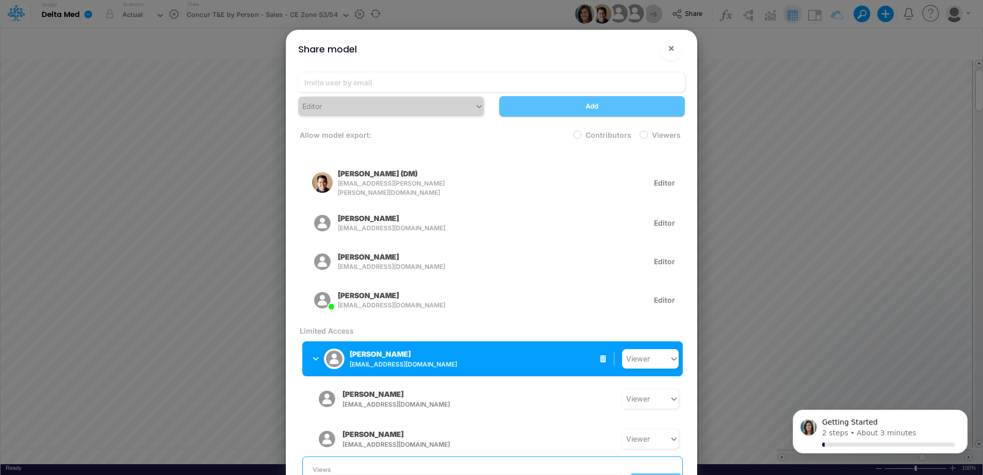
scroll to position [154, 0]
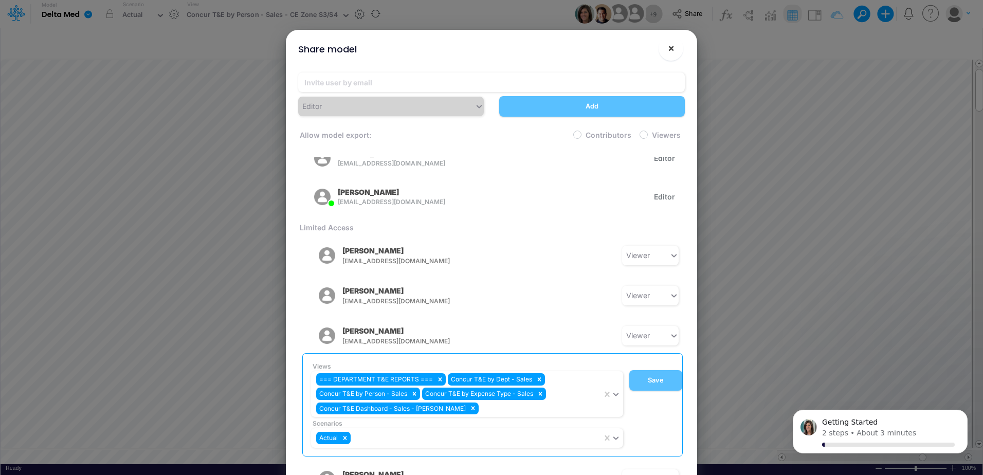
click at [676, 47] on button "×" at bounding box center [671, 48] width 25 height 25
